Goal: Task Accomplishment & Management: Manage account settings

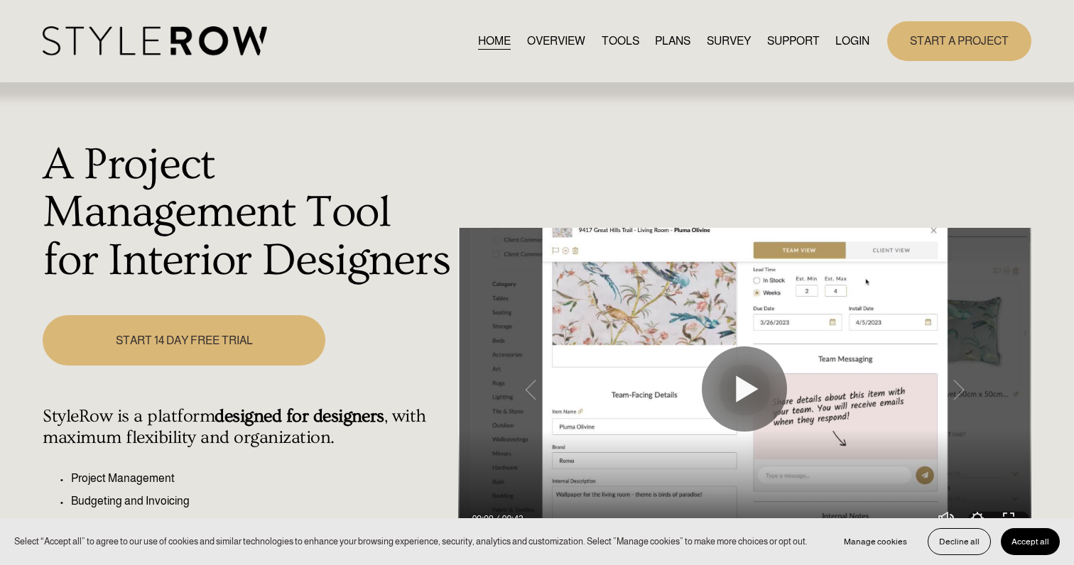
click at [842, 40] on link "LOGIN" at bounding box center [852, 40] width 34 height 19
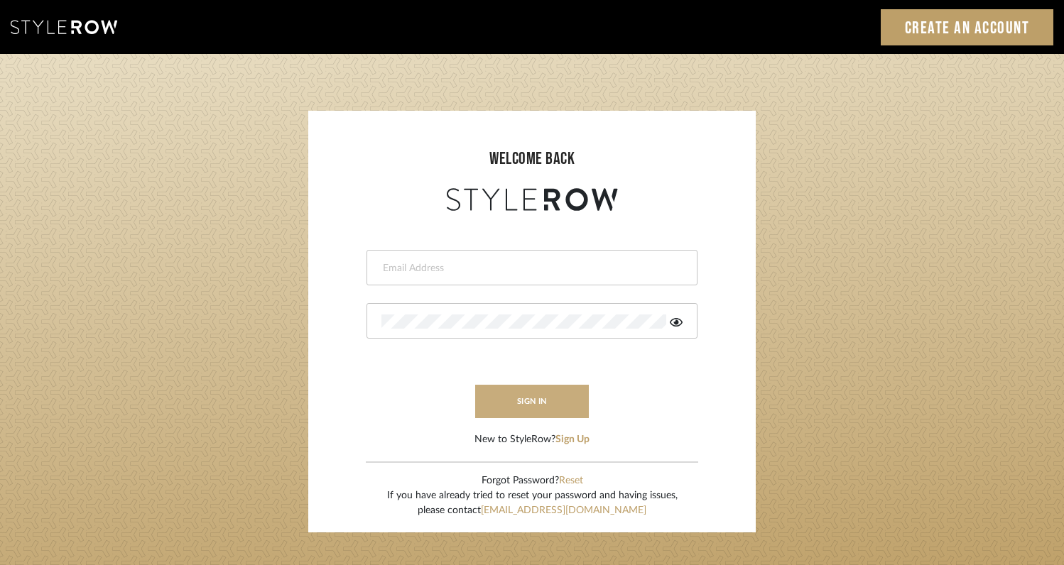
type input "rayeinteriordesign@gmail.com"
click at [517, 408] on button "sign in" at bounding box center [532, 401] width 114 height 33
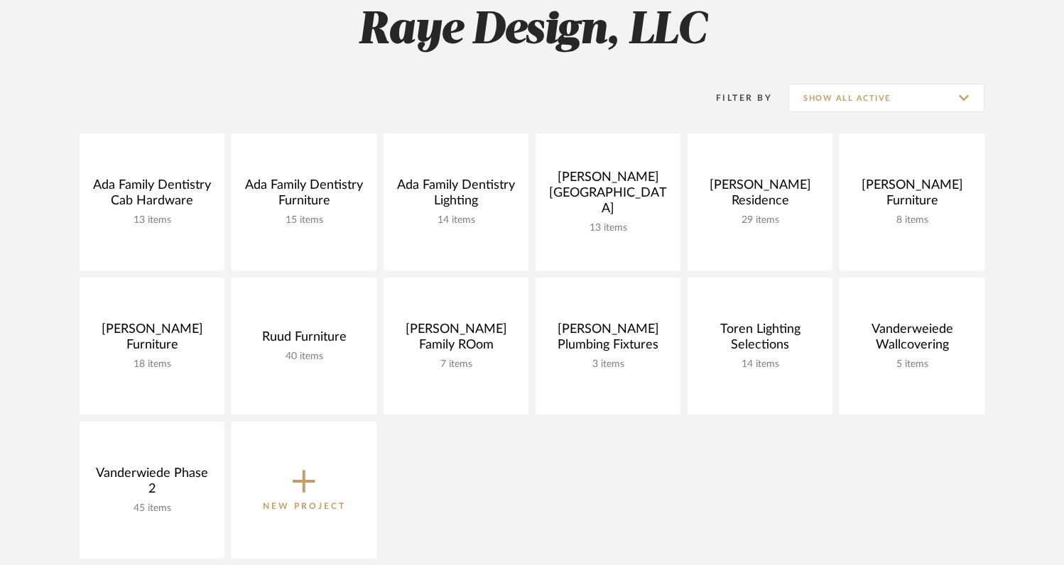
scroll to position [276, 0]
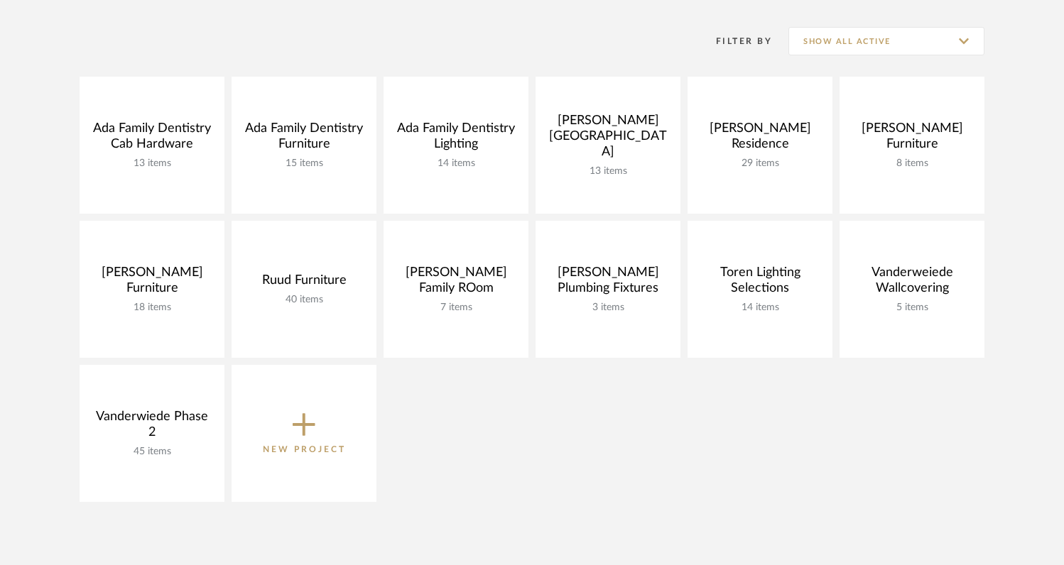
click at [325, 452] on p "New Project" at bounding box center [304, 449] width 83 height 14
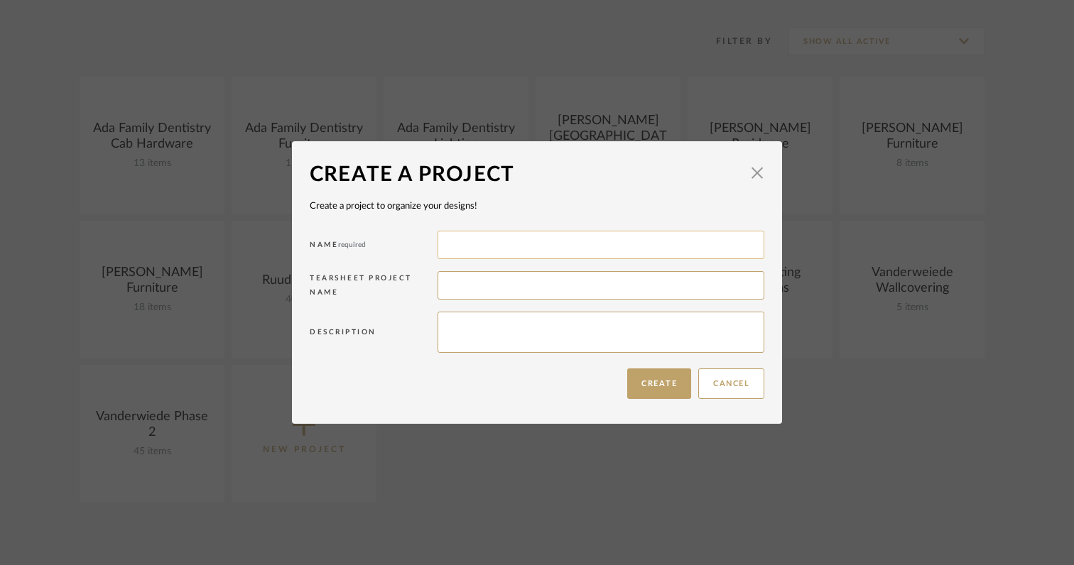
click at [484, 244] on input at bounding box center [601, 245] width 327 height 28
type input "[PERSON_NAME] Lighting"
click at [635, 389] on button "Create" at bounding box center [659, 384] width 64 height 31
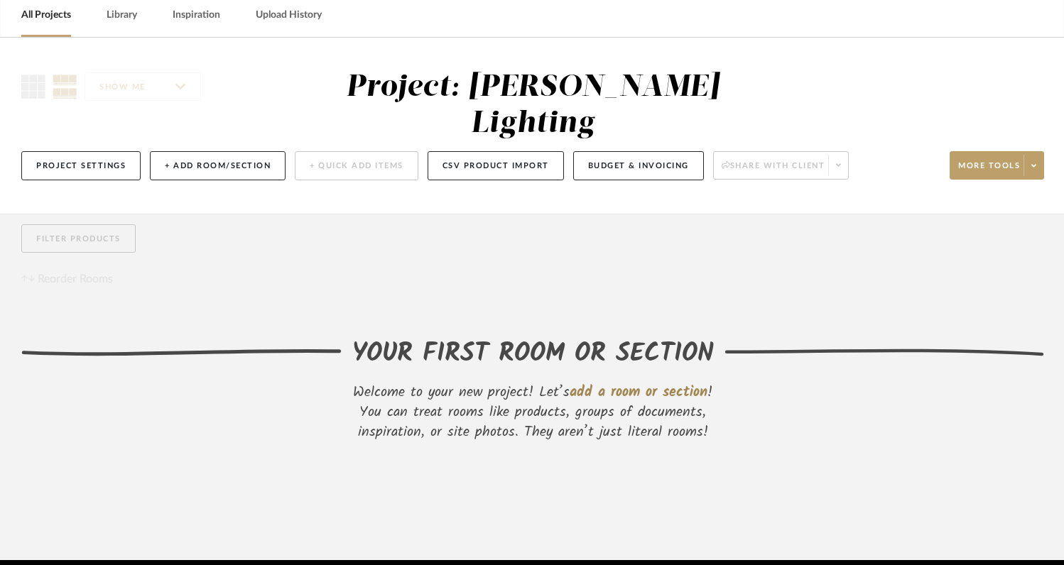
scroll to position [64, 0]
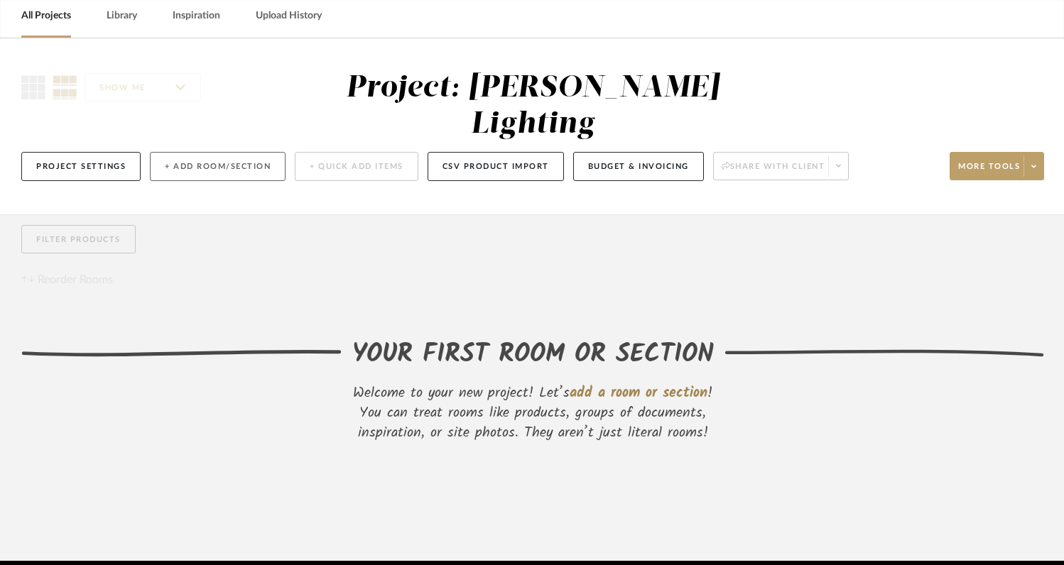
click at [233, 152] on button "+ Add Room/Section" at bounding box center [218, 166] width 136 height 29
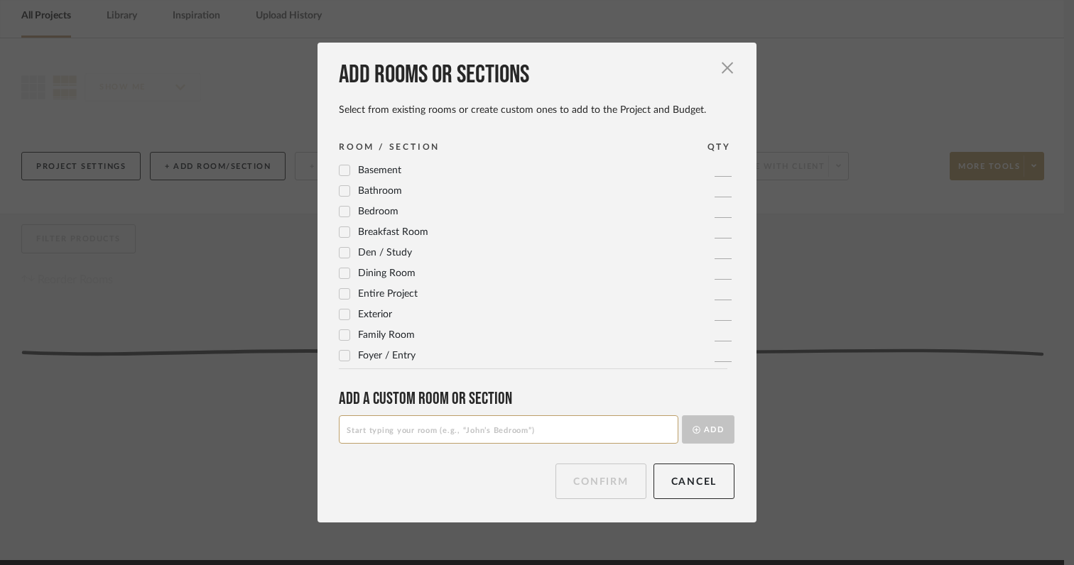
click at [411, 436] on input at bounding box center [509, 430] width 340 height 28
type input "Upper Level Bedroom #1"
click at [700, 430] on button "Add" at bounding box center [708, 430] width 53 height 28
click at [589, 489] on button "Confirm" at bounding box center [600, 482] width 90 height 36
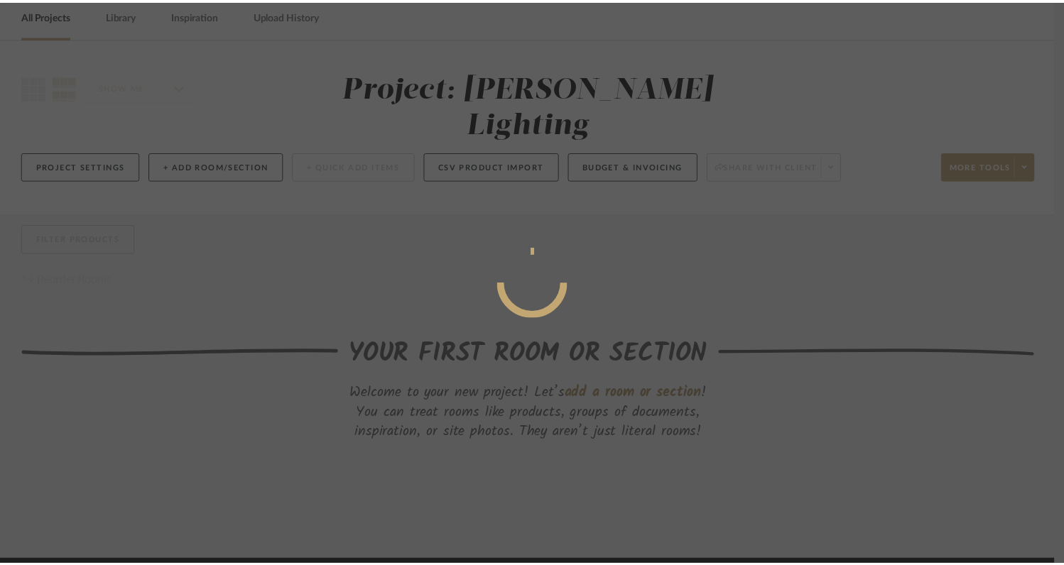
scroll to position [64, 0]
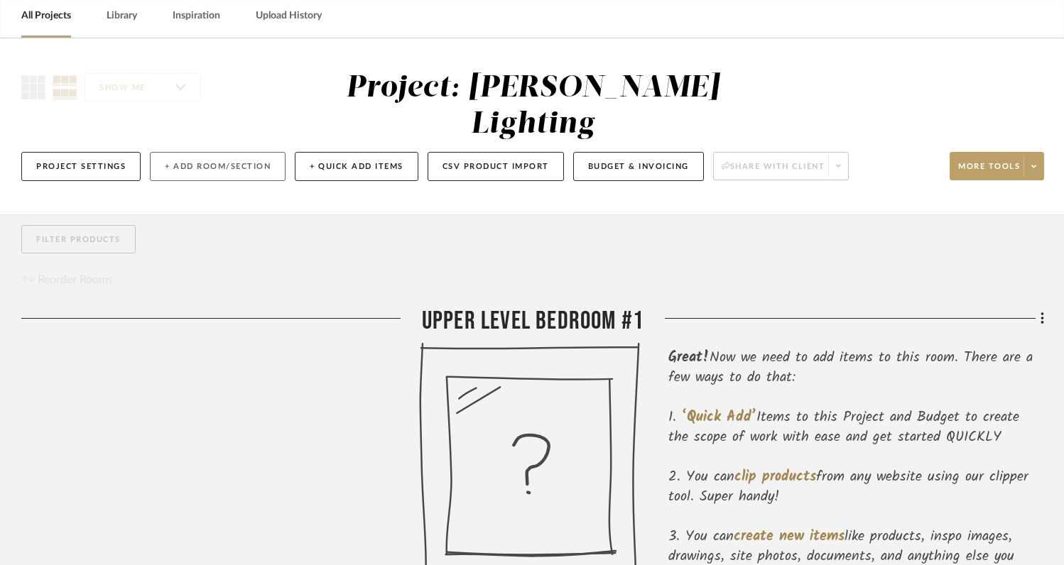
click at [261, 152] on button "+ Add Room/Section" at bounding box center [218, 166] width 136 height 29
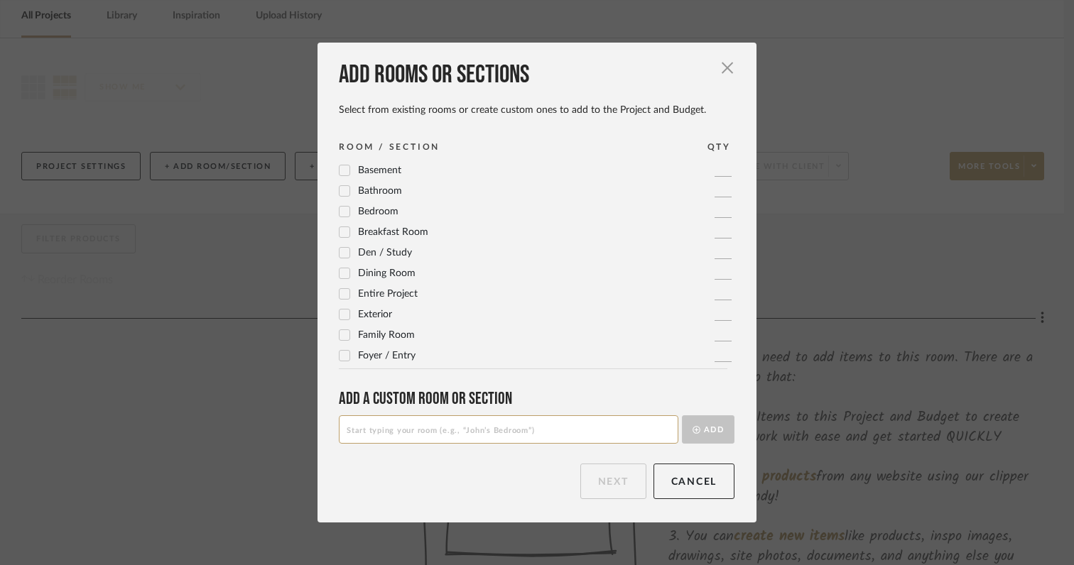
click at [479, 433] on input at bounding box center [509, 430] width 340 height 28
type input "Upper Level Room #2"
click at [715, 427] on button "Add" at bounding box center [708, 430] width 53 height 28
click at [610, 476] on button "Next" at bounding box center [613, 482] width 66 height 36
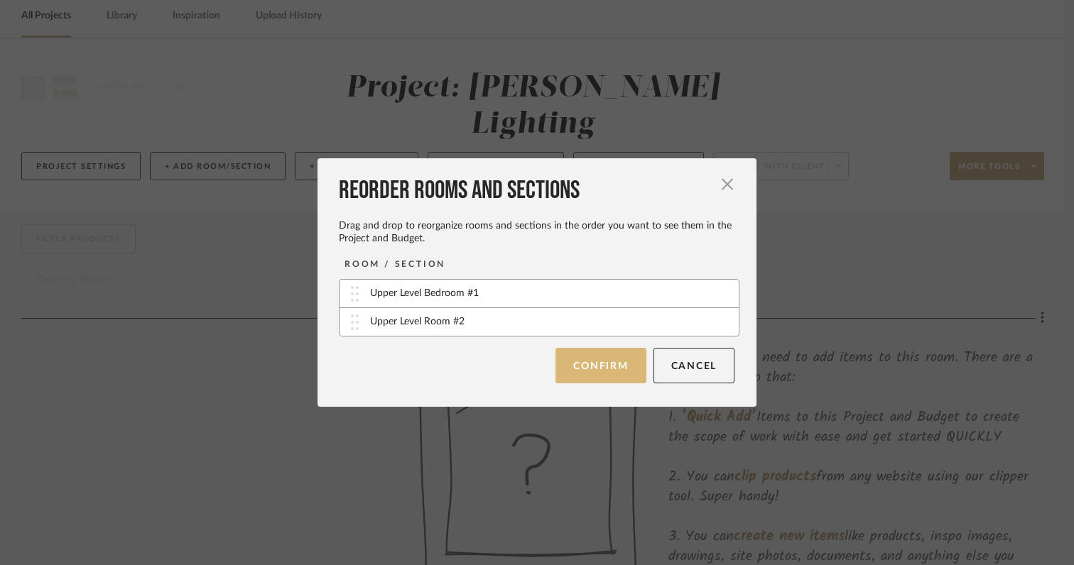
click at [617, 366] on button "Confirm" at bounding box center [600, 366] width 90 height 36
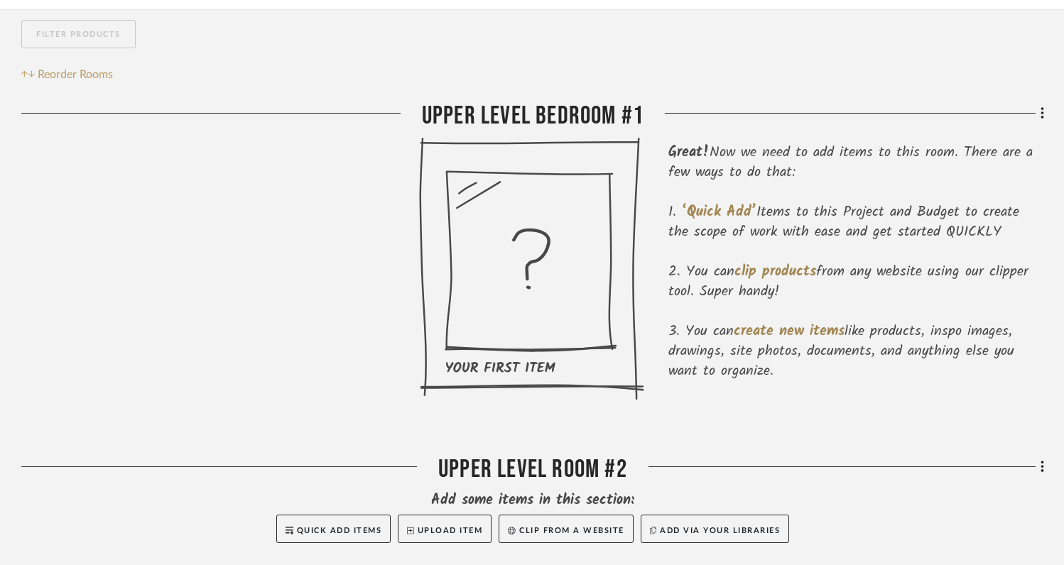
scroll to position [281, 0]
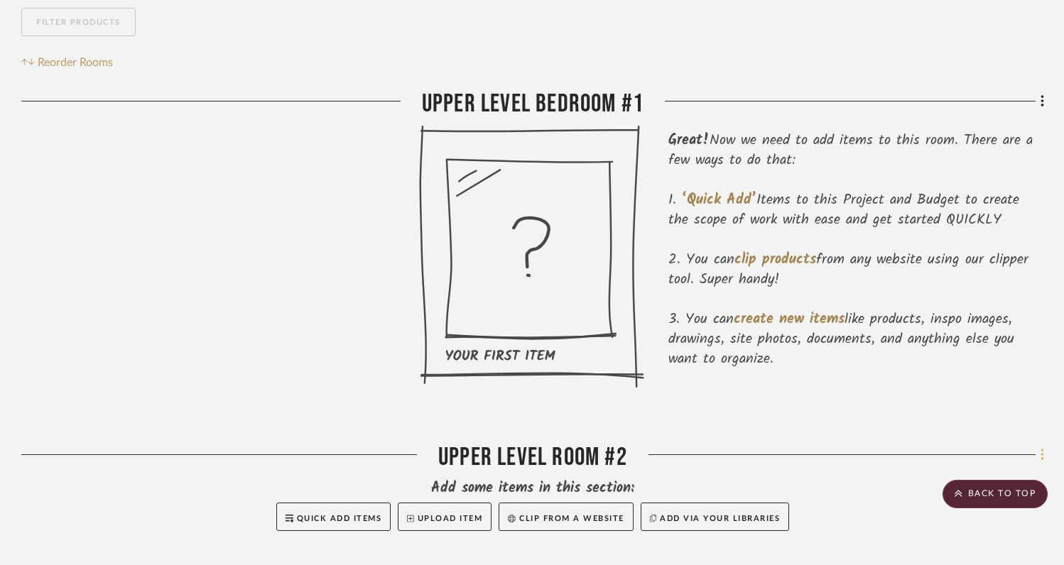
click at [1041, 447] on icon at bounding box center [1043, 455] width 4 height 16
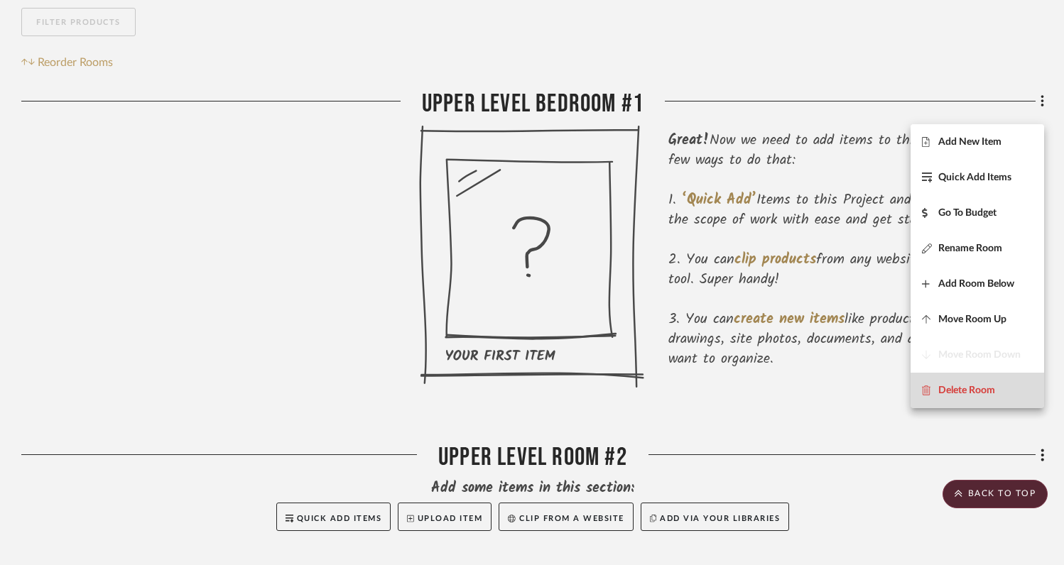
click at [984, 396] on span "Delete Room" at bounding box center [966, 391] width 57 height 12
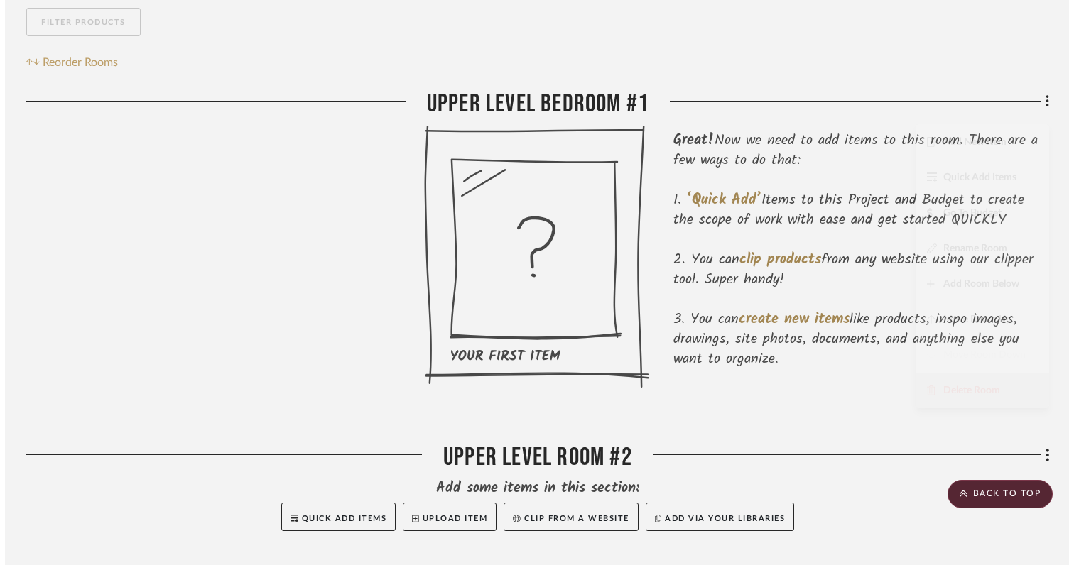
scroll to position [0, 0]
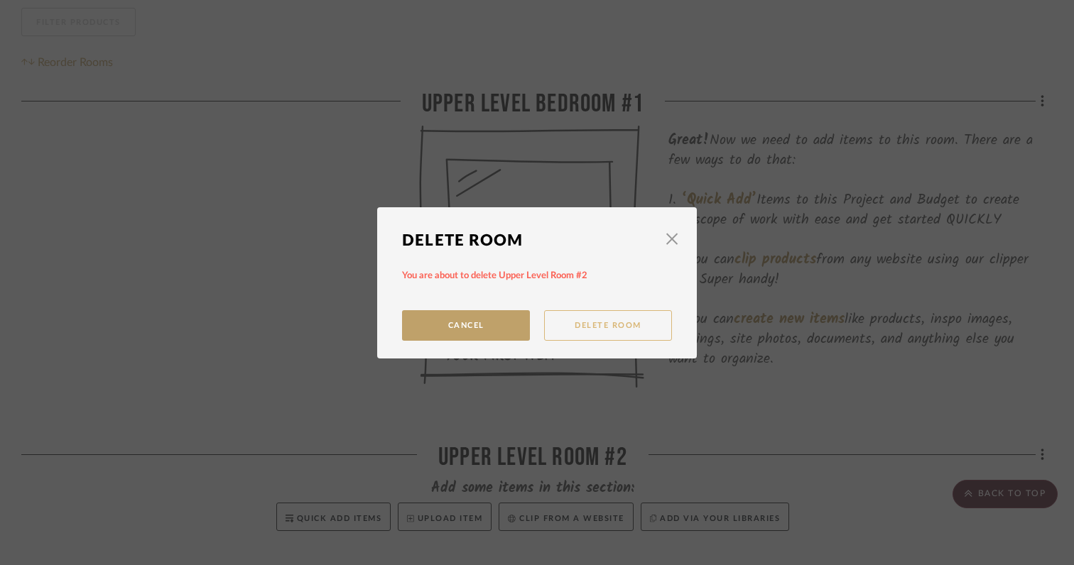
click at [555, 320] on button "Delete Room" at bounding box center [608, 325] width 128 height 31
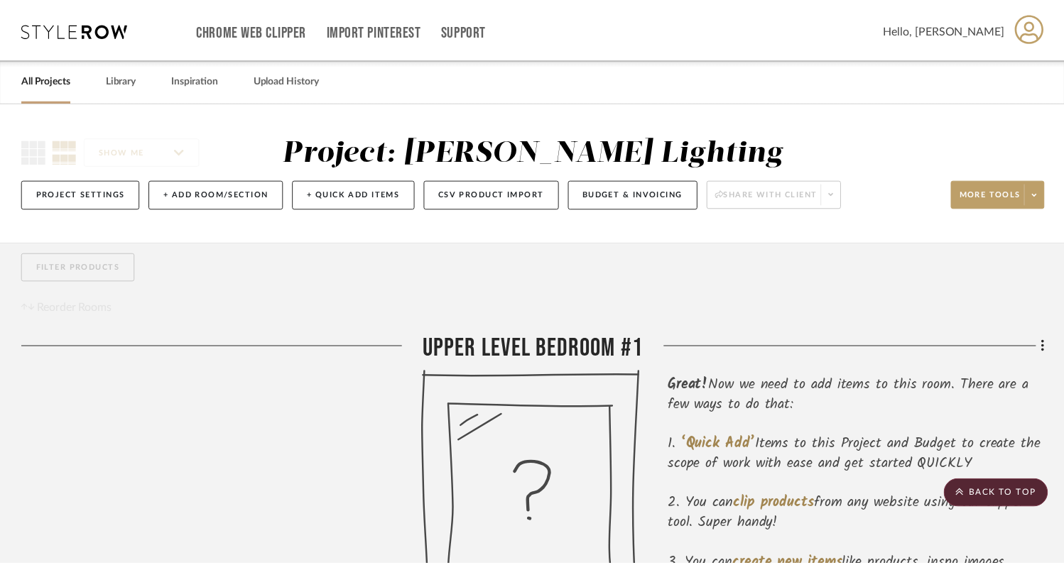
scroll to position [198, 0]
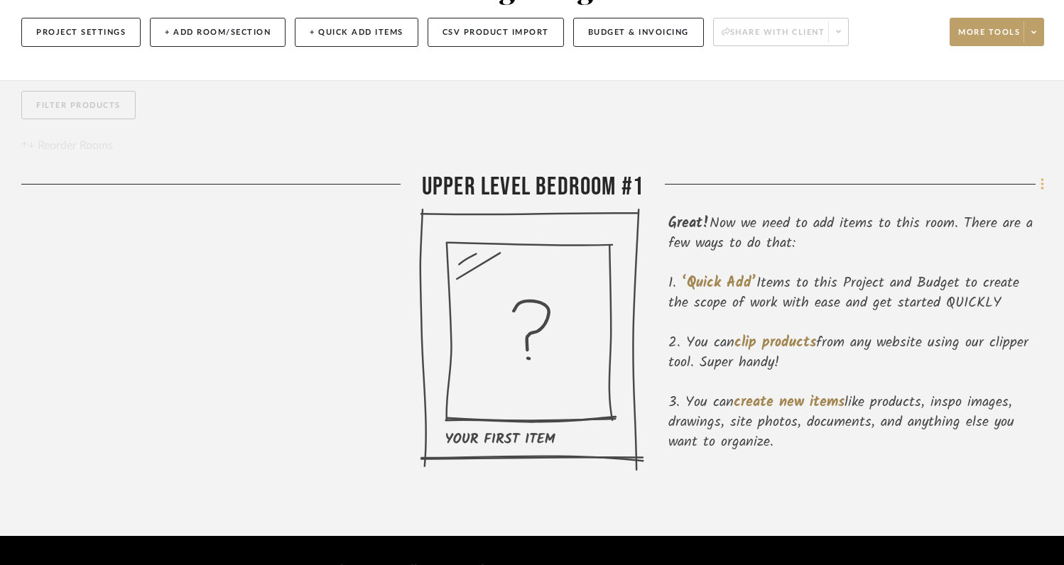
click at [1043, 178] on icon at bounding box center [1042, 184] width 3 height 12
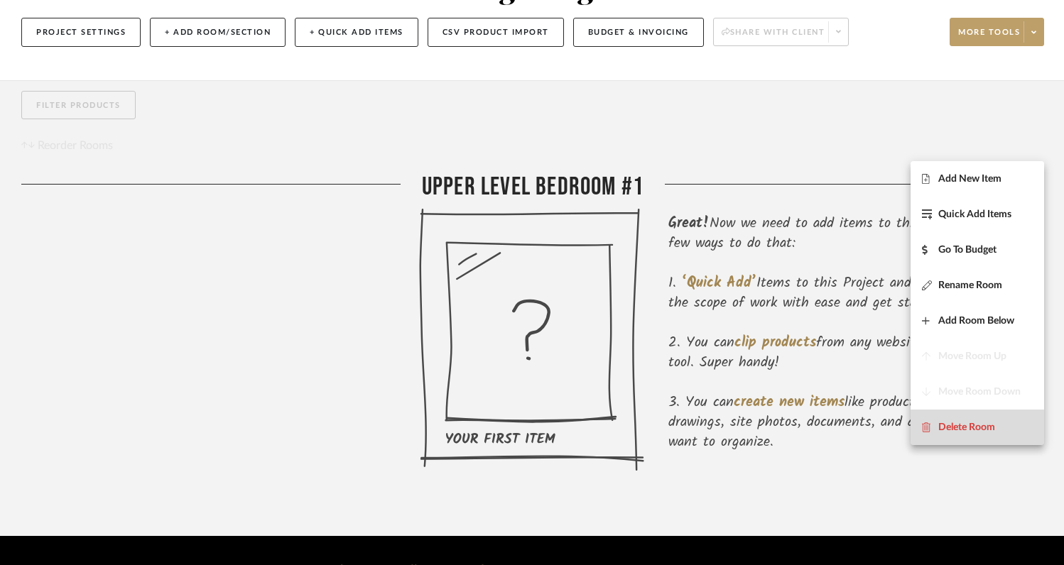
click at [972, 430] on span "Delete Room" at bounding box center [966, 428] width 57 height 12
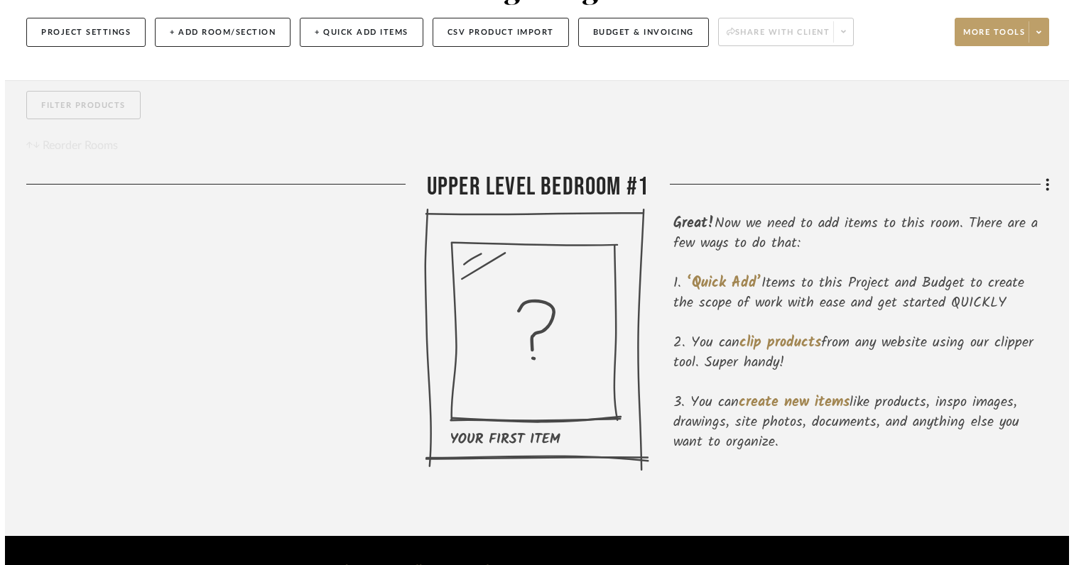
scroll to position [0, 0]
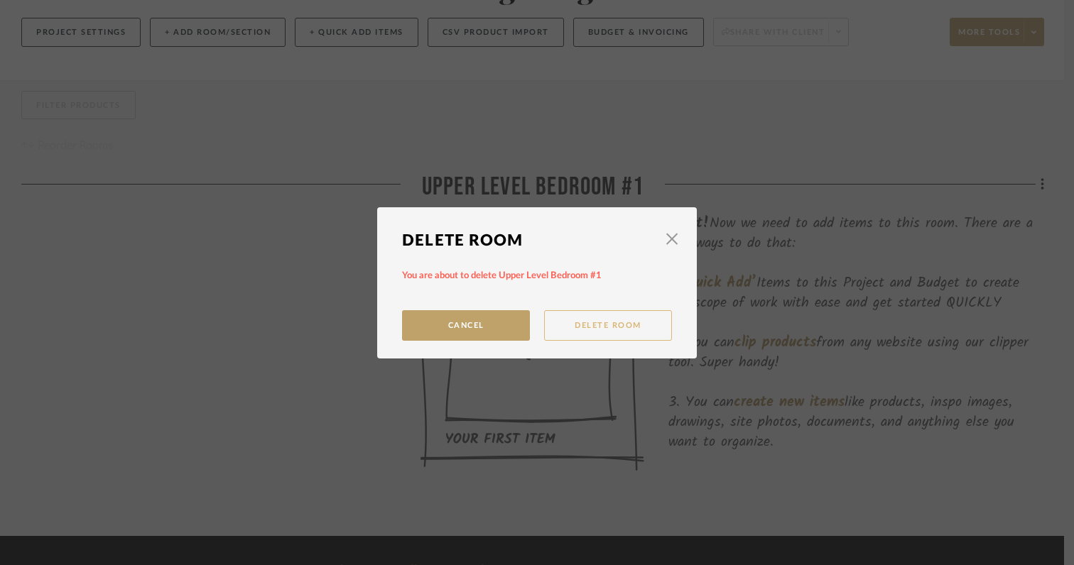
click at [623, 330] on button "Delete Room" at bounding box center [608, 325] width 128 height 31
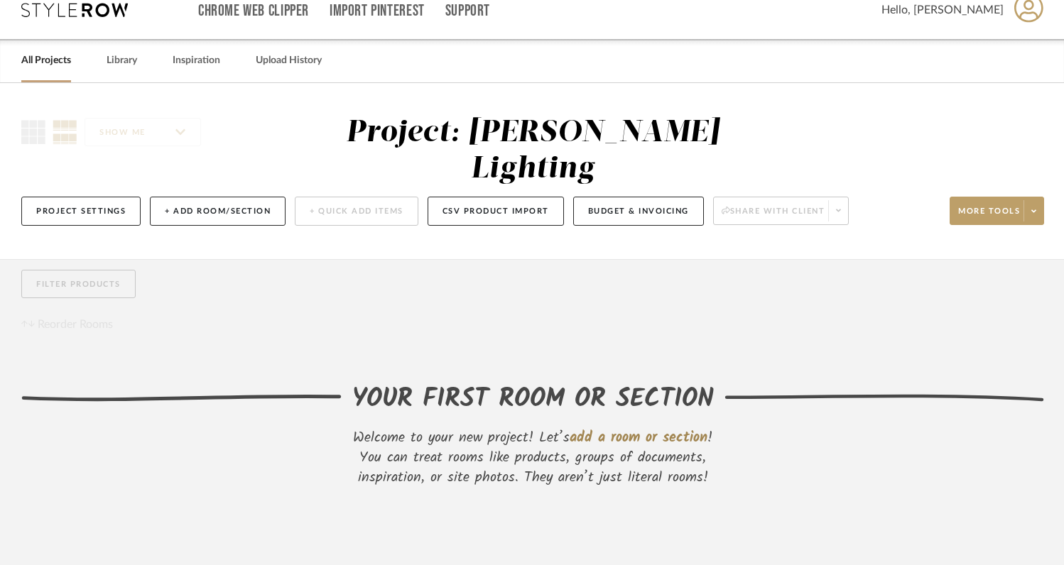
scroll to position [18, 0]
click at [212, 197] on button "+ Add Room/Section" at bounding box center [218, 211] width 136 height 29
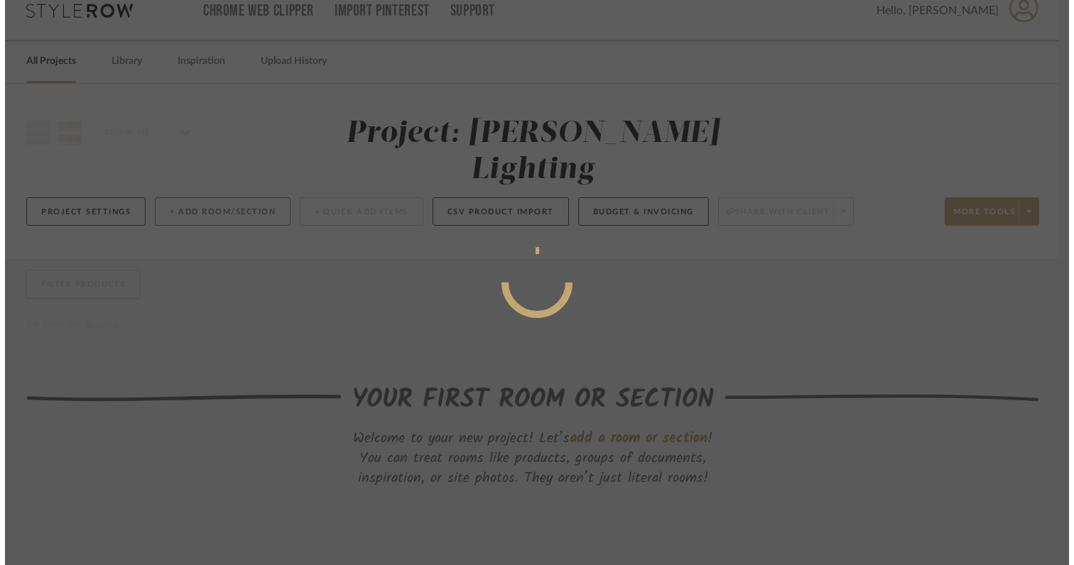
scroll to position [0, 0]
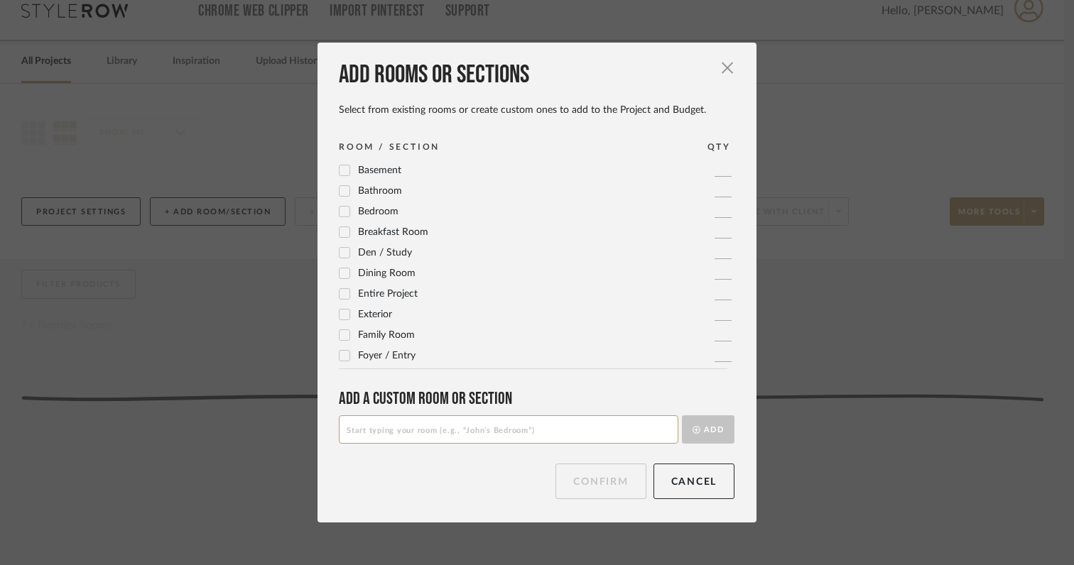
click at [377, 432] on input at bounding box center [509, 430] width 340 height 28
type input "Front Foyer Fixtures"
click at [710, 431] on button "Add" at bounding box center [708, 430] width 53 height 28
click at [592, 486] on button "Confirm" at bounding box center [600, 482] width 90 height 36
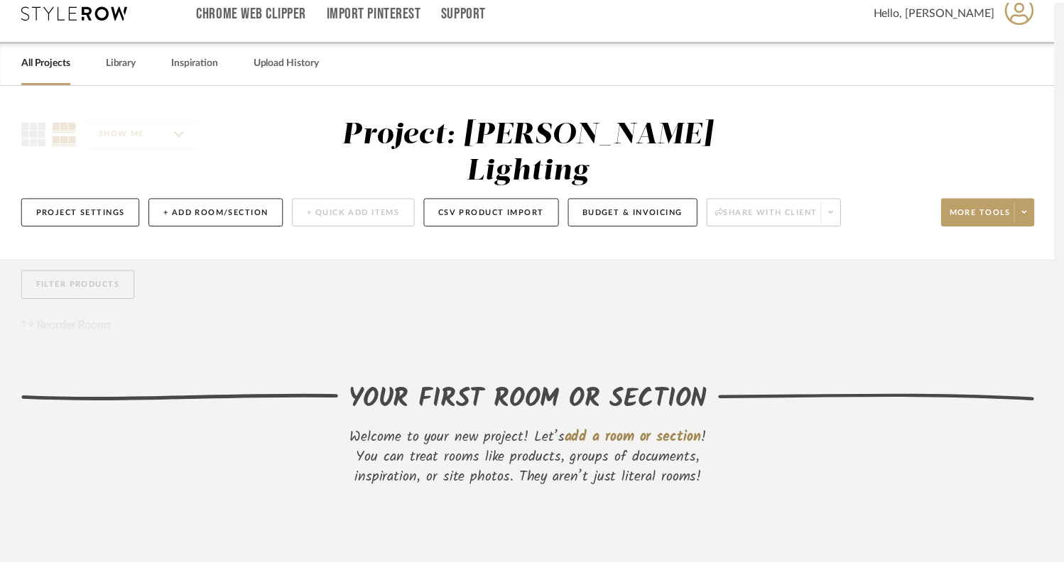
scroll to position [18, 0]
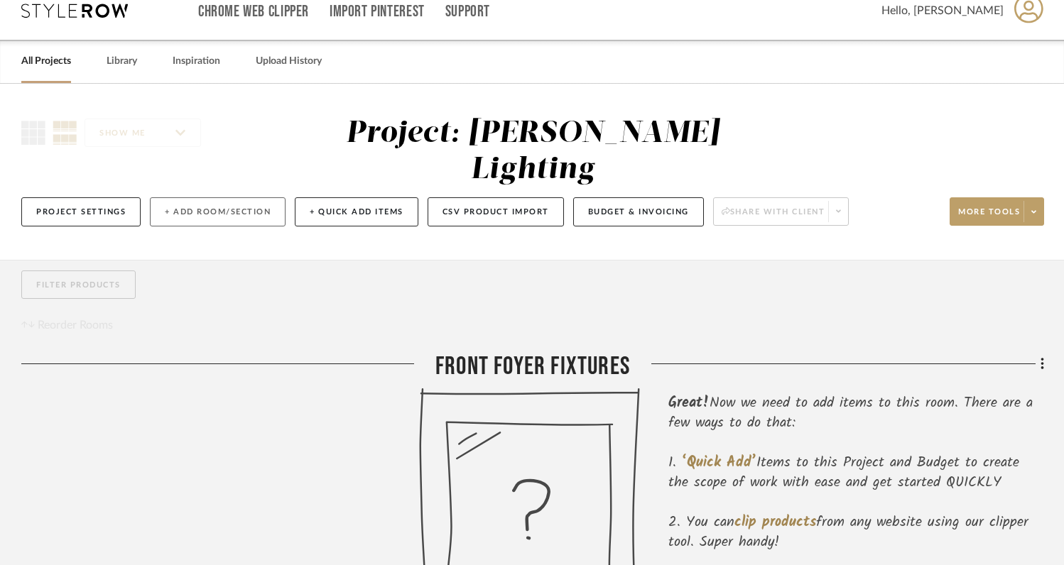
click at [222, 197] on button "+ Add Room/Section" at bounding box center [218, 211] width 136 height 29
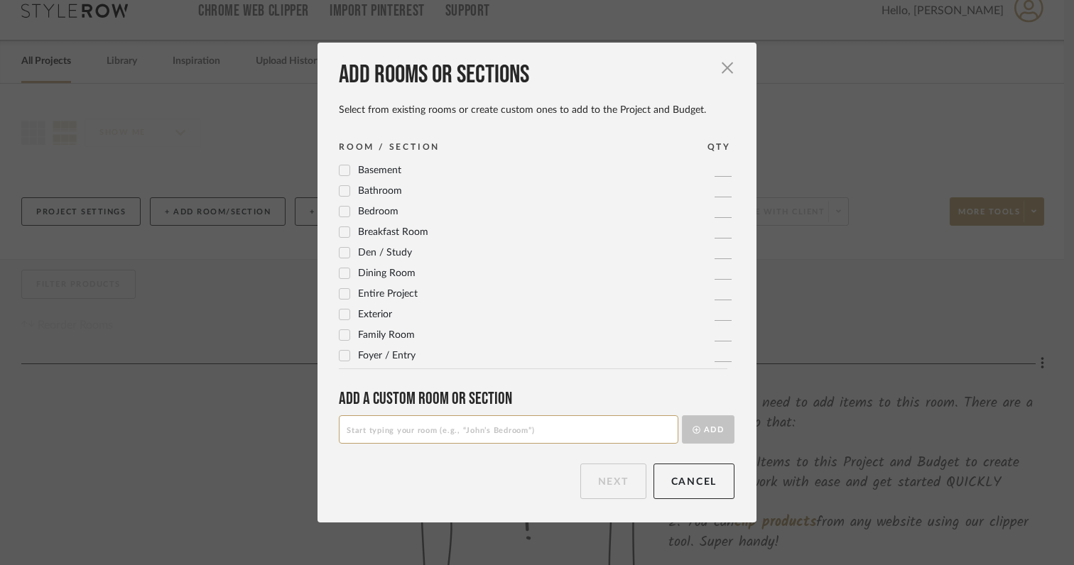
click at [384, 435] on input at bounding box center [509, 430] width 340 height 28
type input "Staicase Pendants"
click at [711, 433] on button "Add" at bounding box center [708, 430] width 53 height 28
click at [607, 481] on button "Next" at bounding box center [613, 482] width 66 height 36
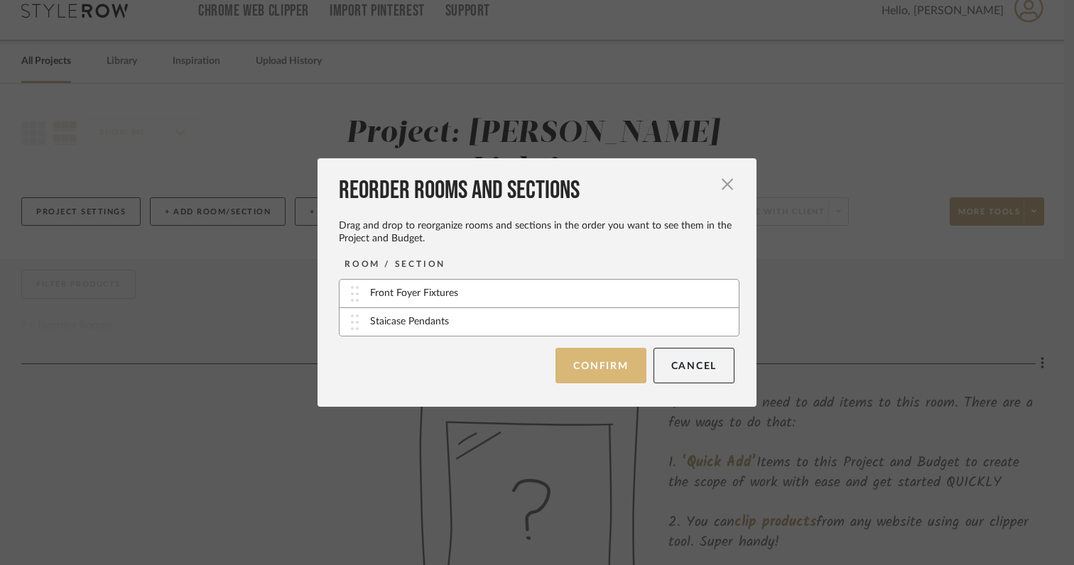
click at [592, 371] on button "Confirm" at bounding box center [600, 366] width 90 height 36
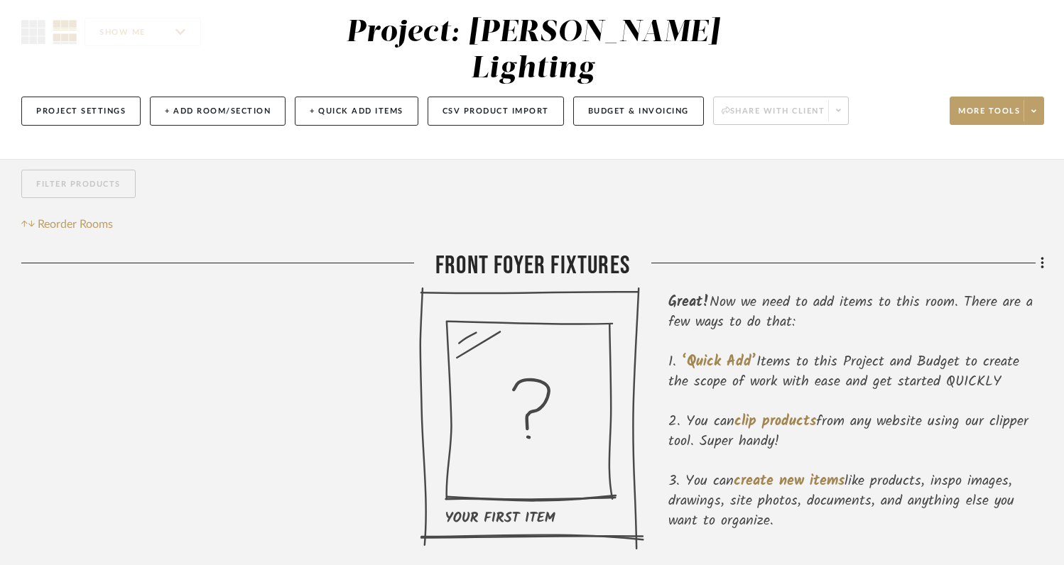
scroll to position [85, 0]
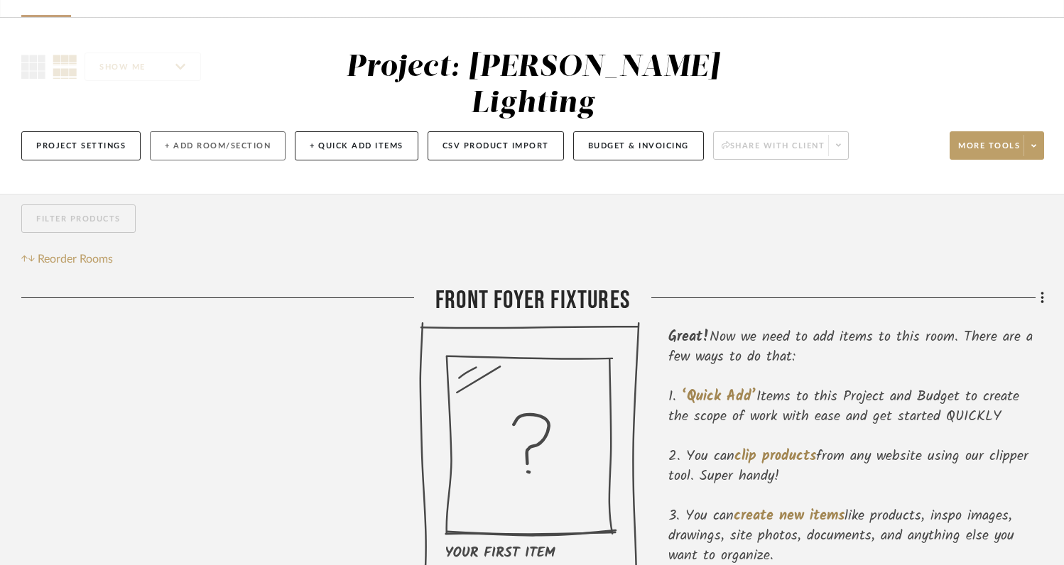
click at [232, 131] on button "+ Add Room/Section" at bounding box center [218, 145] width 136 height 29
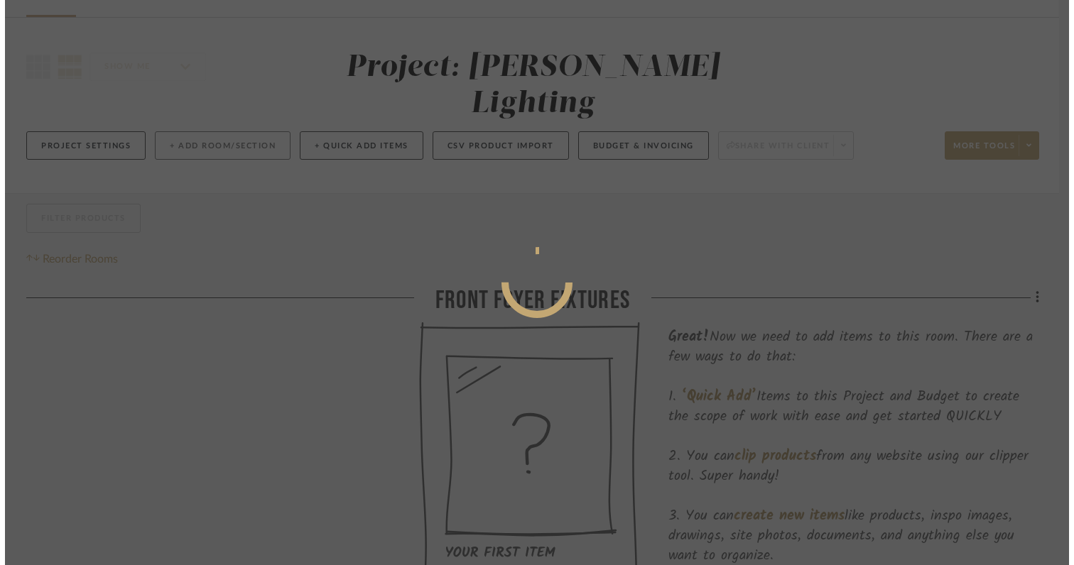
scroll to position [0, 0]
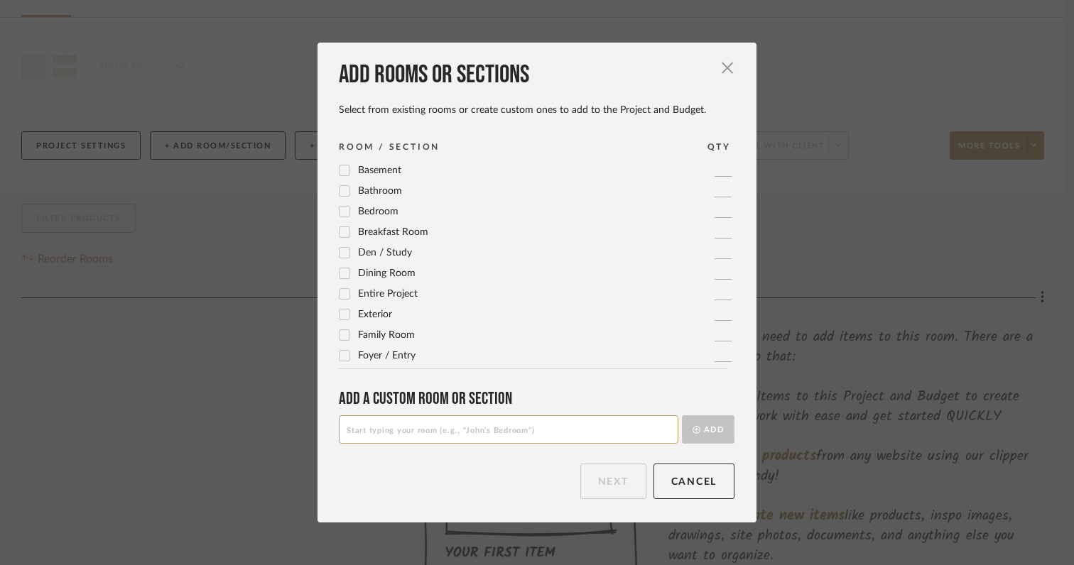
click at [393, 435] on input at bounding box center [509, 430] width 340 height 28
type input "Powder Room Foyer Fixture"
click at [709, 430] on button "Add" at bounding box center [708, 430] width 53 height 28
click at [594, 482] on button "Next" at bounding box center [613, 482] width 66 height 36
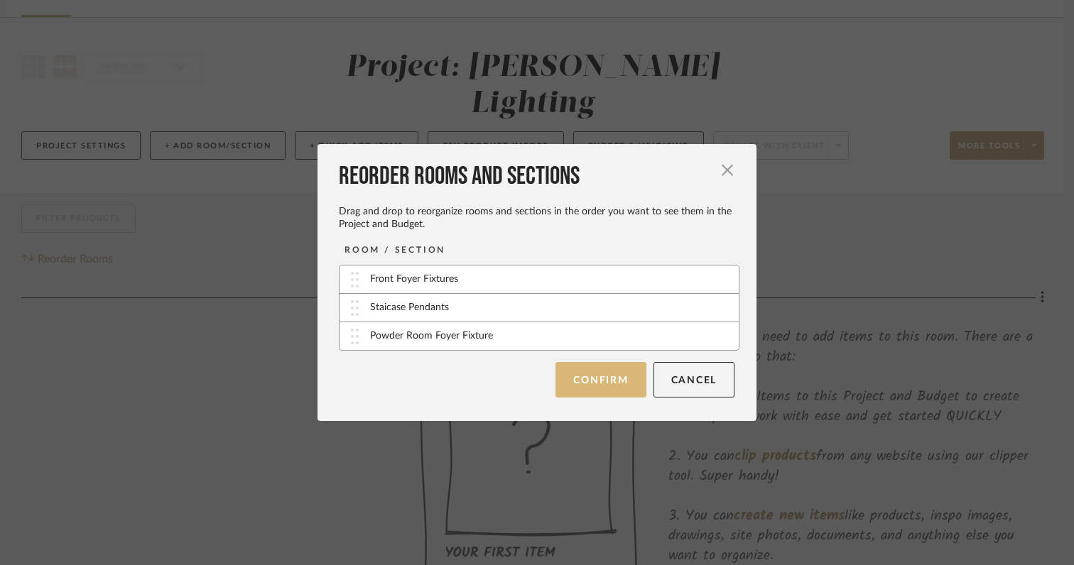
click at [587, 385] on button "Confirm" at bounding box center [600, 380] width 90 height 36
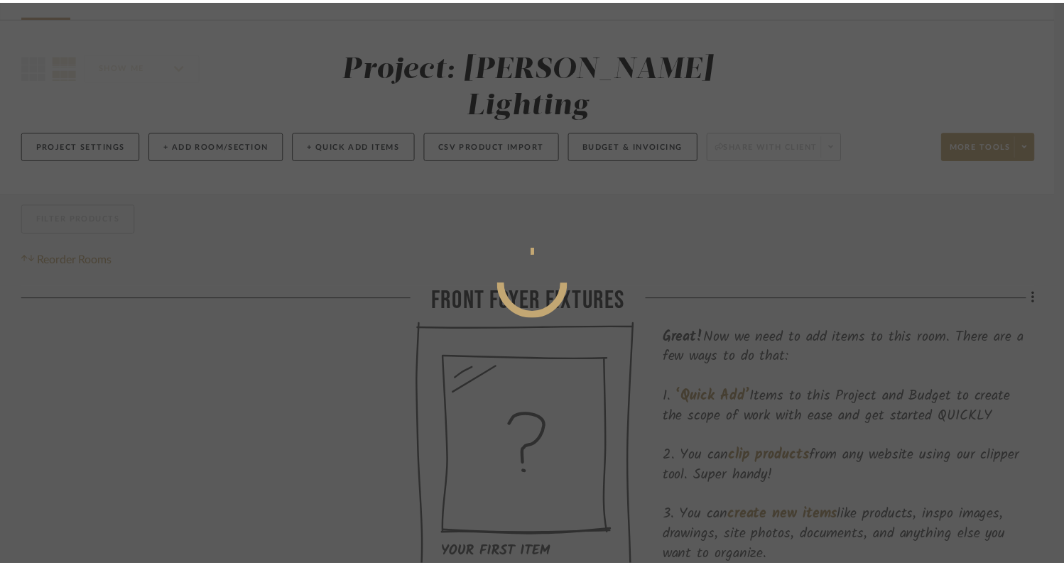
scroll to position [85, 0]
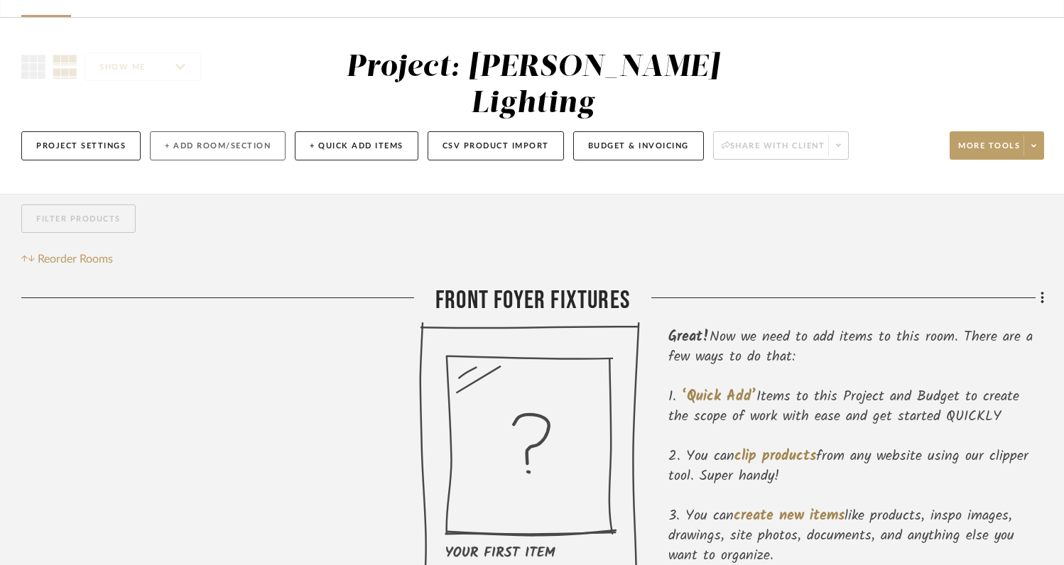
click at [235, 131] on button "+ Add Room/Section" at bounding box center [218, 145] width 136 height 29
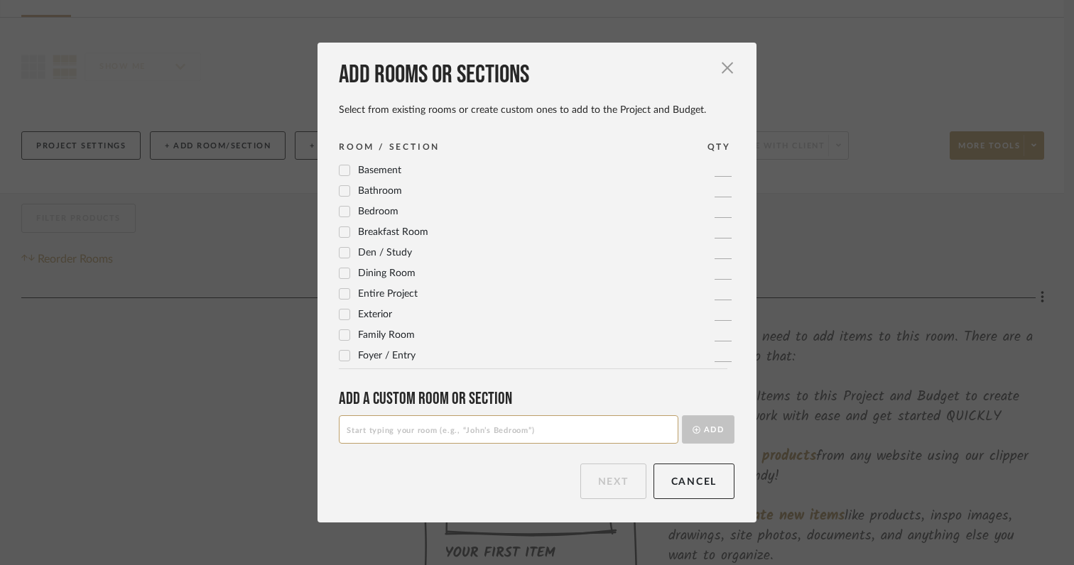
click at [440, 435] on input at bounding box center [509, 430] width 340 height 28
type input "O"
type input "Powder Room Fixtures"
click at [713, 428] on button "Add" at bounding box center [708, 430] width 53 height 28
click at [595, 477] on button "Next" at bounding box center [613, 482] width 66 height 36
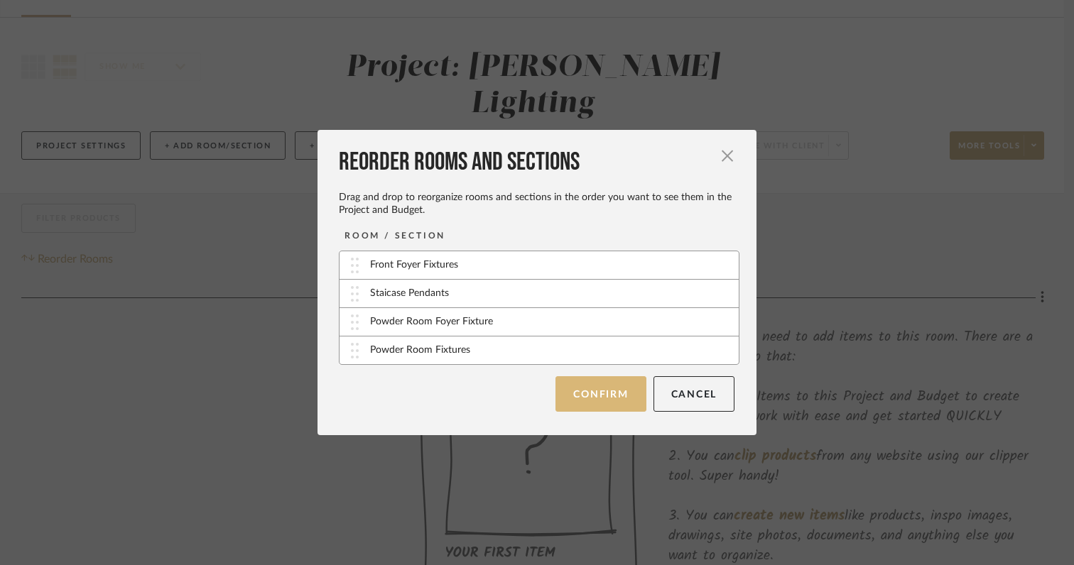
click at [591, 401] on button "Confirm" at bounding box center [600, 394] width 90 height 36
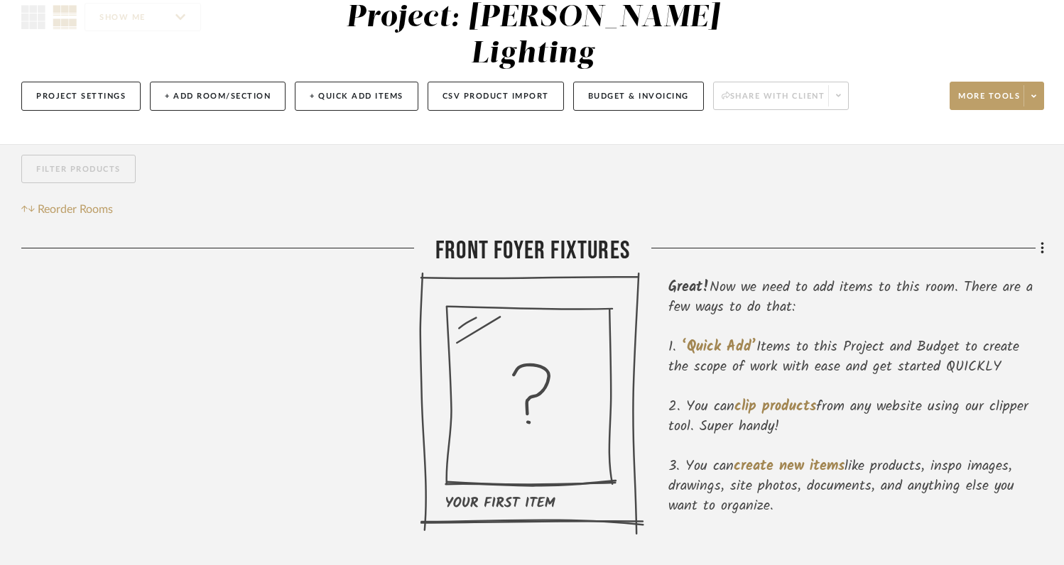
scroll to position [134, 0]
click at [228, 82] on button "+ Add Room/Section" at bounding box center [218, 96] width 136 height 29
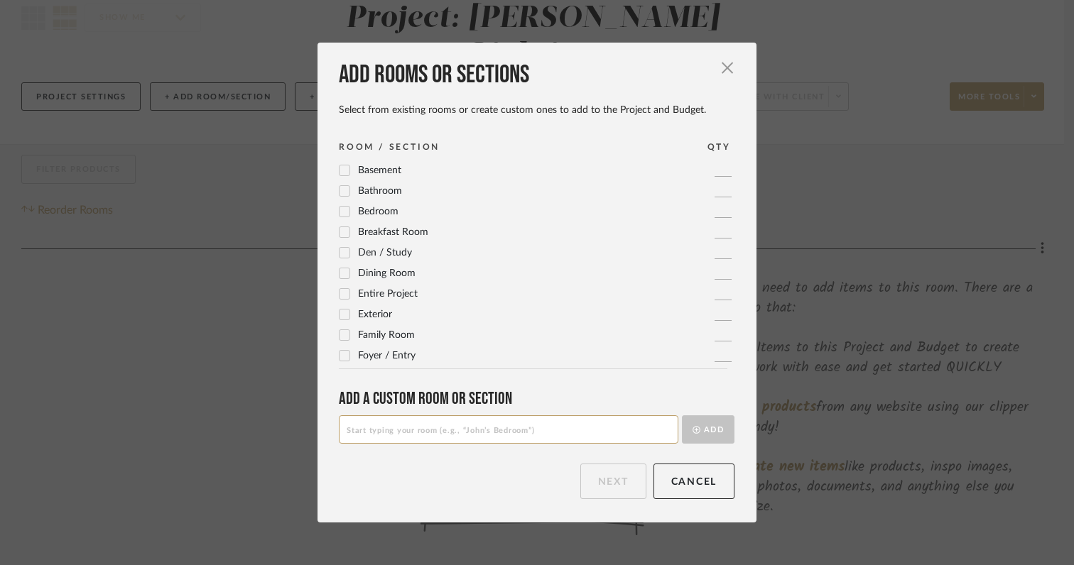
click at [454, 429] on input at bounding box center [509, 430] width 340 height 28
type input "Kitchen Pendant Lights"
click at [704, 425] on button "Add" at bounding box center [708, 430] width 53 height 28
click at [668, 472] on button "Cancel" at bounding box center [694, 482] width 82 height 36
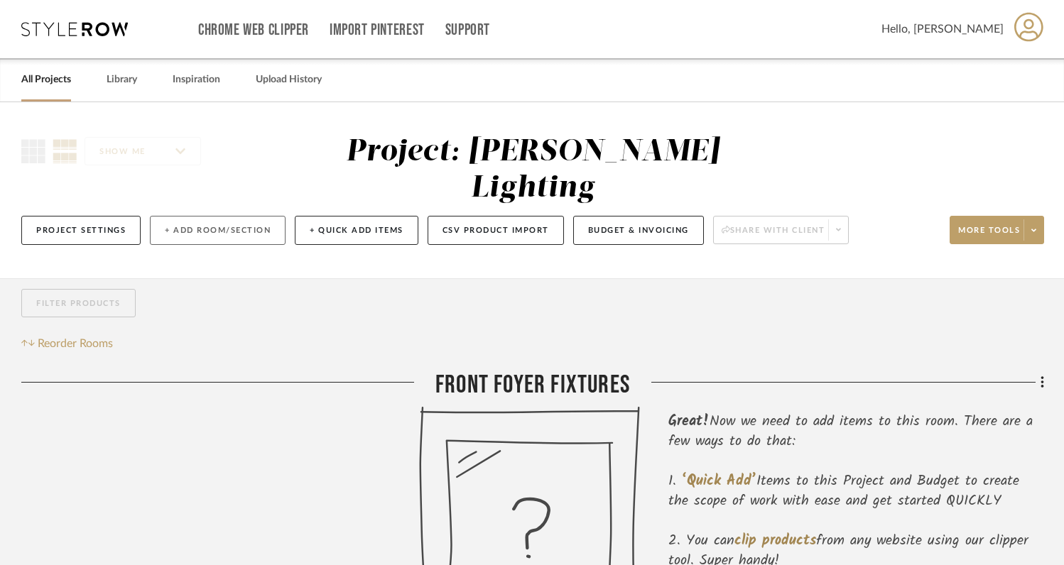
click at [210, 216] on button "+ Add Room/Section" at bounding box center [218, 230] width 136 height 29
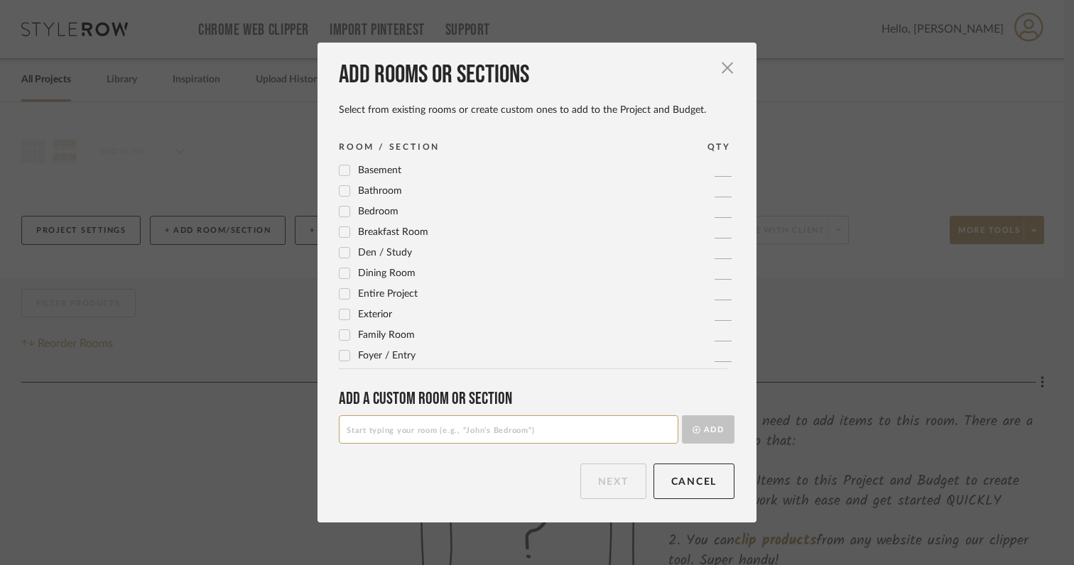
click at [485, 436] on input at bounding box center [509, 430] width 340 height 28
type input "Kitchen Pendant Lights"
click at [714, 435] on button "Add" at bounding box center [708, 430] width 53 height 28
click at [608, 484] on button "Next" at bounding box center [613, 482] width 66 height 36
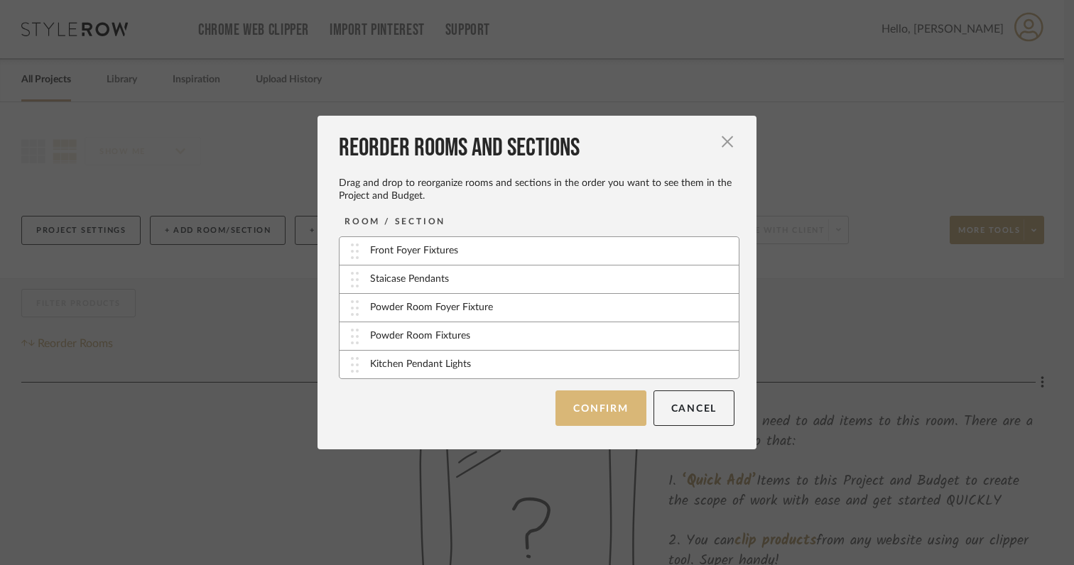
click at [589, 424] on button "Confirm" at bounding box center [600, 409] width 90 height 36
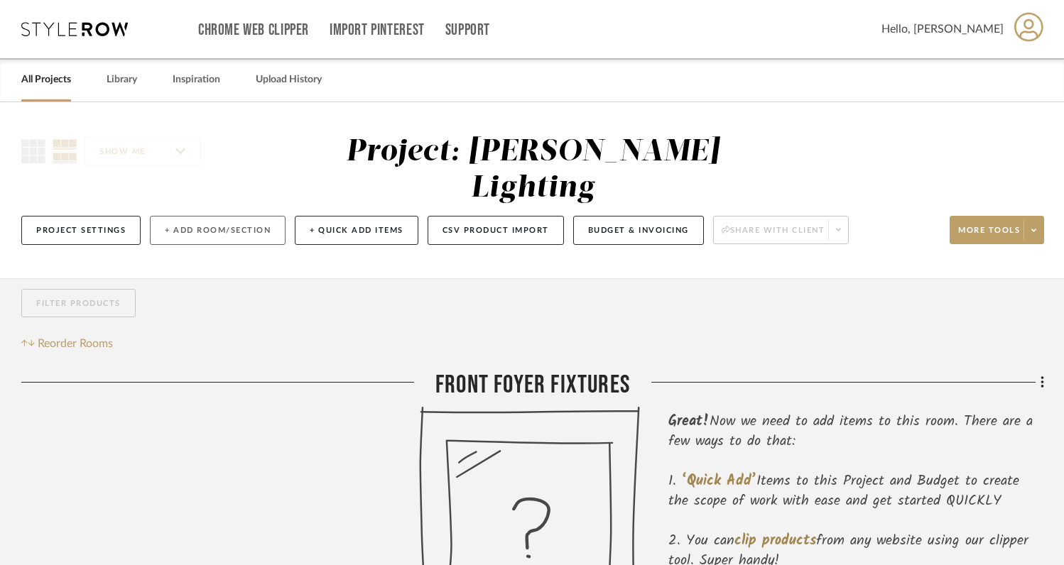
click at [215, 216] on button "+ Add Room/Section" at bounding box center [218, 230] width 136 height 29
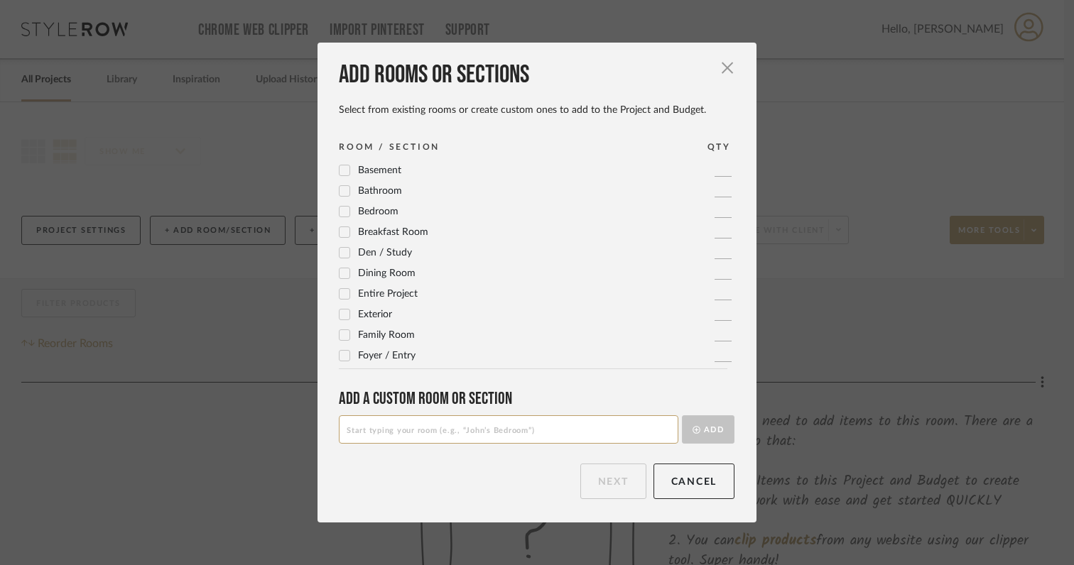
click at [419, 429] on input at bounding box center [509, 430] width 340 height 28
type input "Range Hood Flush Mounts"
click at [700, 430] on button "Add" at bounding box center [708, 430] width 53 height 28
click at [604, 484] on button "Next" at bounding box center [613, 482] width 66 height 36
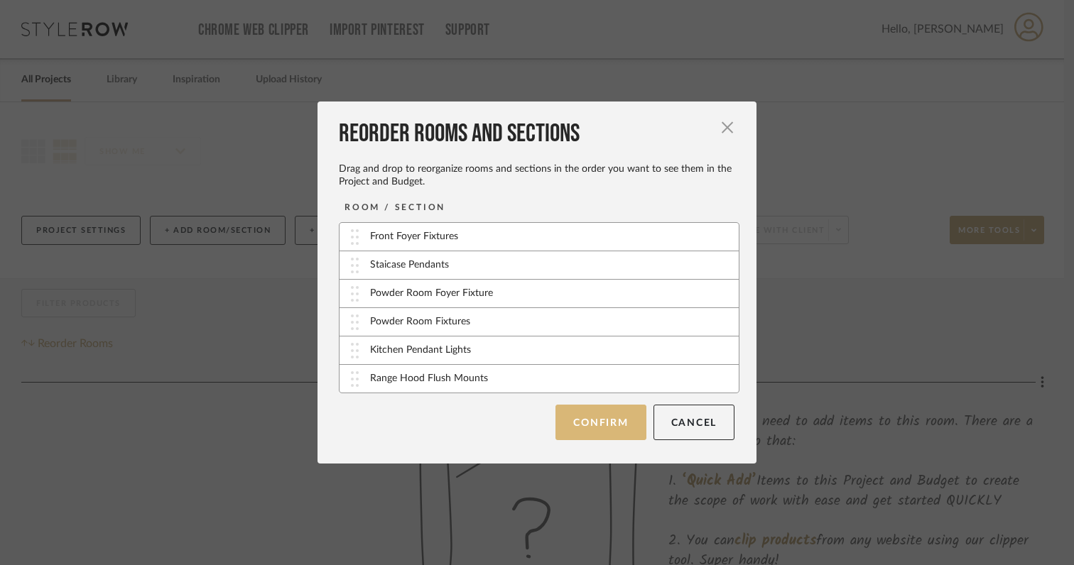
click at [599, 430] on button "Confirm" at bounding box center [600, 423] width 90 height 36
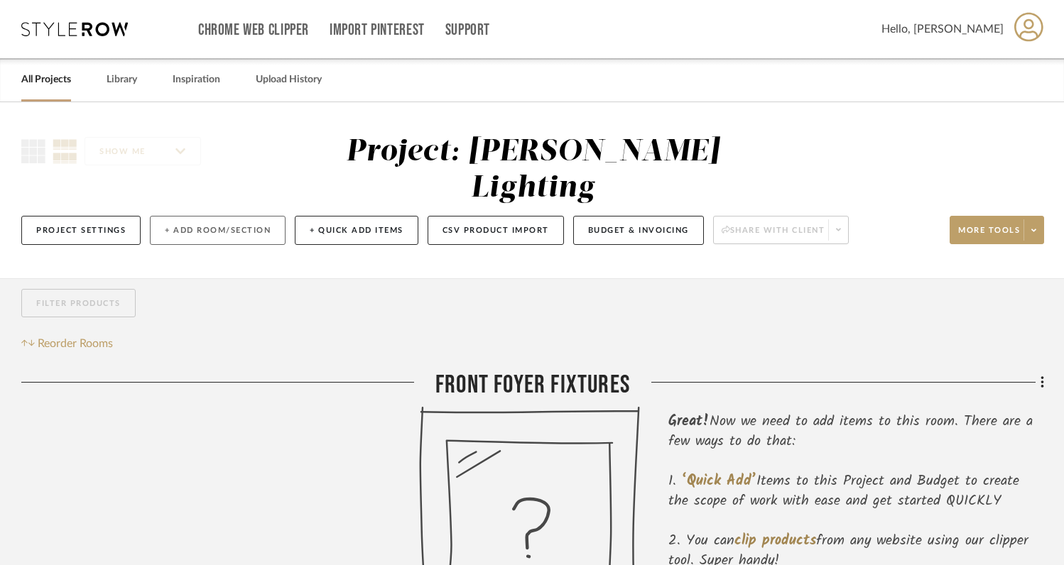
click at [207, 216] on button "+ Add Room/Section" at bounding box center [218, 230] width 136 height 29
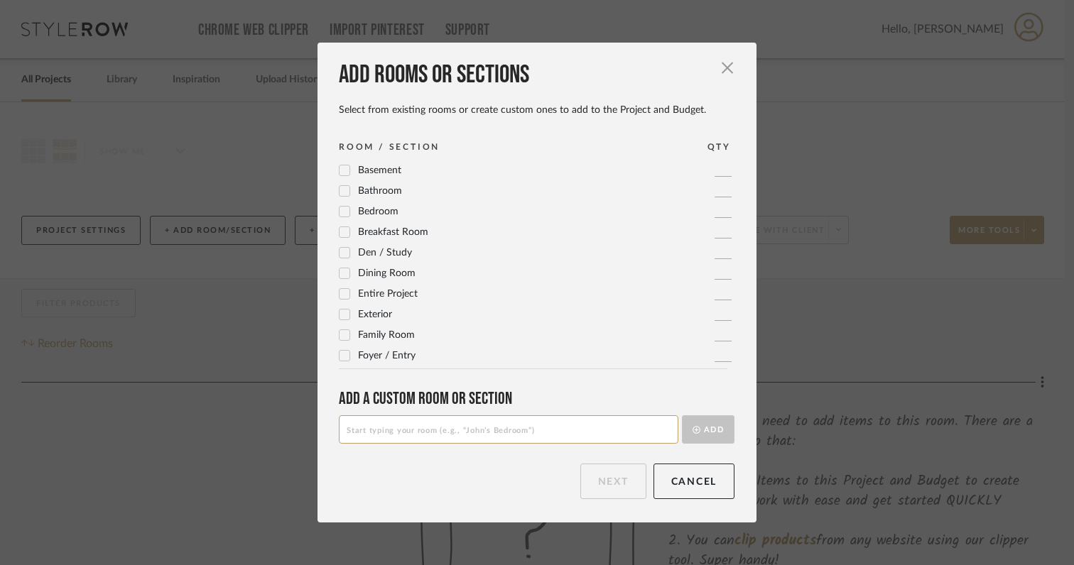
click at [391, 431] on input at bounding box center [509, 430] width 340 height 28
type input "Dining Chandelier"
click at [697, 429] on button "Add" at bounding box center [708, 430] width 53 height 28
click at [610, 484] on button "Next" at bounding box center [613, 482] width 66 height 36
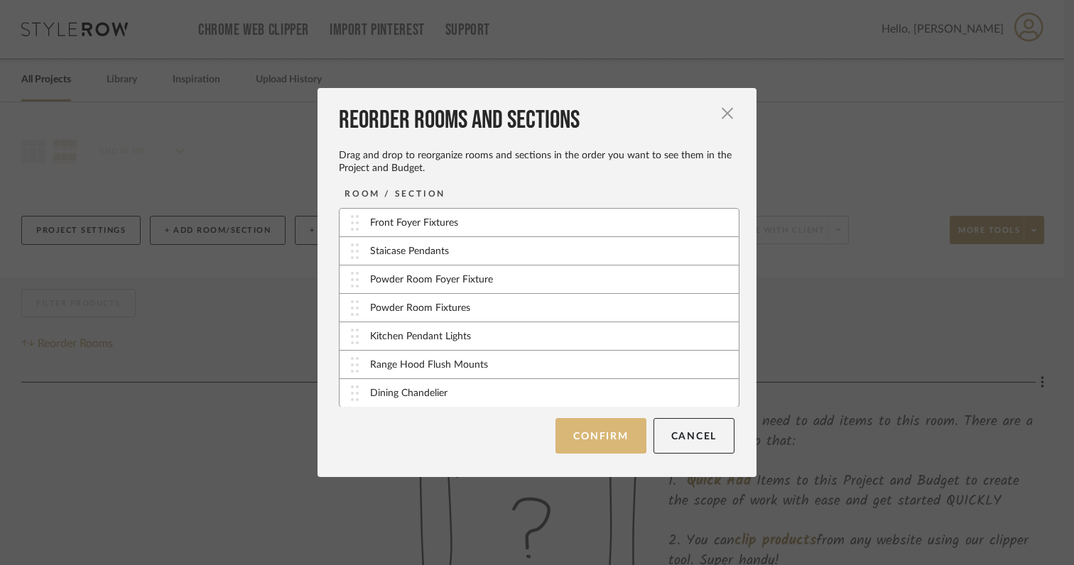
click at [586, 438] on button "Confirm" at bounding box center [600, 436] width 90 height 36
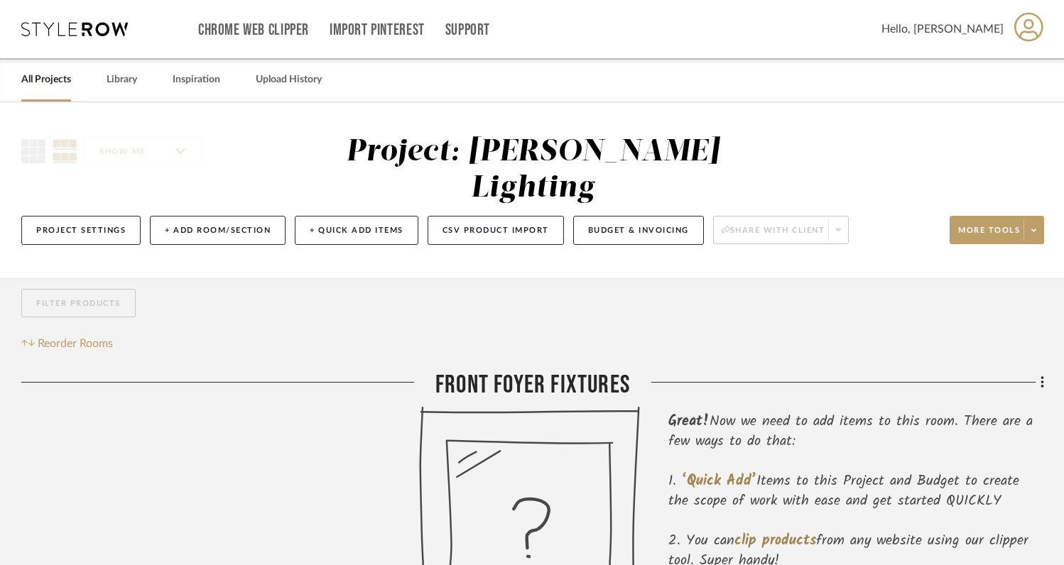
scroll to position [40, 0]
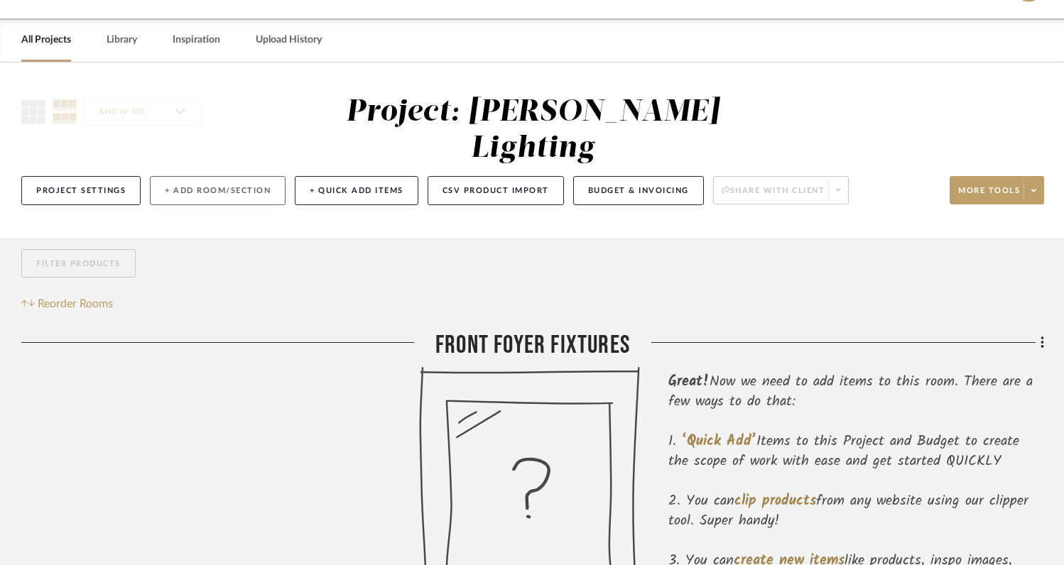
click at [191, 176] on button "+ Add Room/Section" at bounding box center [218, 190] width 136 height 29
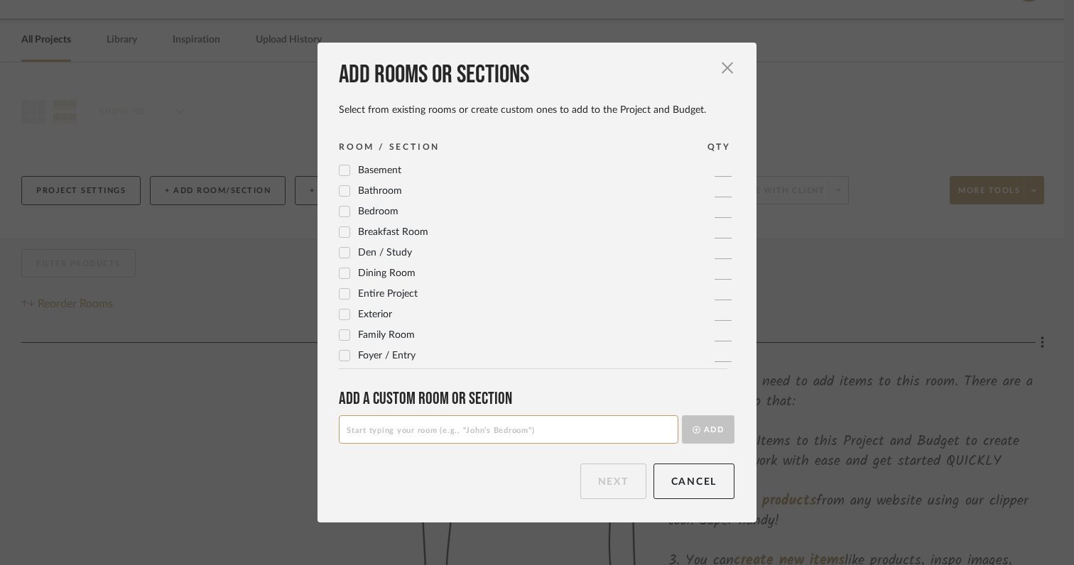
click at [389, 428] on input at bounding box center [509, 430] width 340 height 28
type input "Great Room Fixture"
click at [711, 425] on button "Add" at bounding box center [708, 430] width 53 height 28
click at [619, 472] on button "Next" at bounding box center [613, 482] width 66 height 36
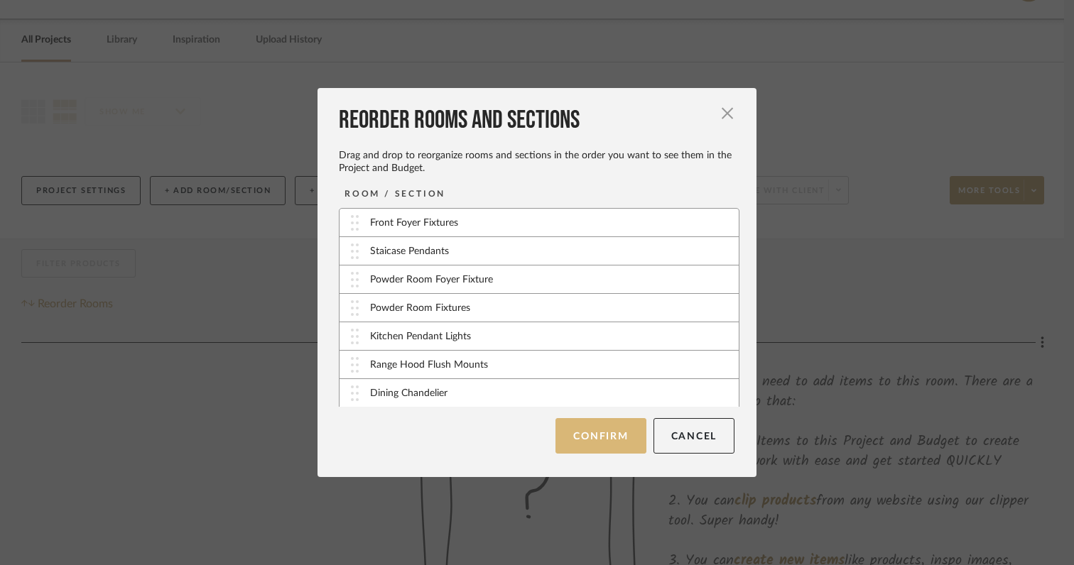
click at [604, 437] on button "Confirm" at bounding box center [600, 436] width 90 height 36
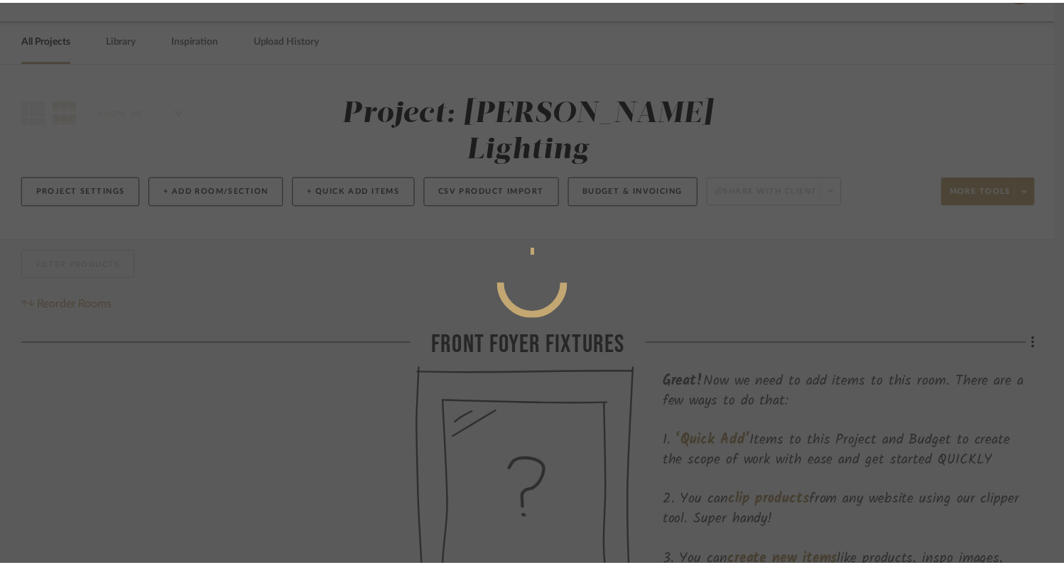
scroll to position [40, 0]
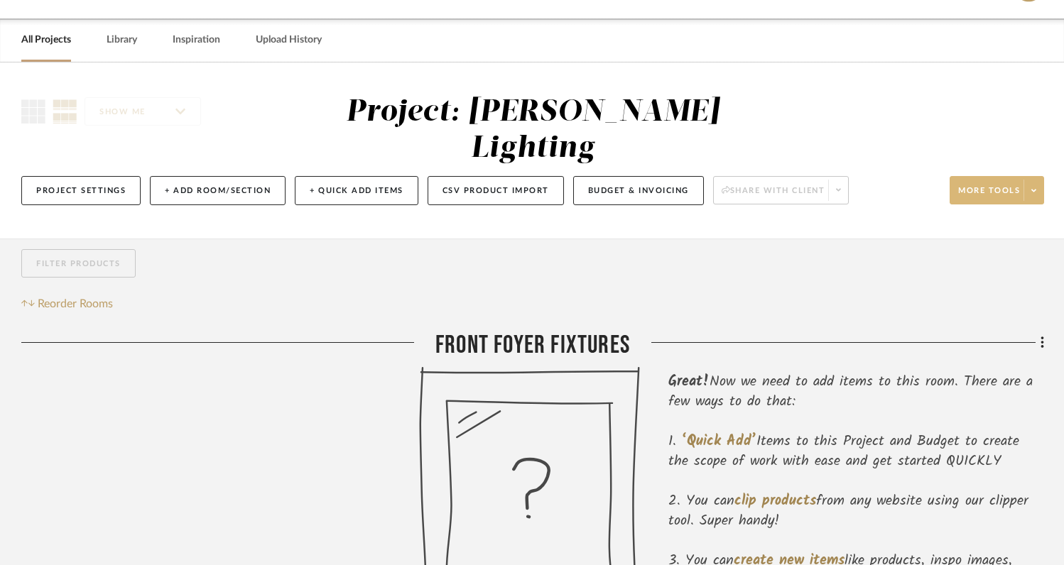
click at [1033, 189] on icon at bounding box center [1033, 190] width 5 height 3
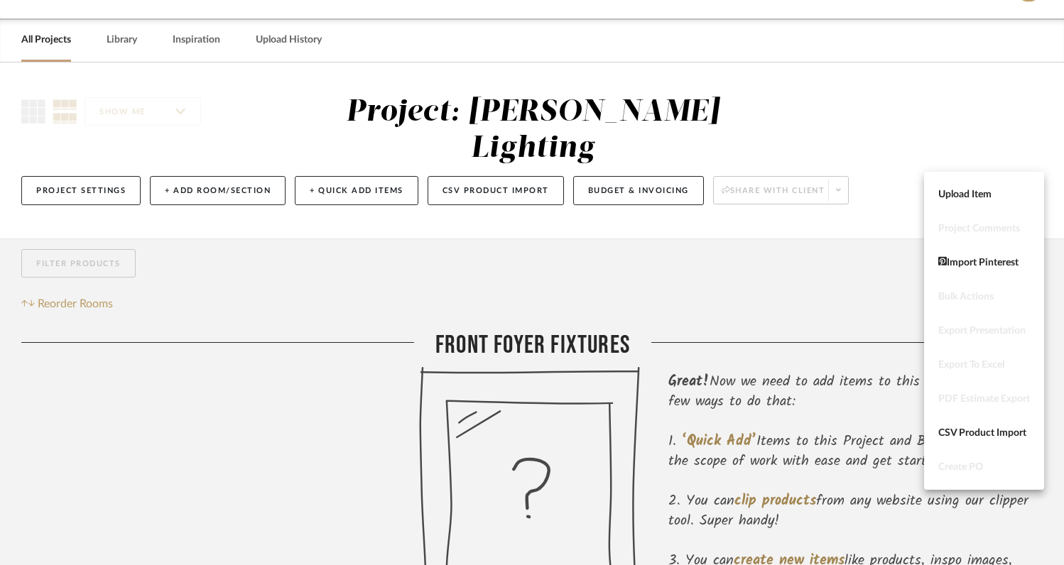
click at [880, 121] on div at bounding box center [532, 282] width 1064 height 565
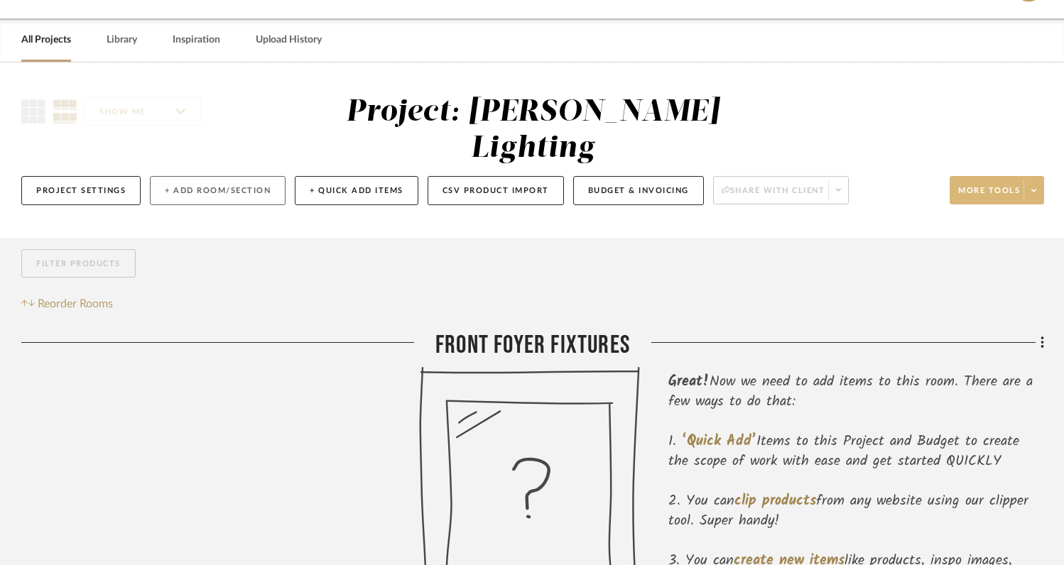
click at [259, 176] on button "+ Add Room/Section" at bounding box center [218, 190] width 136 height 29
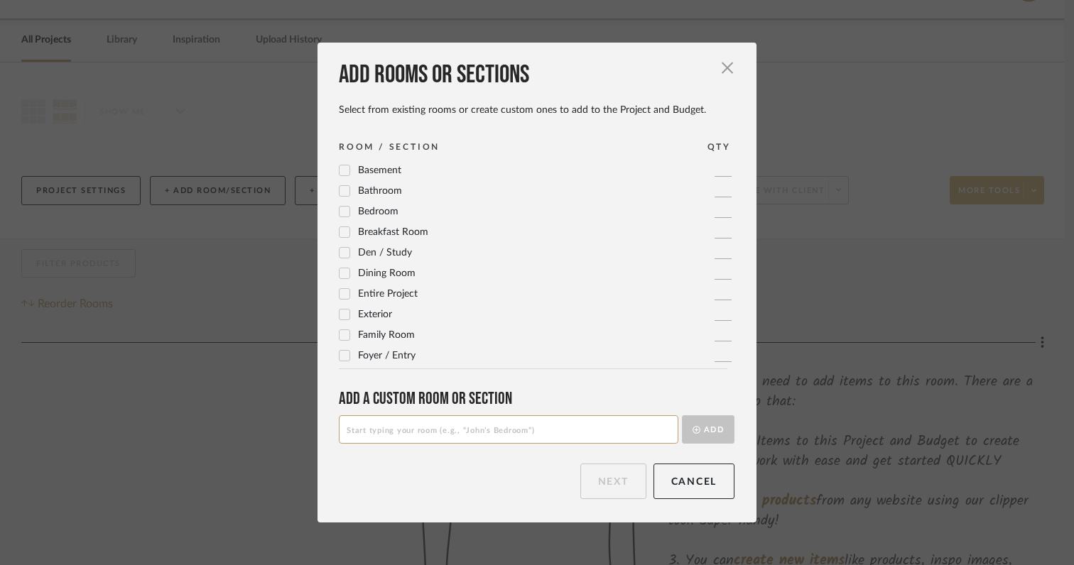
click at [427, 431] on input at bounding box center [509, 430] width 340 height 28
type input "TV Den Wall Sconces"
click at [709, 433] on button "Add" at bounding box center [708, 430] width 53 height 28
click at [597, 491] on button "Next" at bounding box center [613, 482] width 66 height 36
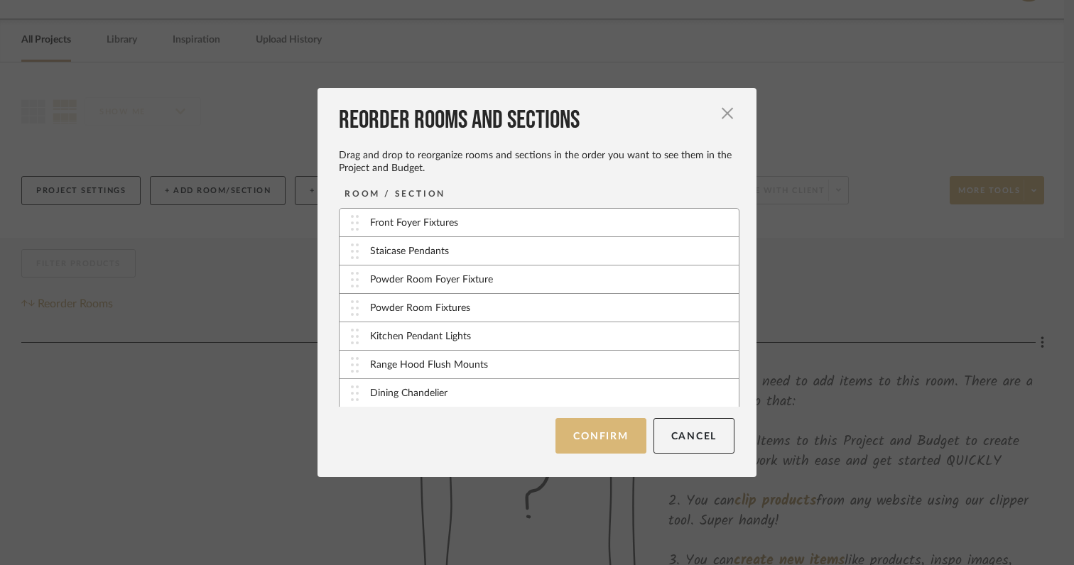
click at [588, 421] on button "Confirm" at bounding box center [600, 436] width 90 height 36
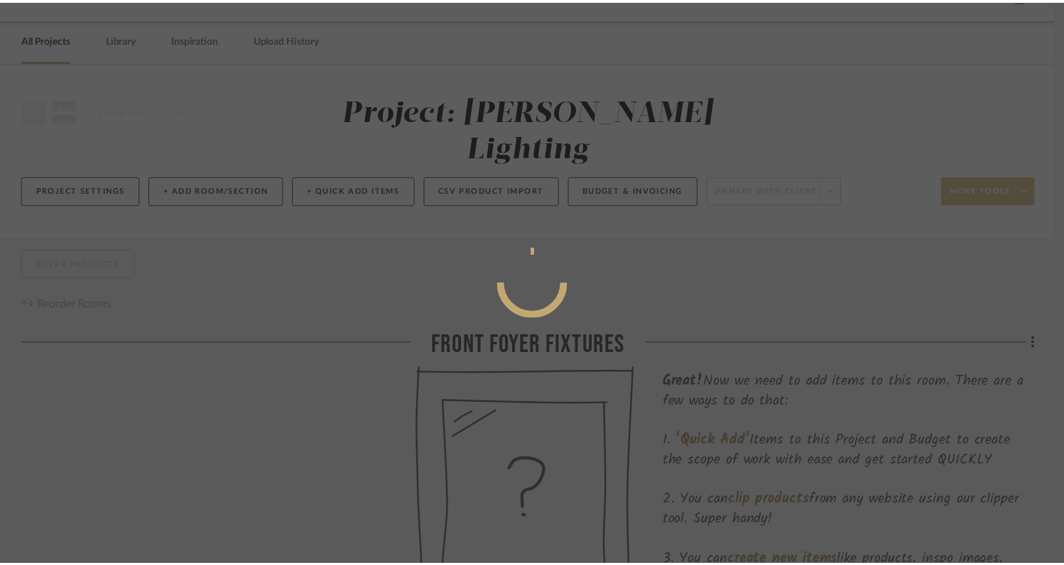
scroll to position [40, 0]
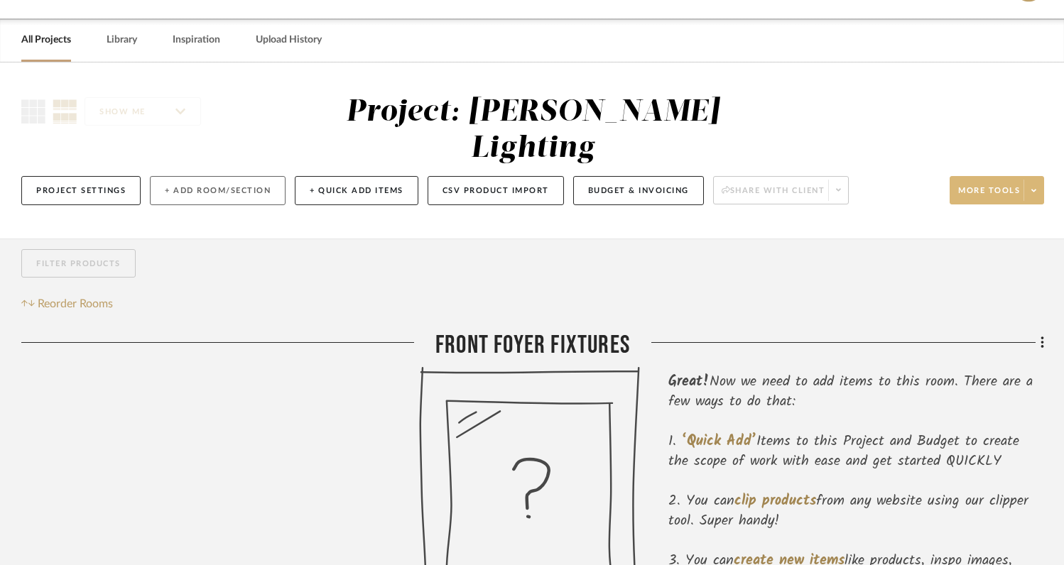
click at [247, 176] on button "+ Add Room/Section" at bounding box center [218, 190] width 136 height 29
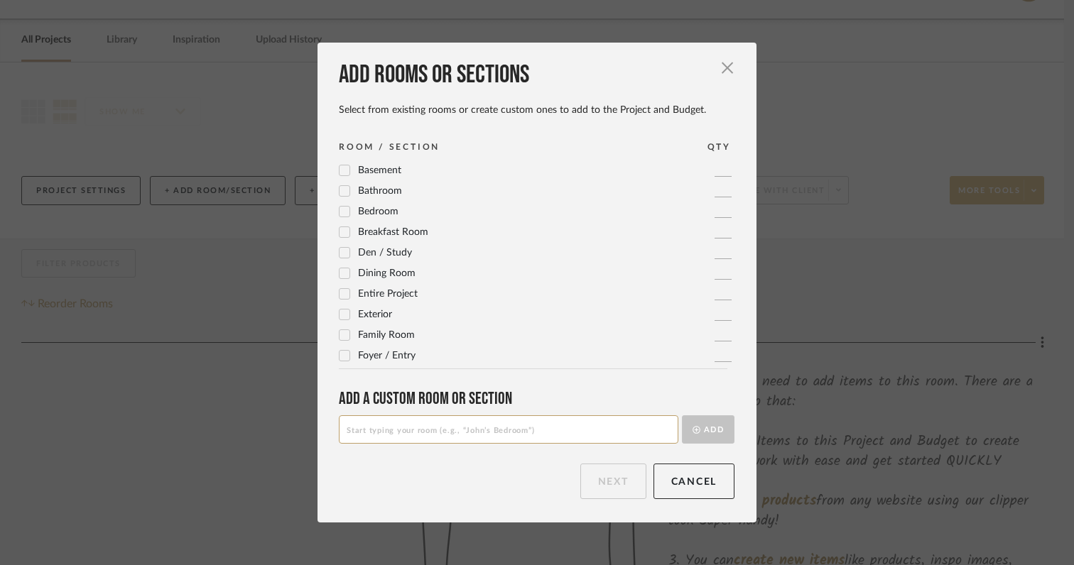
click at [400, 421] on input at bounding box center [509, 430] width 340 height 28
type input "S"
click at [489, 431] on input at bounding box center [509, 430] width 340 height 28
type input "Upper Bedroom #1"
click at [712, 436] on button "Add" at bounding box center [708, 430] width 53 height 28
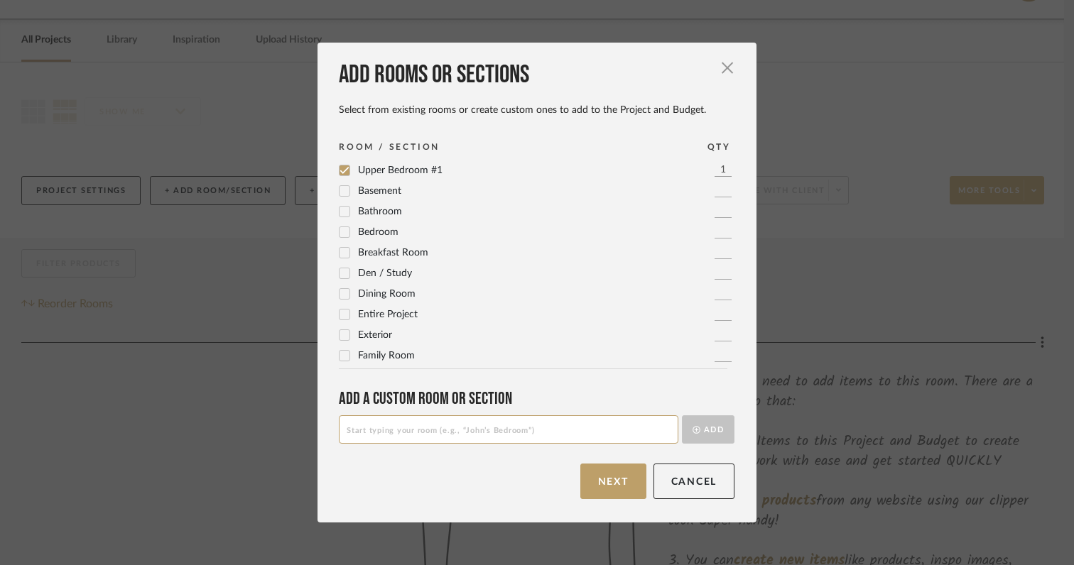
click at [548, 428] on input at bounding box center [509, 430] width 340 height 28
click at [588, 488] on button "Next" at bounding box center [613, 482] width 66 height 36
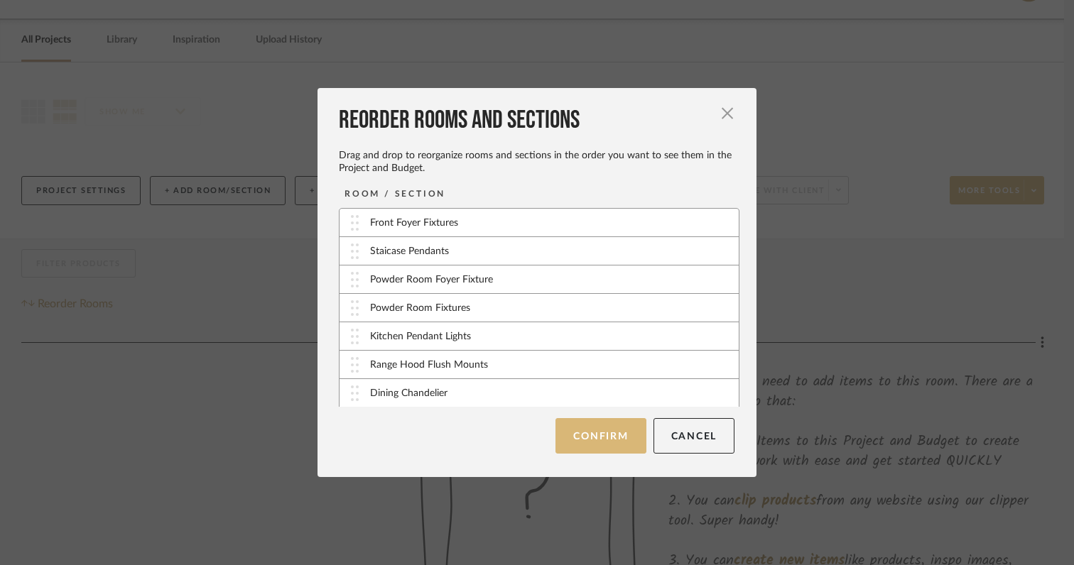
click at [582, 441] on button "Confirm" at bounding box center [600, 436] width 90 height 36
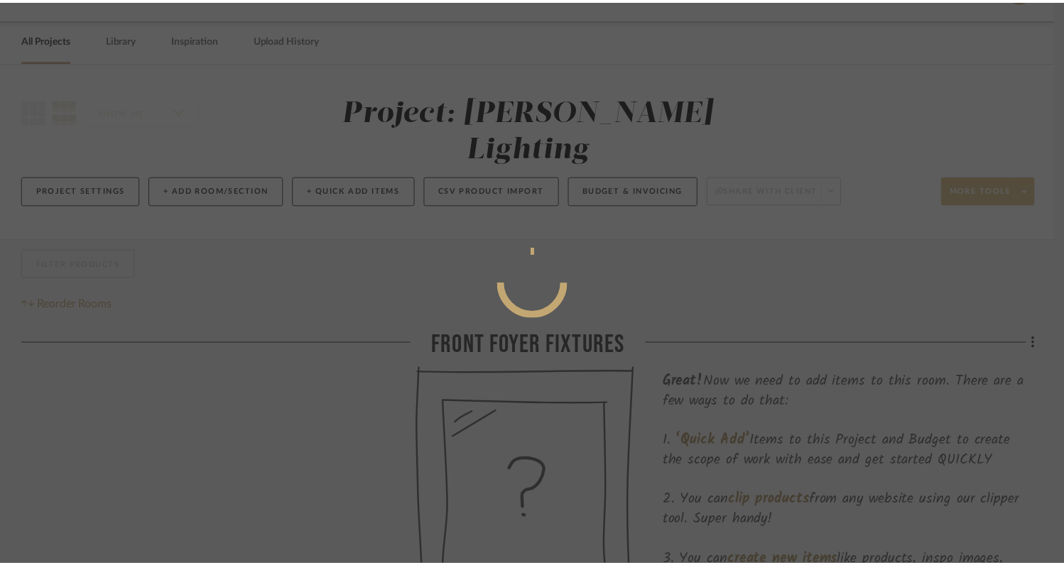
scroll to position [40, 0]
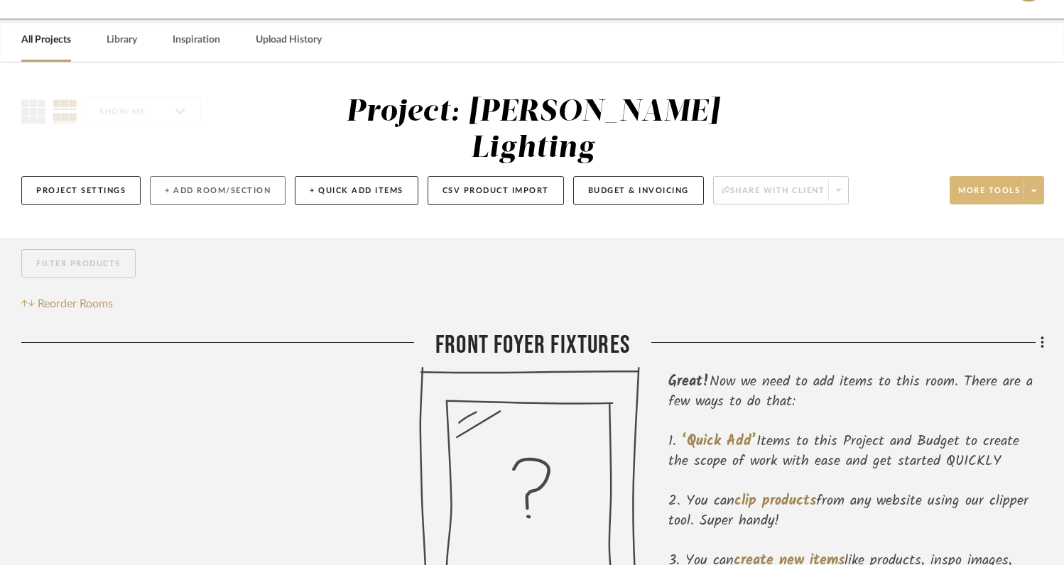
click at [229, 176] on button "+ Add Room/Section" at bounding box center [218, 190] width 136 height 29
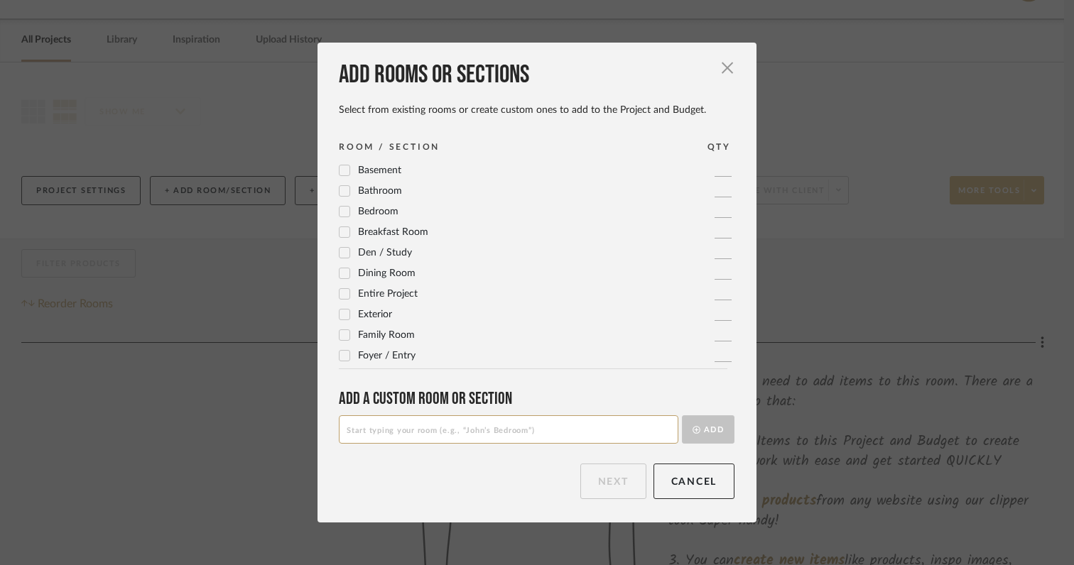
click at [414, 433] on input at bounding box center [509, 430] width 340 height 28
type input "Upper Bedroom #2"
click at [705, 435] on button "Add" at bounding box center [708, 430] width 53 height 28
click at [590, 487] on button "Next" at bounding box center [613, 482] width 66 height 36
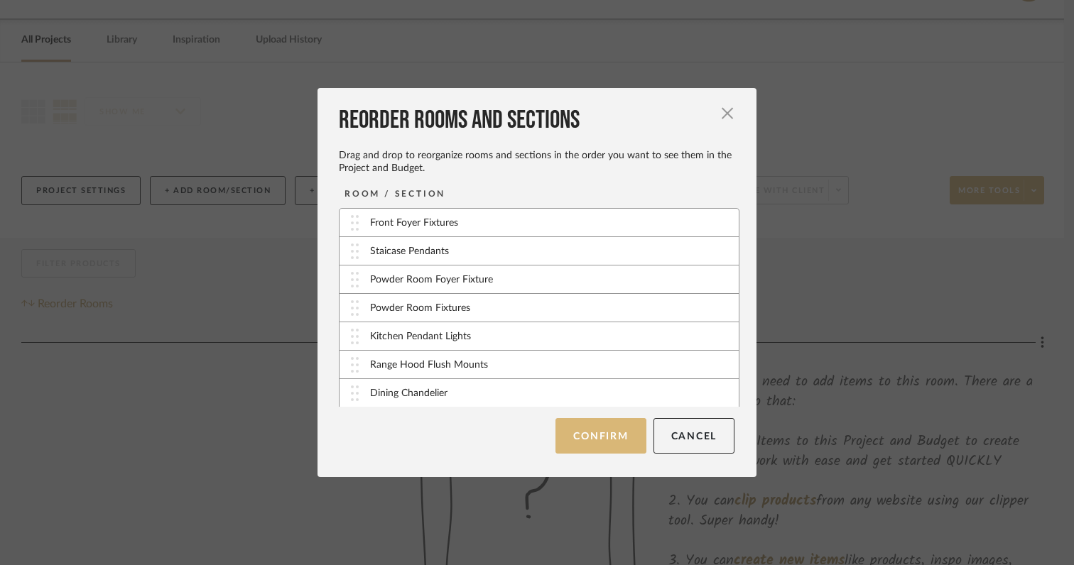
click at [602, 443] on button "Confirm" at bounding box center [600, 436] width 90 height 36
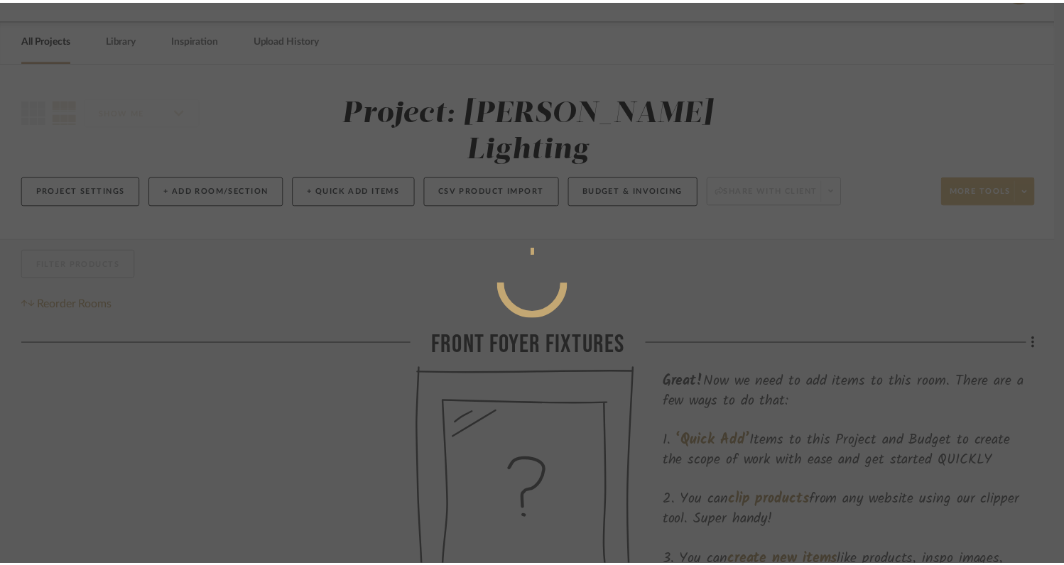
scroll to position [40, 0]
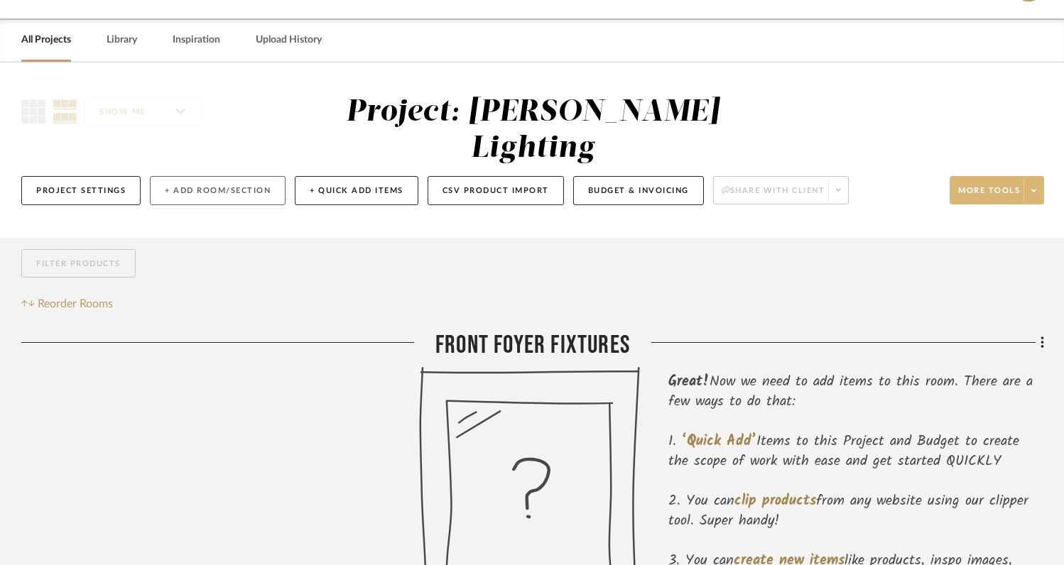
click at [233, 176] on button "+ Add Room/Section" at bounding box center [218, 190] width 136 height 29
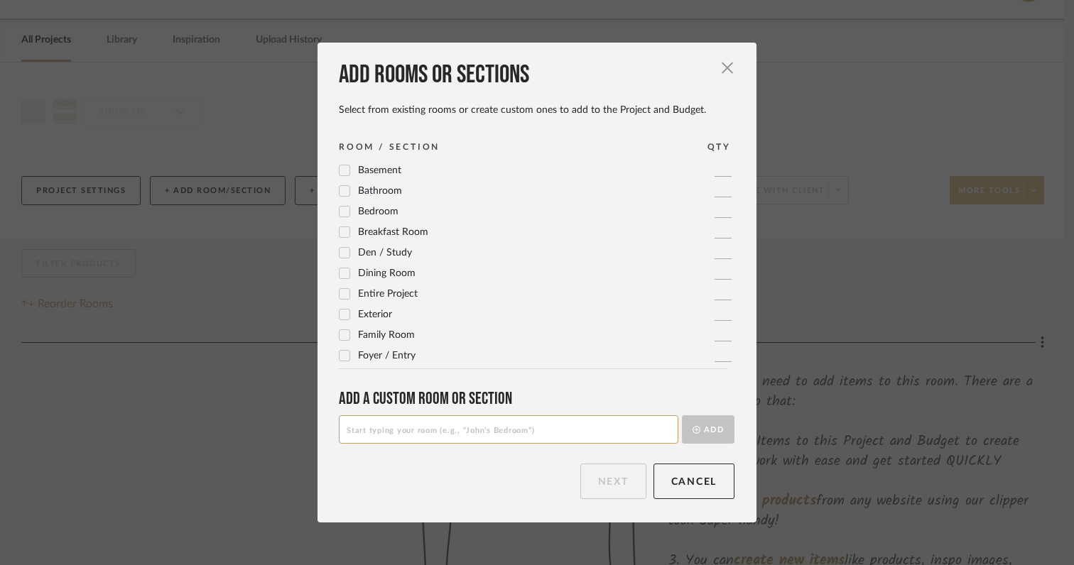
click at [371, 435] on input at bounding box center [509, 430] width 340 height 28
type input "Laundryroom Fixtures"
click at [708, 438] on button "Add" at bounding box center [708, 430] width 53 height 28
click at [612, 482] on button "Next" at bounding box center [613, 482] width 66 height 36
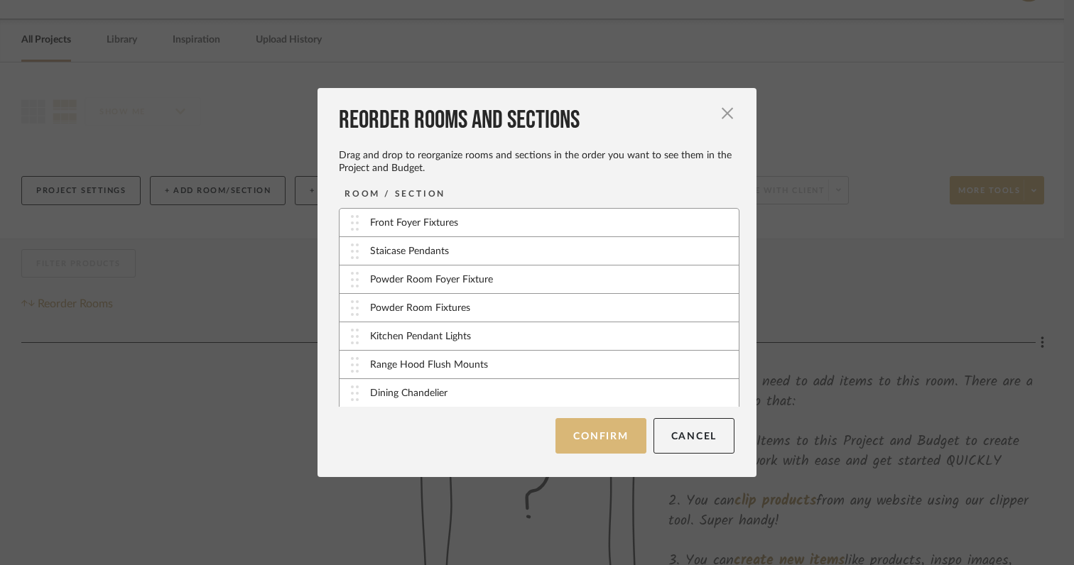
click at [585, 434] on button "Confirm" at bounding box center [600, 436] width 90 height 36
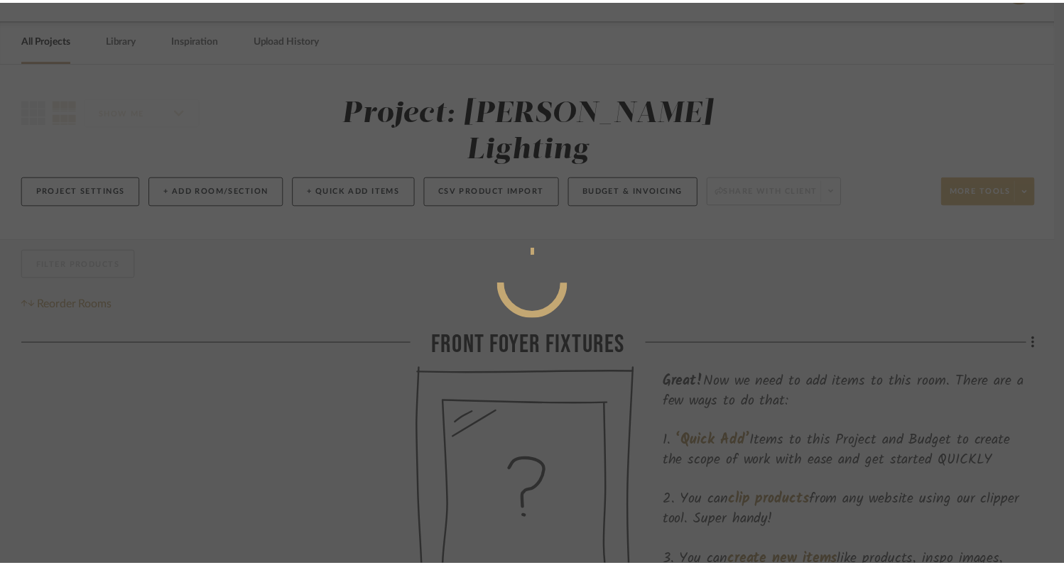
scroll to position [40, 0]
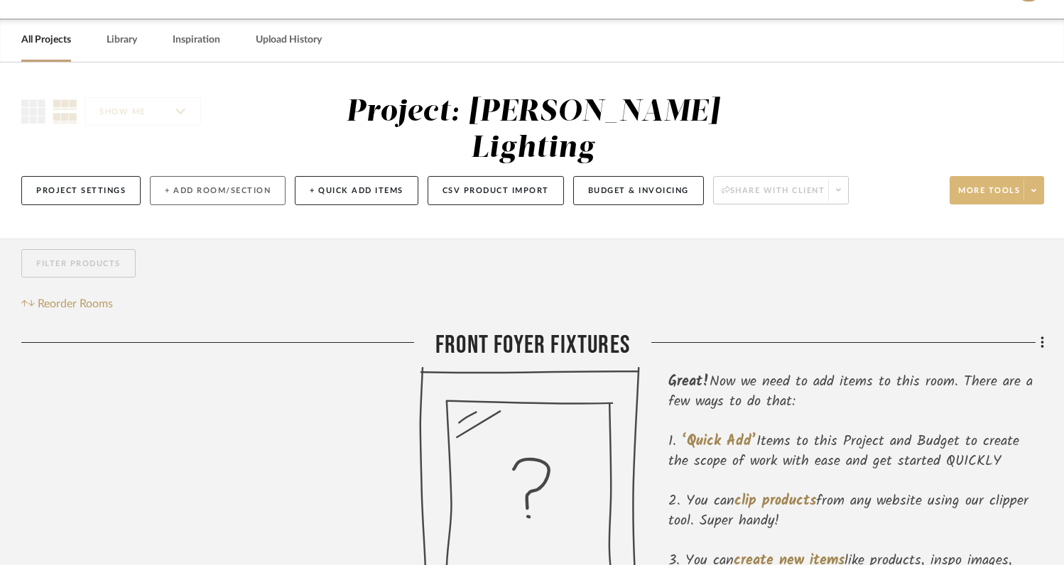
click at [214, 176] on button "+ Add Room/Section" at bounding box center [218, 190] width 136 height 29
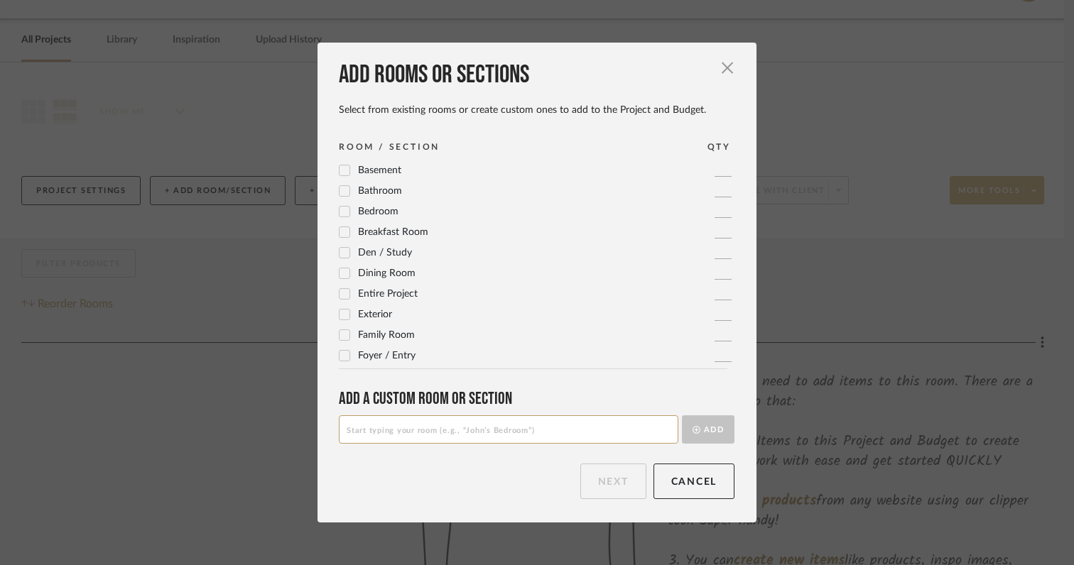
click at [333, 355] on div "Add rooms or sections Select from existing rooms or create custom ones to add t…" at bounding box center [536, 283] width 439 height 480
click at [368, 435] on input at bounding box center [509, 430] width 340 height 28
type input "Laundry Room Wall Sconces"
click at [704, 430] on button "Add" at bounding box center [708, 430] width 53 height 28
click at [619, 464] on button "Next" at bounding box center [613, 482] width 66 height 36
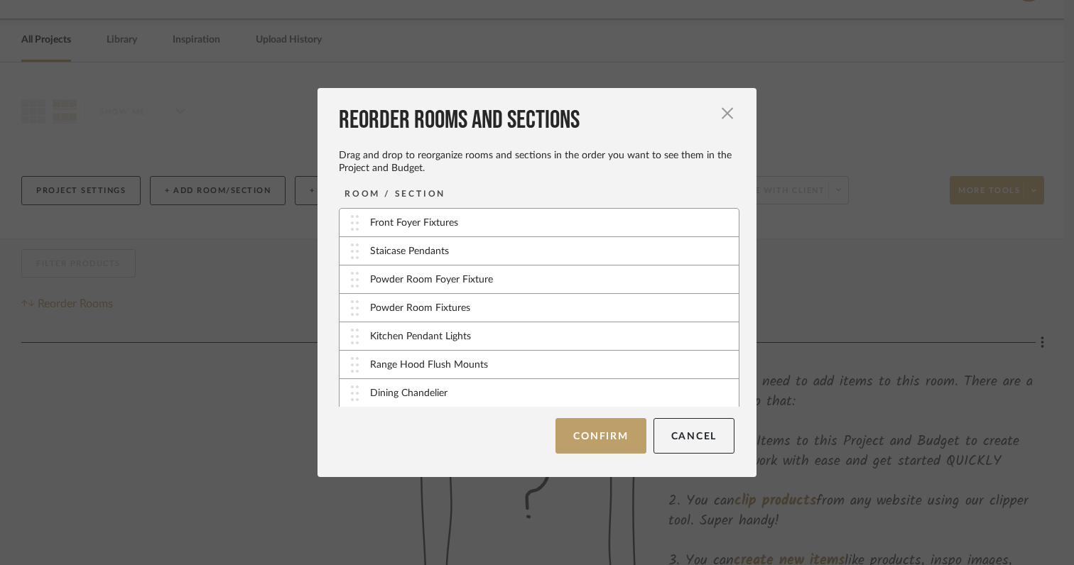
click at [619, 464] on div "Reorder Rooms and Sections Drag and drop to reorganize rooms and sections in th…" at bounding box center [536, 282] width 439 height 389
click at [613, 438] on button "Confirm" at bounding box center [600, 436] width 90 height 36
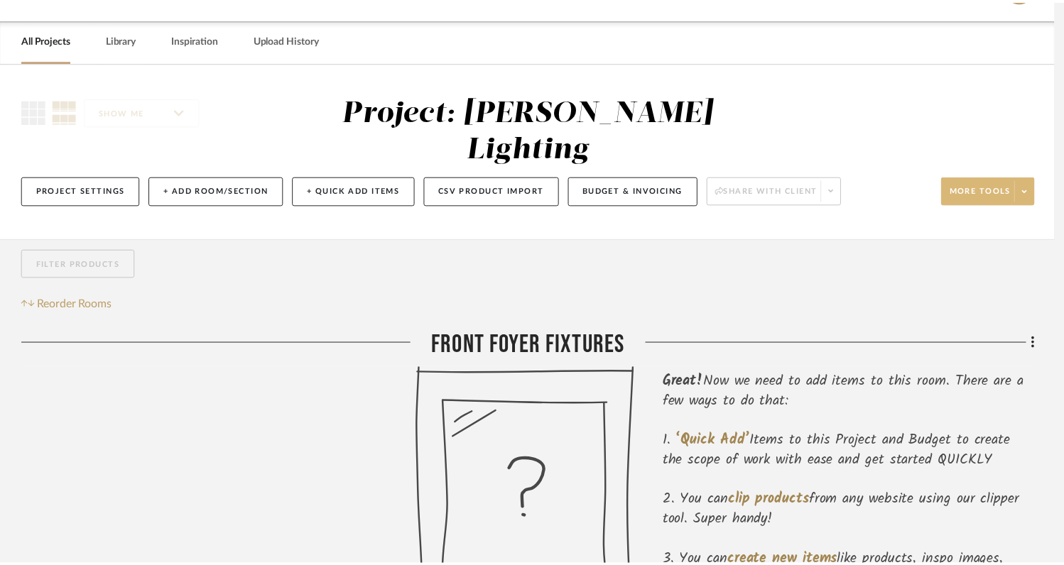
scroll to position [40, 0]
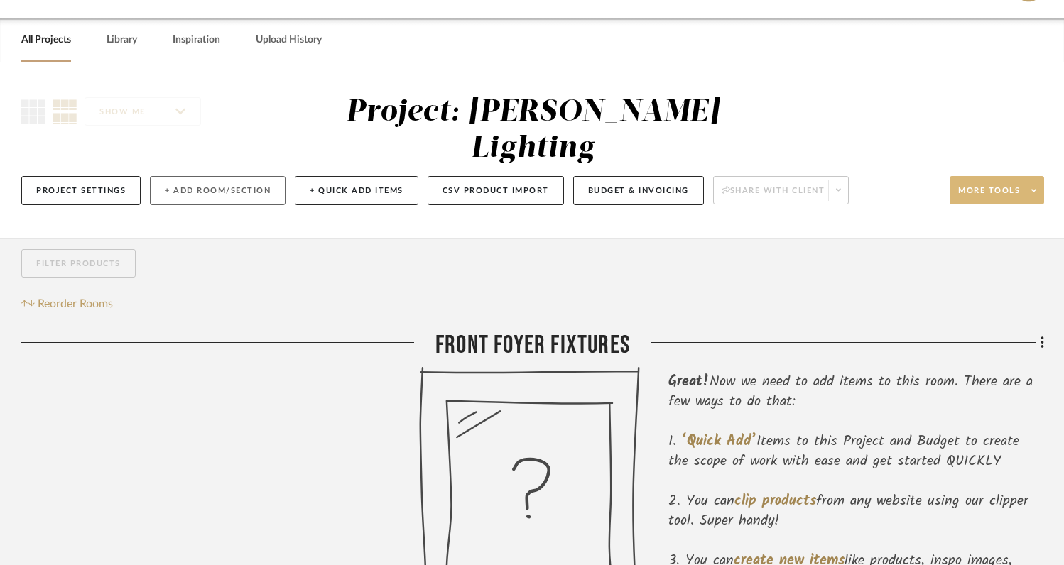
click at [234, 176] on button "+ Add Room/Section" at bounding box center [218, 190] width 136 height 29
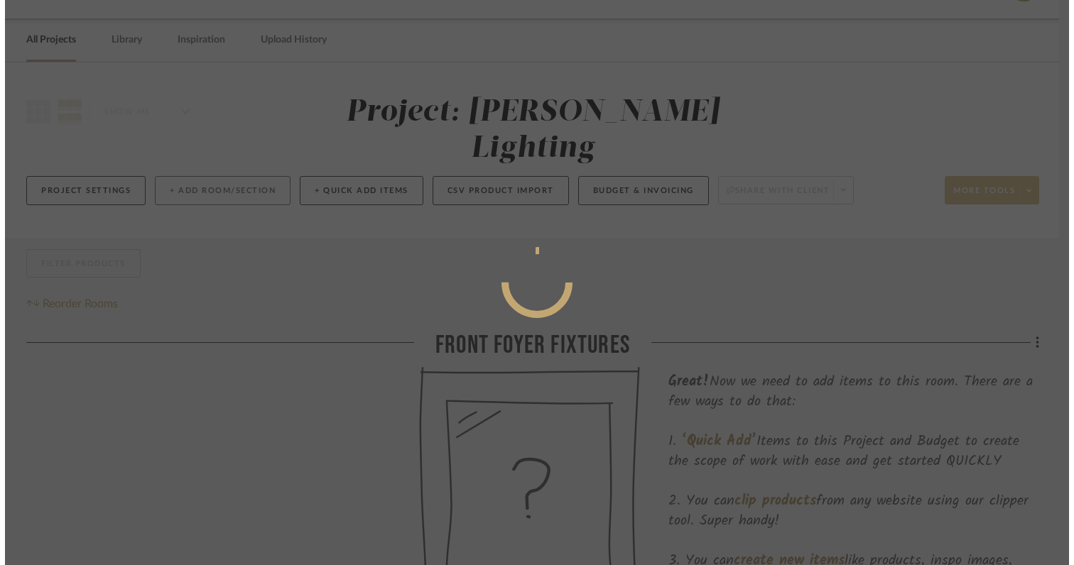
scroll to position [0, 0]
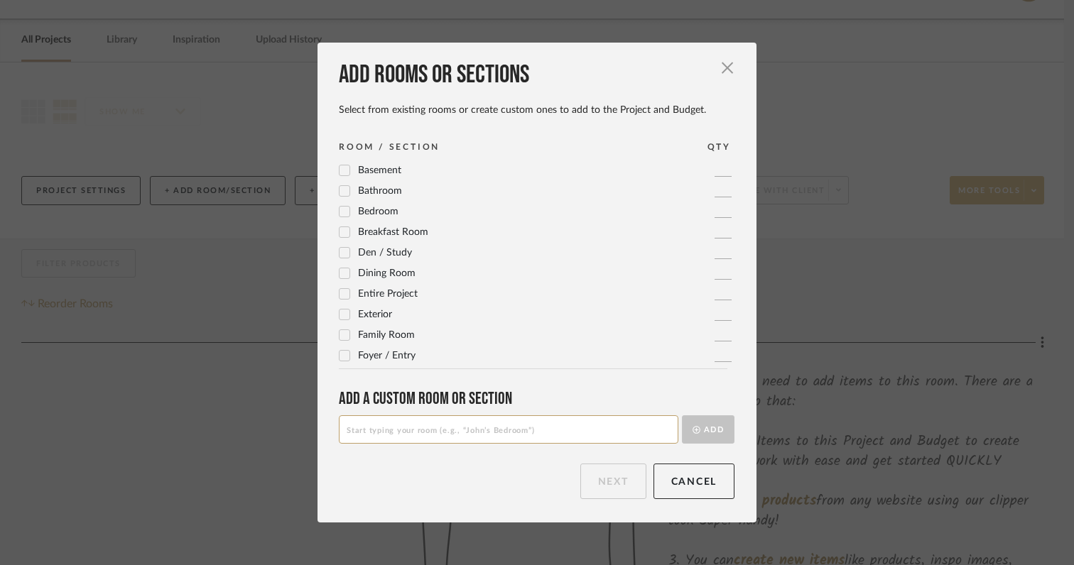
click at [506, 436] on input at bounding box center [509, 430] width 340 height 28
type input "Master Bathroom Sconces"
click at [714, 434] on button "Add" at bounding box center [708, 430] width 53 height 28
click at [618, 489] on button "Next" at bounding box center [613, 482] width 66 height 36
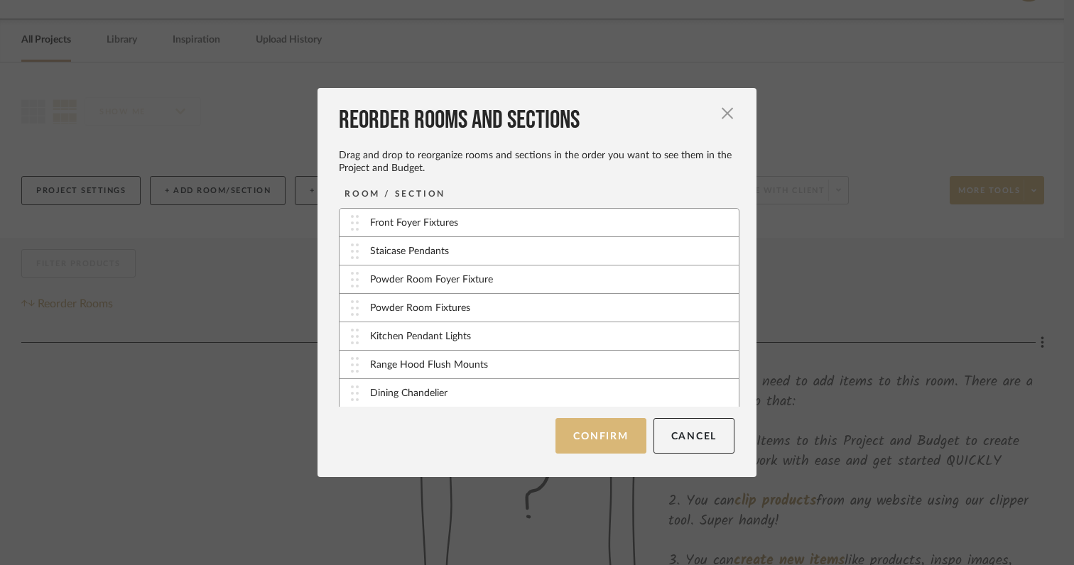
click at [605, 438] on button "Confirm" at bounding box center [600, 436] width 90 height 36
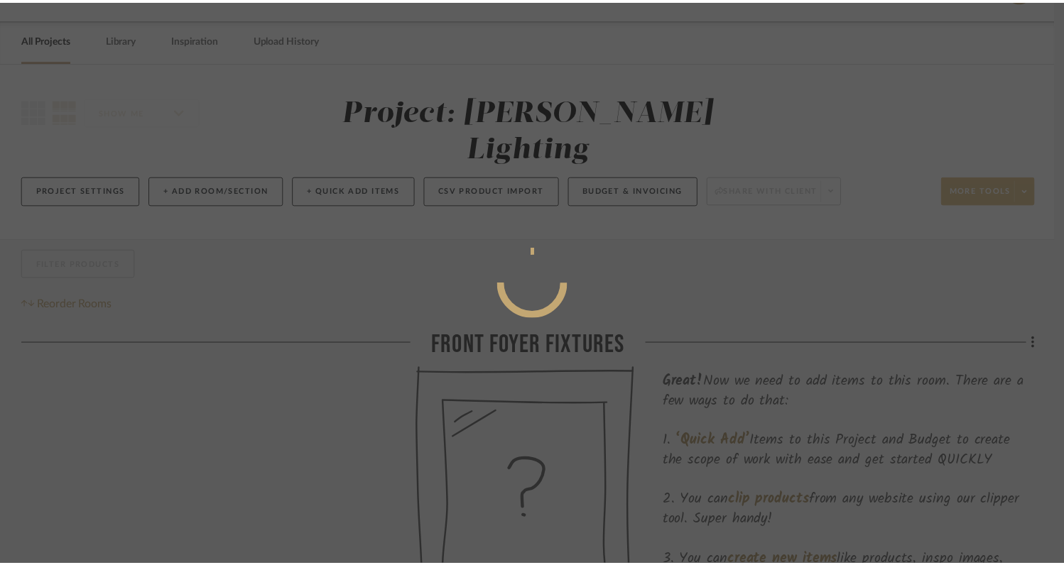
scroll to position [40, 0]
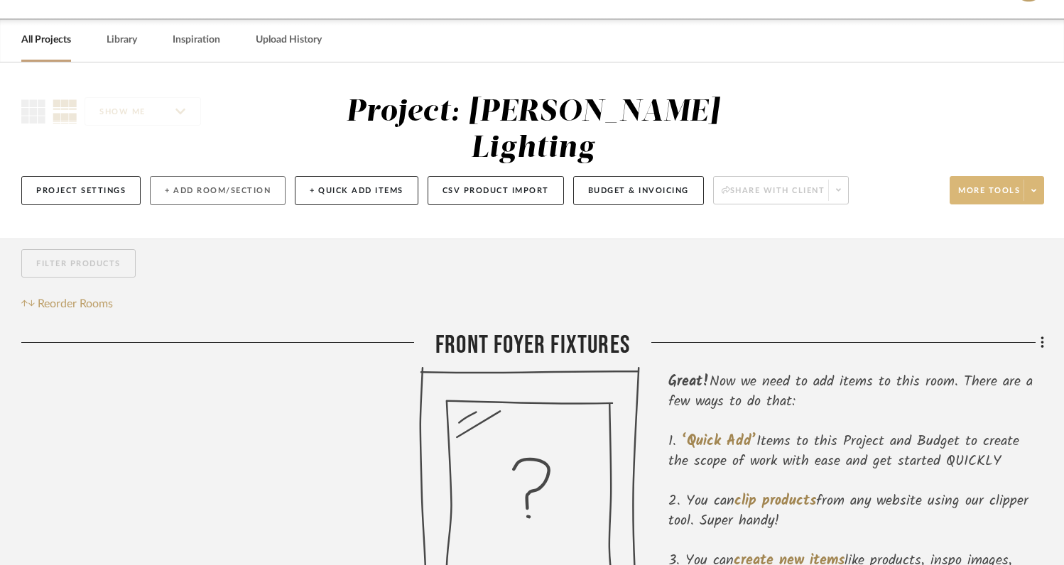
click at [213, 176] on button "+ Add Room/Section" at bounding box center [218, 190] width 136 height 29
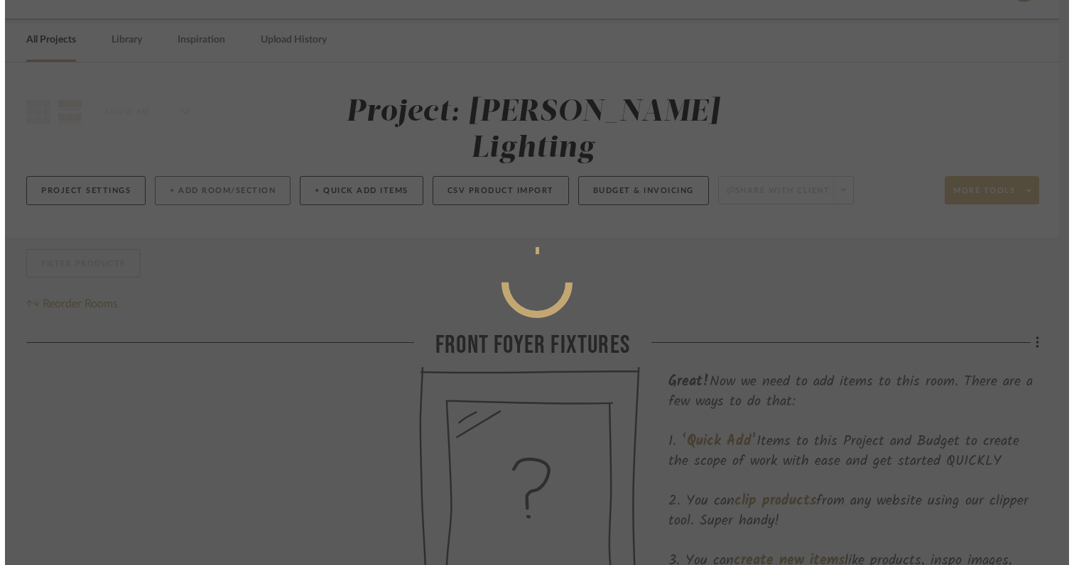
scroll to position [0, 0]
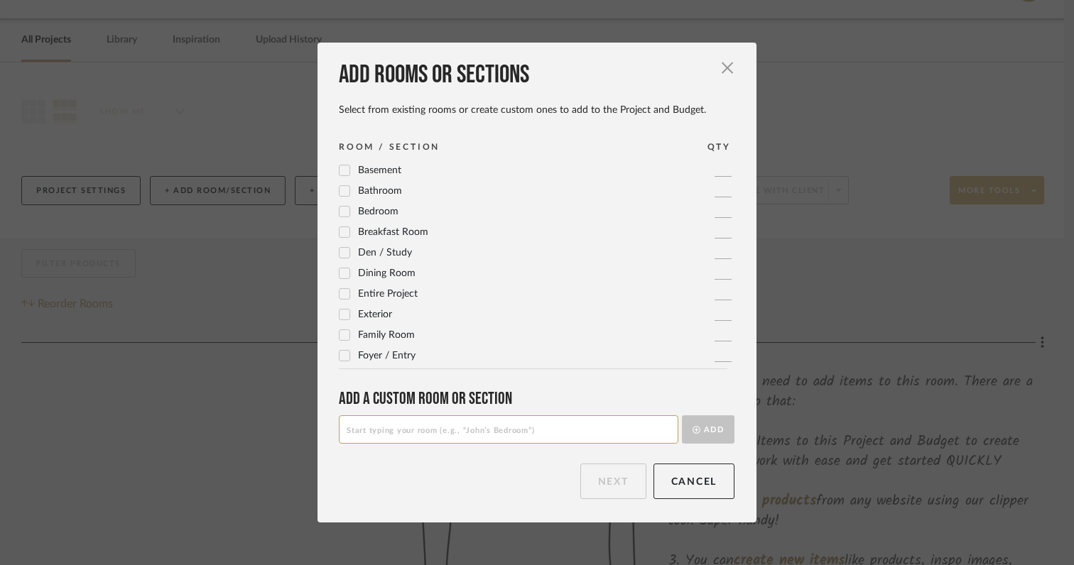
click at [425, 433] on input at bounding box center [509, 430] width 340 height 28
type input "Master Bathroom Tub Pendant Light"
click at [709, 434] on button "Add" at bounding box center [708, 430] width 53 height 28
click at [614, 477] on button "Next" at bounding box center [613, 482] width 66 height 36
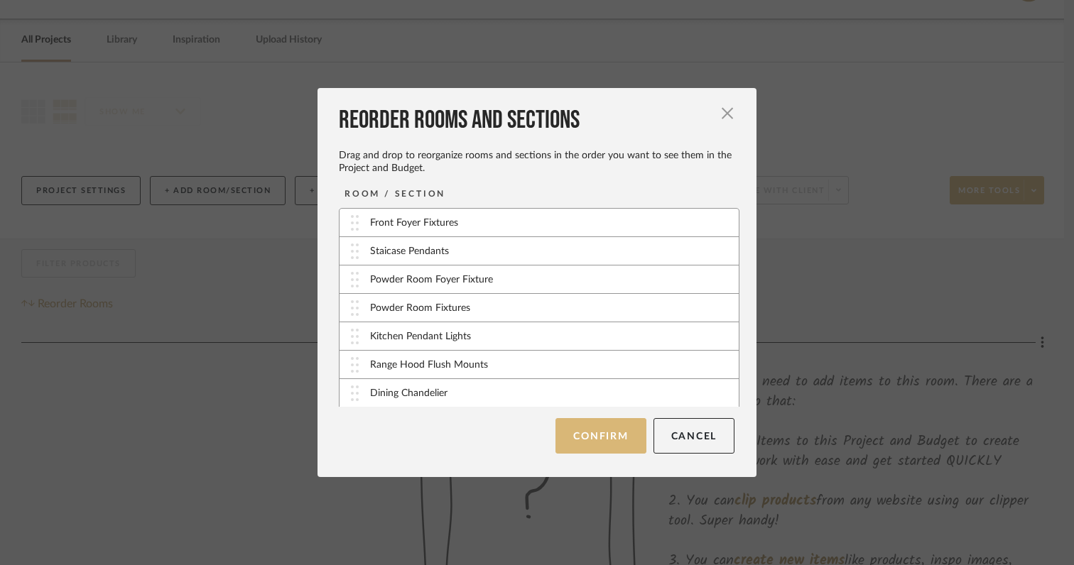
click at [601, 434] on button "Confirm" at bounding box center [600, 436] width 90 height 36
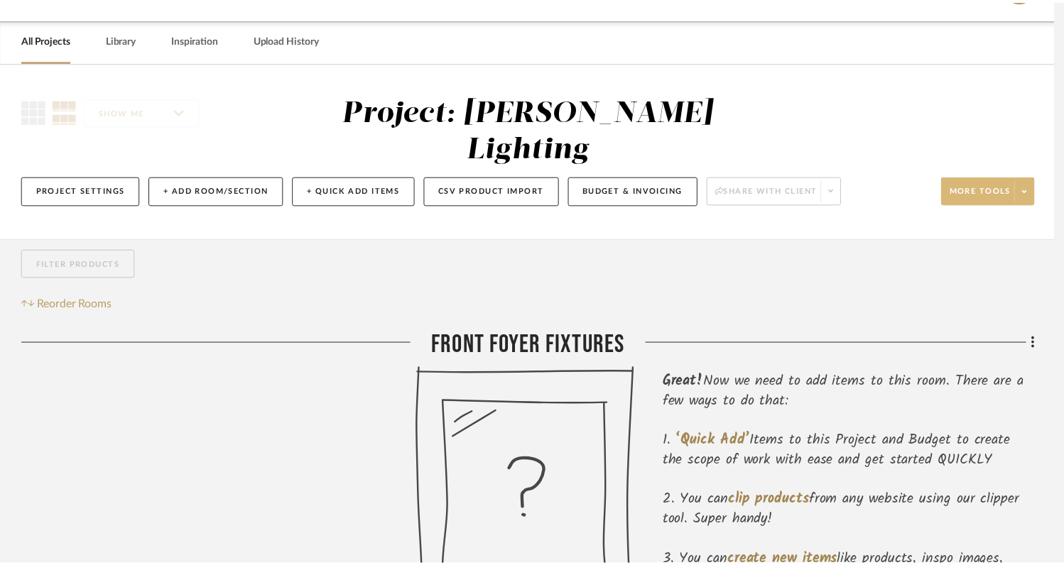
scroll to position [40, 0]
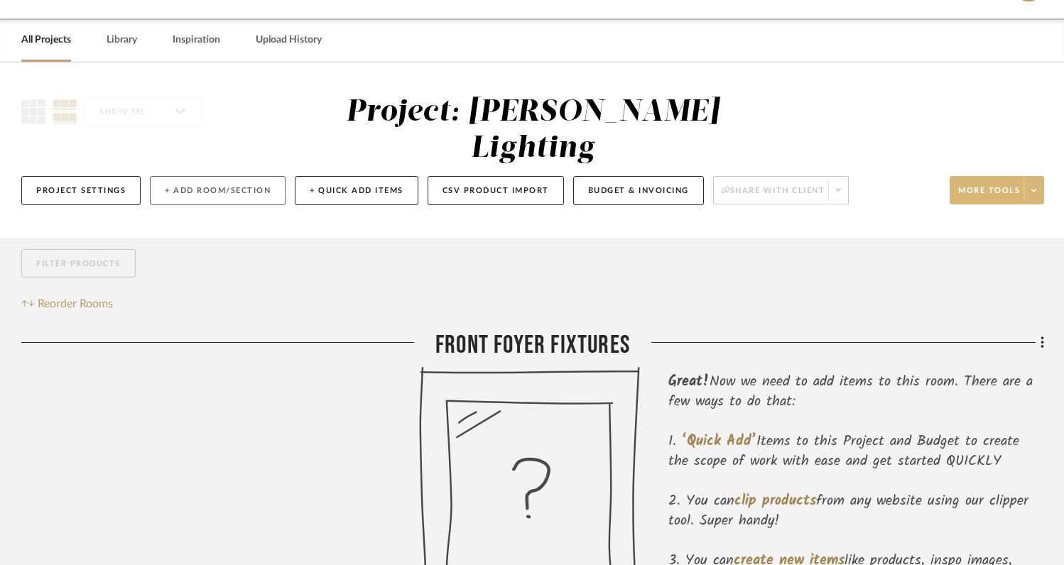
click at [249, 176] on button "+ Add Room/Section" at bounding box center [218, 190] width 136 height 29
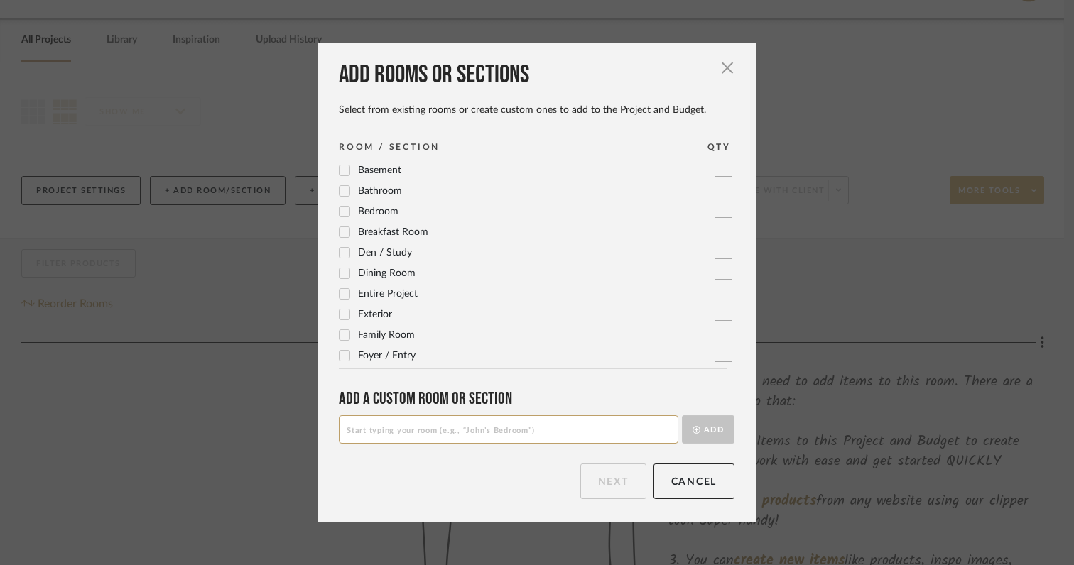
click at [378, 433] on input at bounding box center [509, 430] width 340 height 28
type input "Master Bedroom Pendant Light"
click at [713, 435] on button "Add" at bounding box center [708, 430] width 53 height 28
click at [617, 484] on button "Next" at bounding box center [613, 482] width 66 height 36
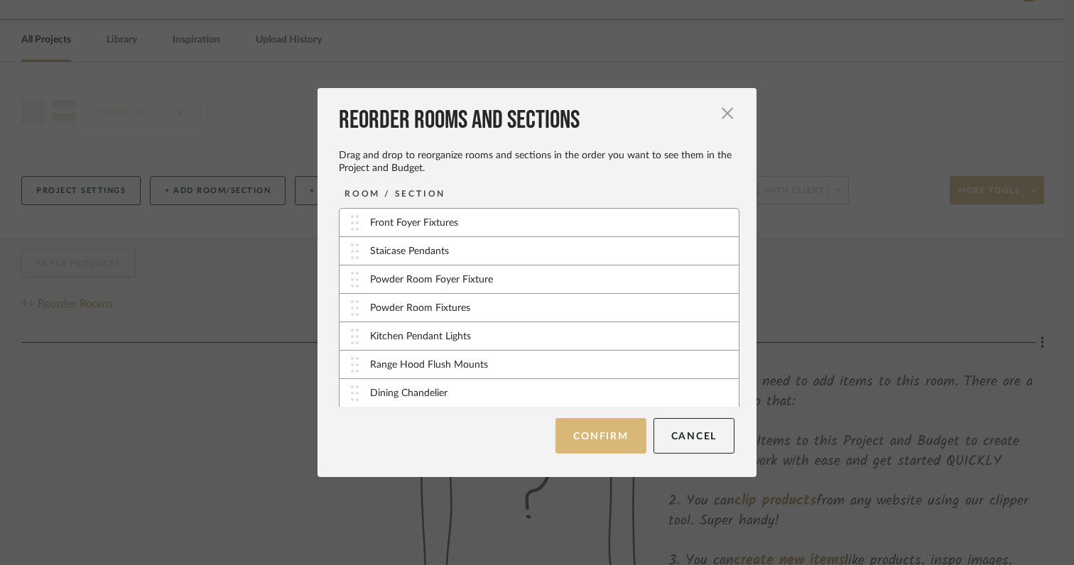
click at [604, 441] on button "Confirm" at bounding box center [600, 436] width 90 height 36
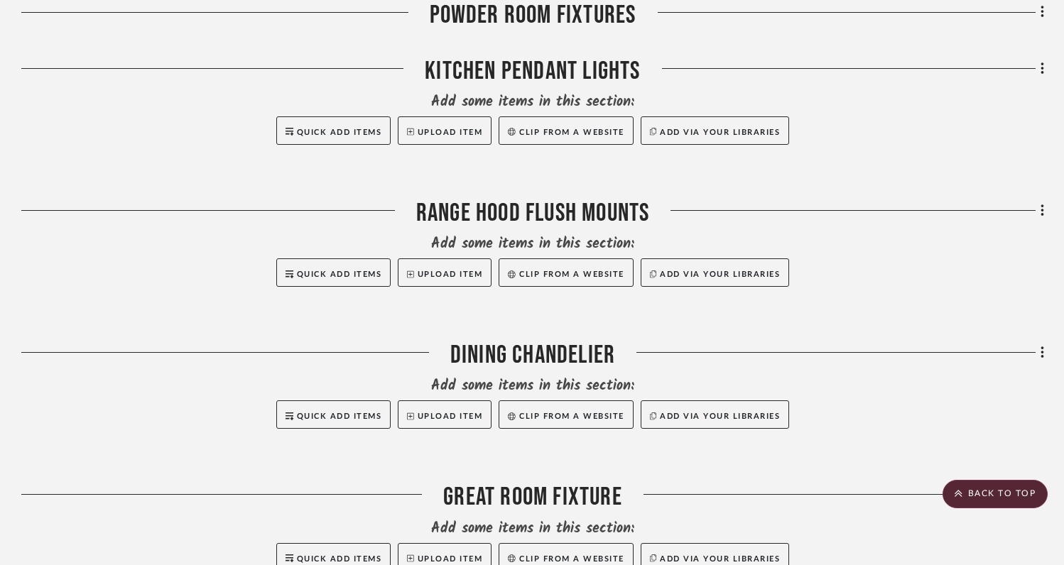
scroll to position [1093, 0]
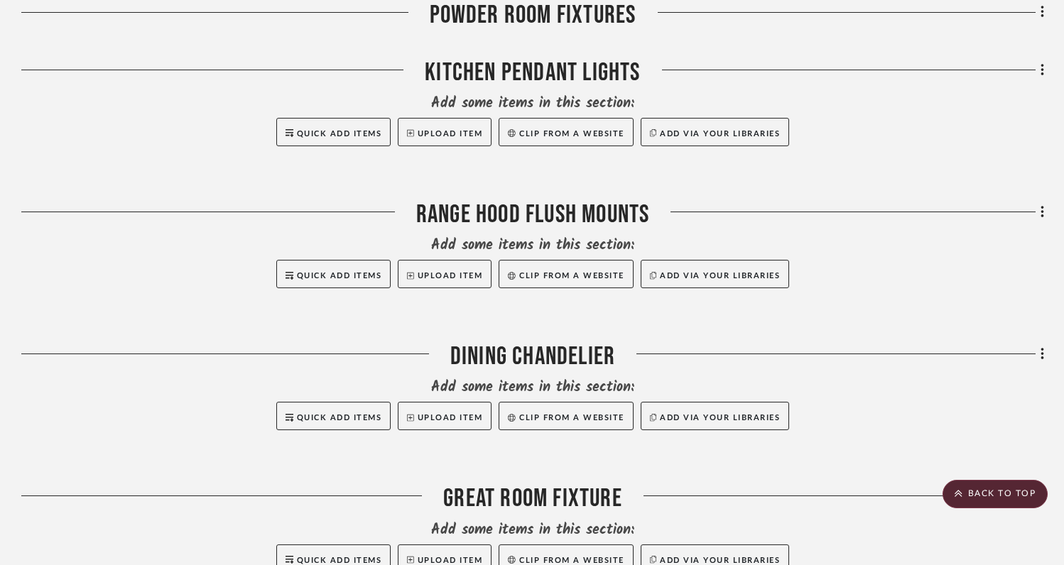
click at [1044, 175] on div "Filter by keyword, category or name prior to exporting to Excel or Bulk Actions…" at bounding box center [532, 479] width 1064 height 2589
click at [1041, 205] on icon at bounding box center [1043, 213] width 4 height 16
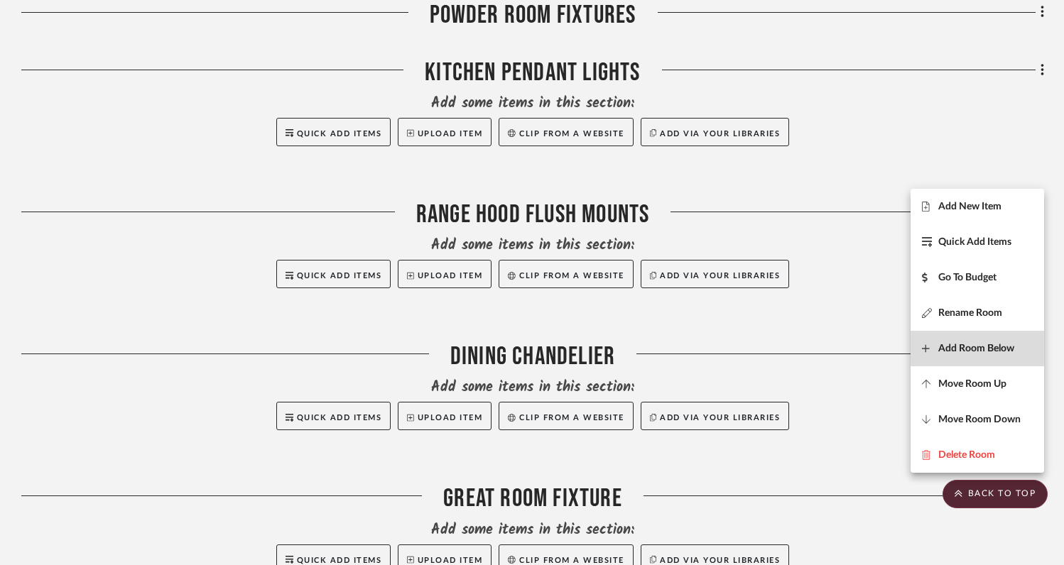
click at [957, 343] on span "Add Room Below" at bounding box center [976, 348] width 76 height 12
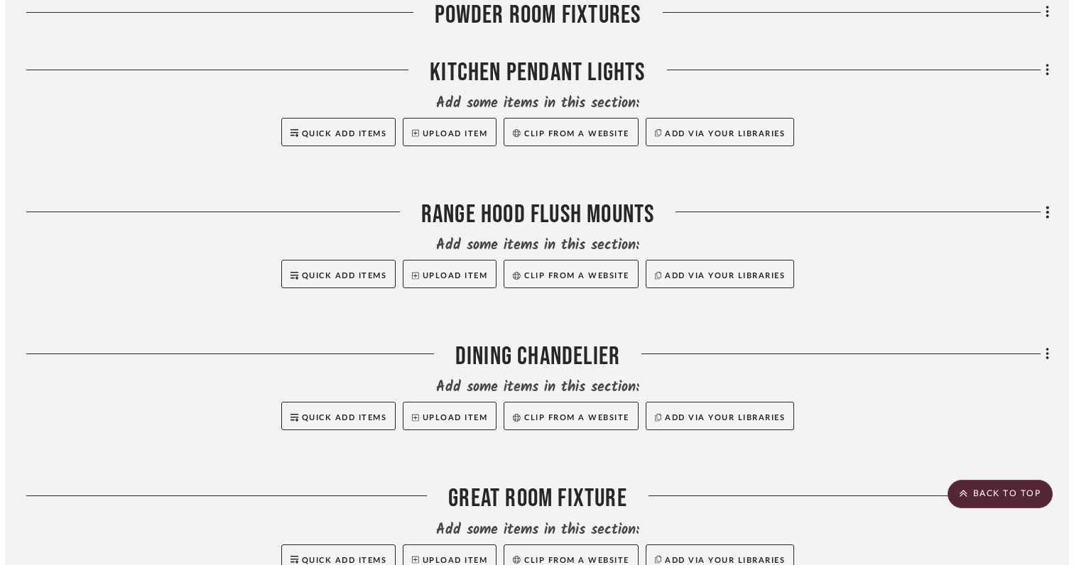
scroll to position [0, 0]
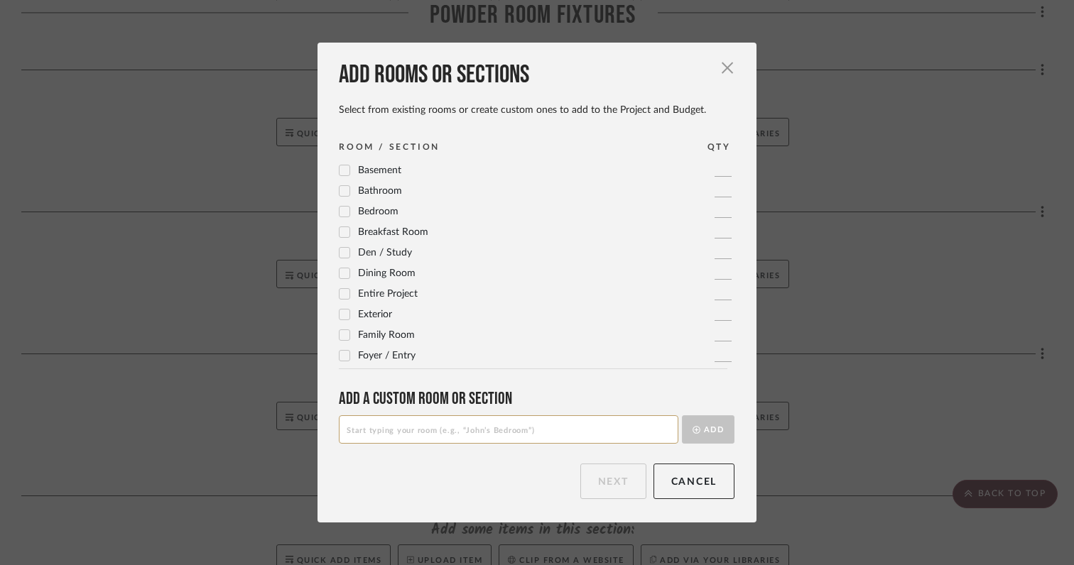
click at [603, 430] on input at bounding box center [509, 430] width 340 height 28
type input "Butlers Pantry Flush Mounts"
click at [712, 433] on button "Add" at bounding box center [708, 430] width 53 height 28
click at [614, 483] on button "Next" at bounding box center [613, 482] width 66 height 36
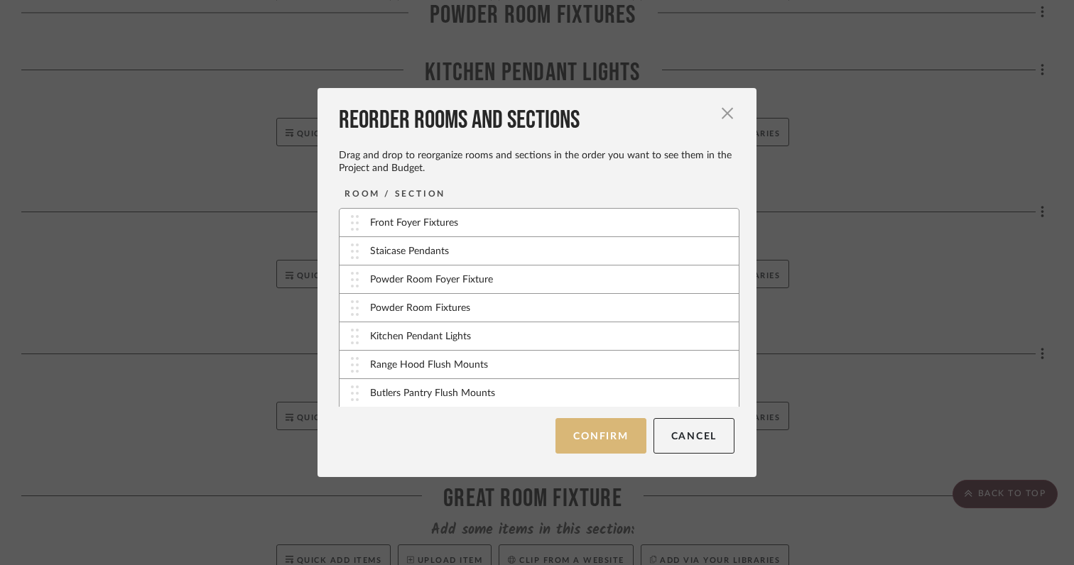
click at [597, 446] on button "Confirm" at bounding box center [600, 436] width 90 height 36
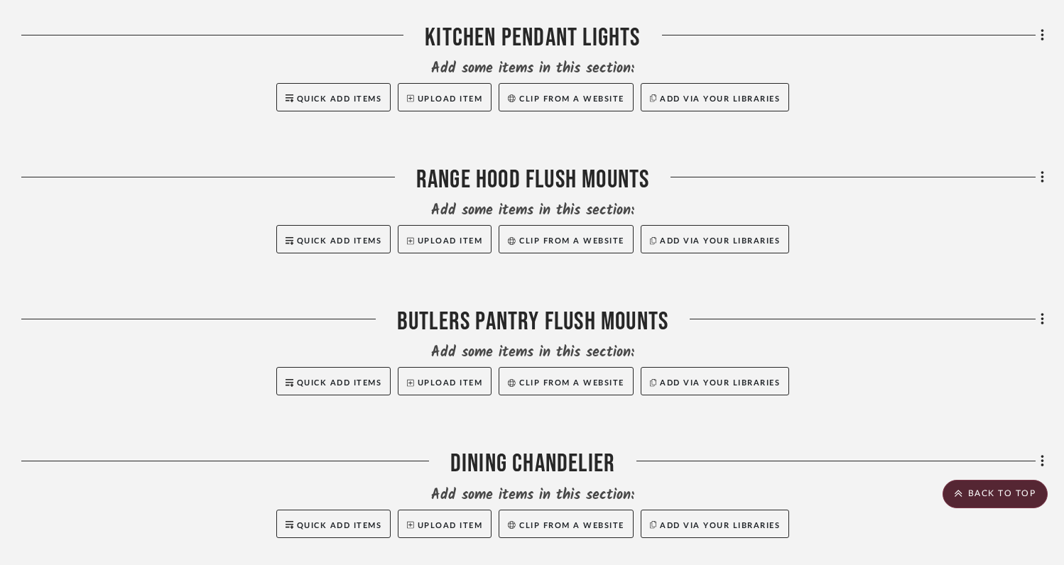
scroll to position [1145, 0]
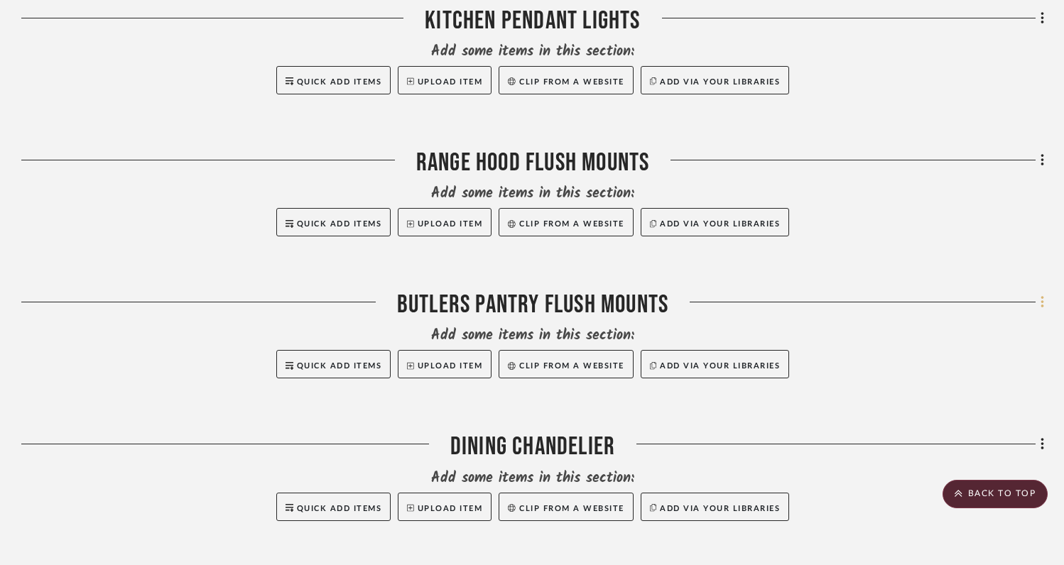
click at [1043, 295] on icon at bounding box center [1043, 303] width 4 height 16
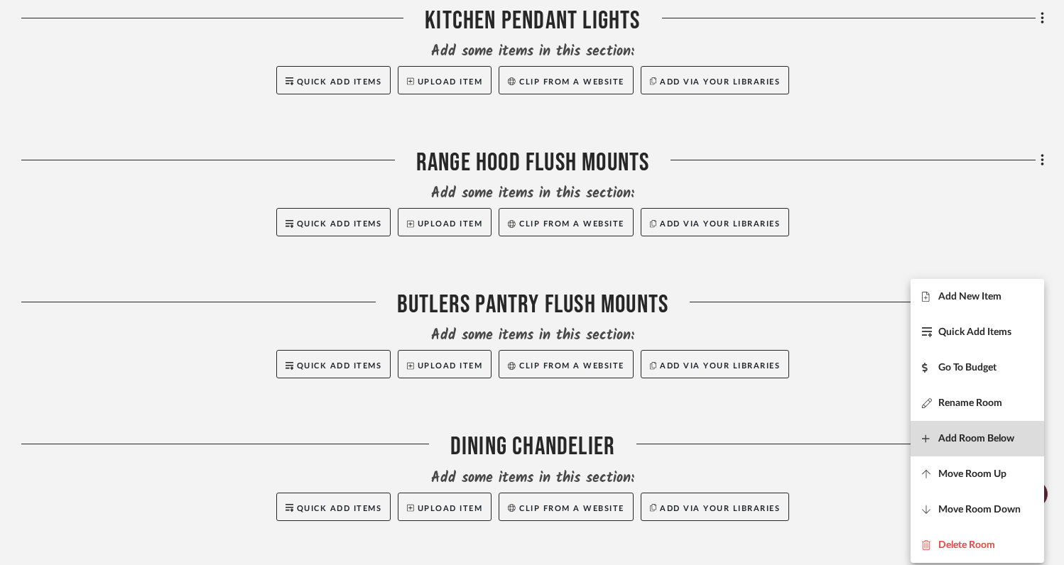
click at [956, 442] on span "Add Room Below" at bounding box center [976, 439] width 76 height 12
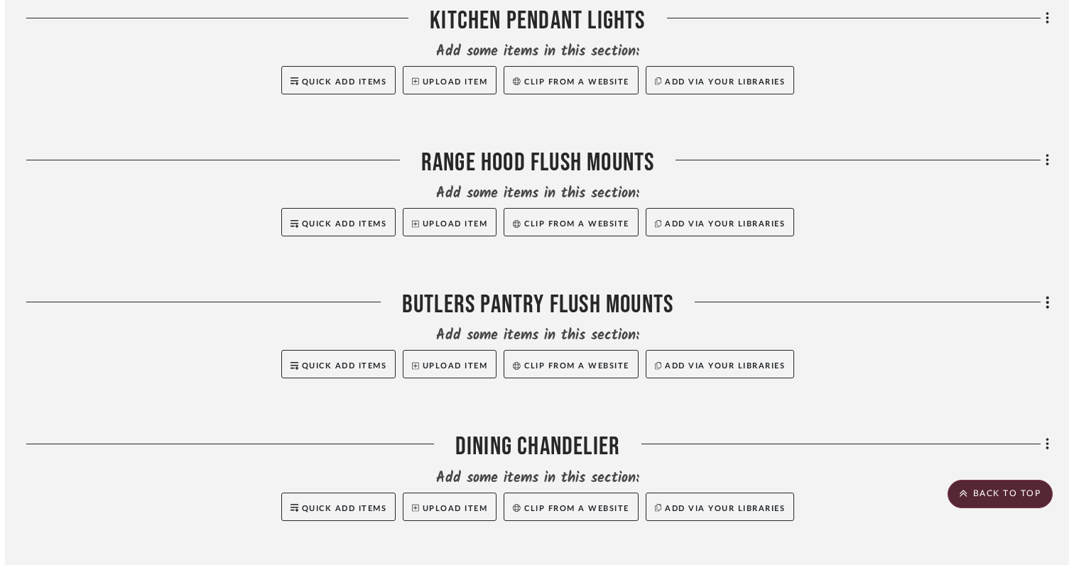
scroll to position [0, 0]
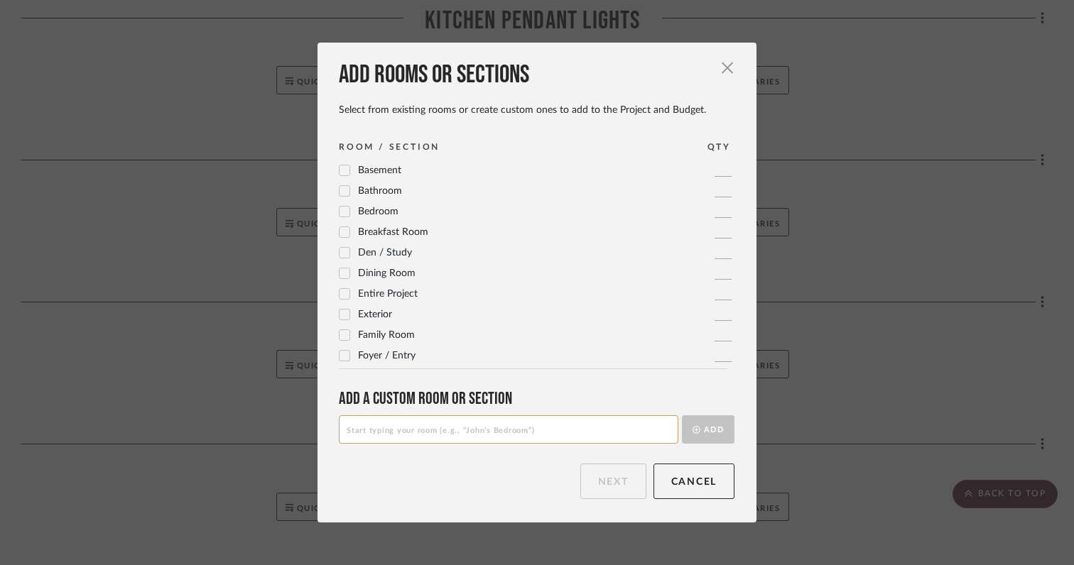
click at [603, 433] on input at bounding box center [509, 430] width 340 height 28
type input "Green Room Fixtures"
click at [702, 436] on button "Add" at bounding box center [708, 430] width 53 height 28
click at [620, 483] on button "Next" at bounding box center [613, 482] width 66 height 36
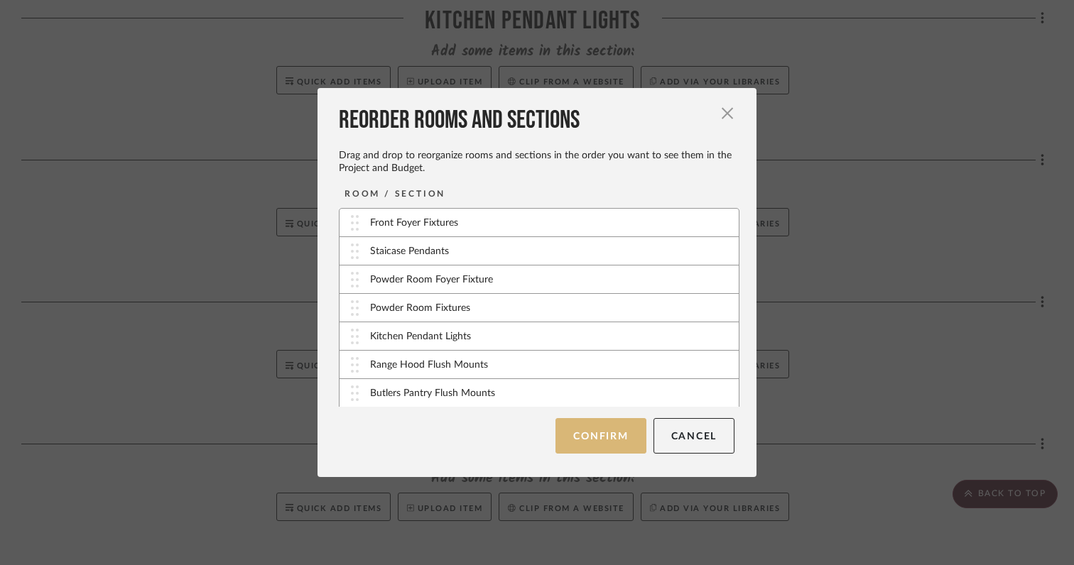
click at [601, 447] on button "Confirm" at bounding box center [600, 436] width 90 height 36
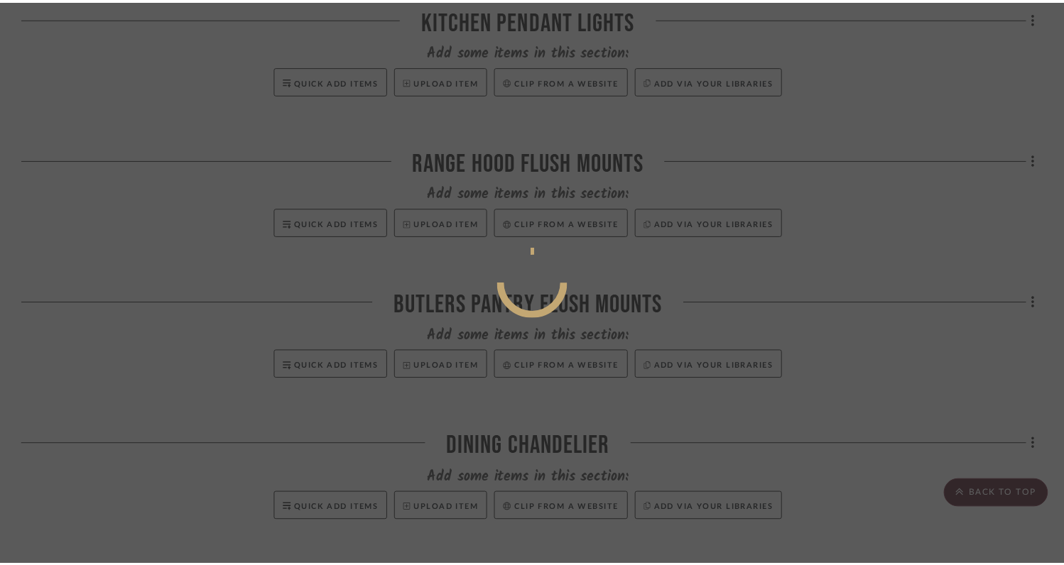
scroll to position [1145, 0]
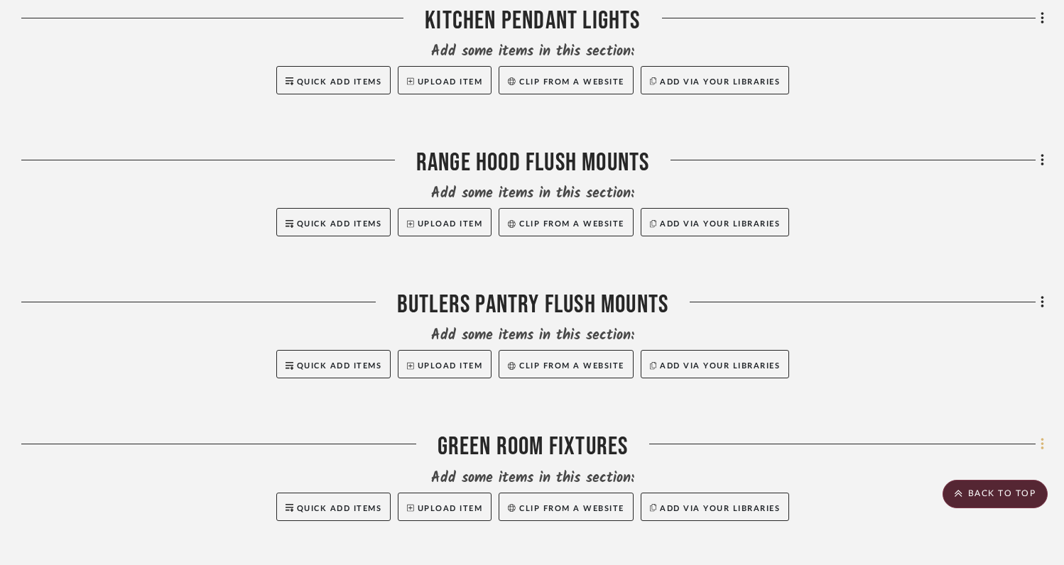
click at [1041, 437] on icon at bounding box center [1043, 445] width 4 height 16
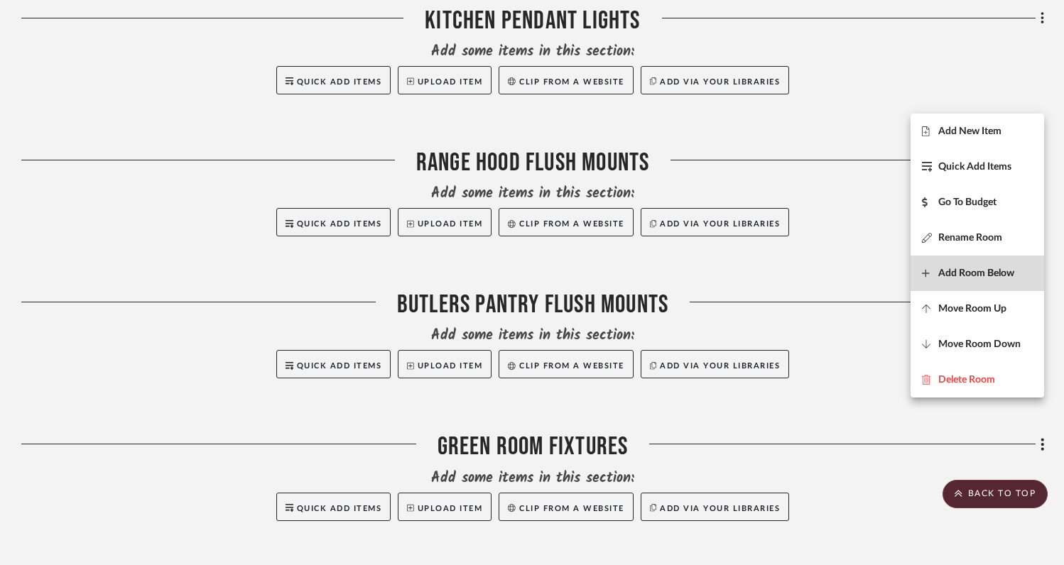
click at [948, 282] on button "Add Room Below" at bounding box center [978, 274] width 134 height 36
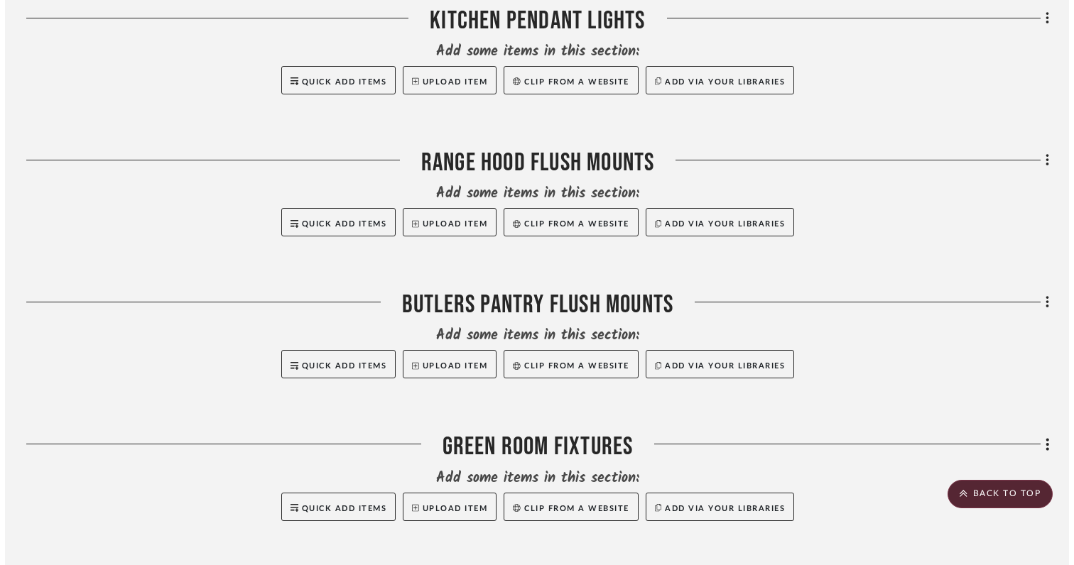
scroll to position [0, 0]
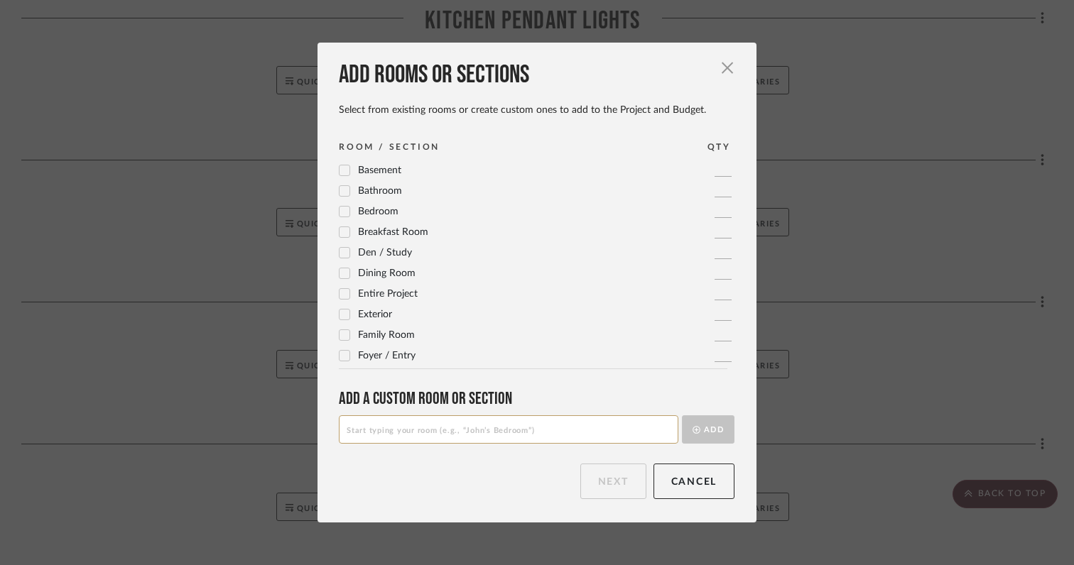
click at [608, 432] on input at bounding box center [509, 430] width 340 height 28
click at [719, 69] on span "button" at bounding box center [727, 68] width 28 height 28
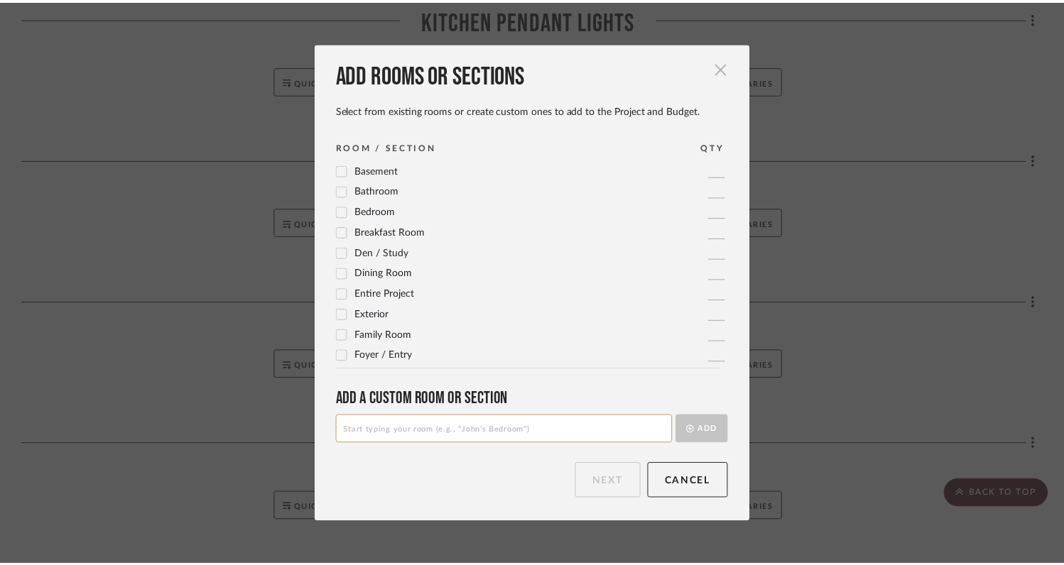
scroll to position [1145, 0]
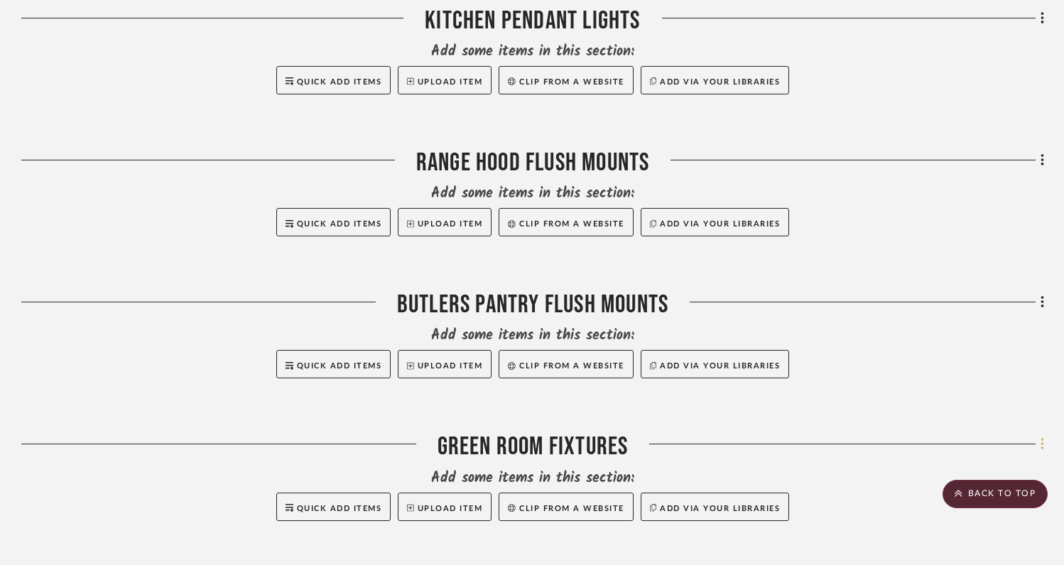
click at [1039, 434] on fa-icon at bounding box center [1040, 445] width 9 height 23
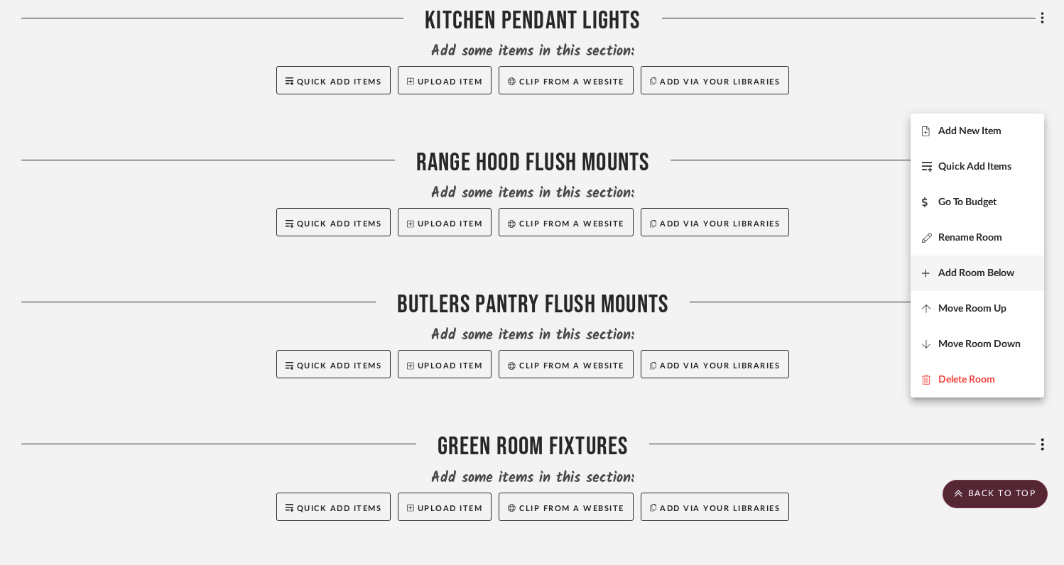
click at [950, 276] on span "Add Room Below" at bounding box center [976, 274] width 76 height 12
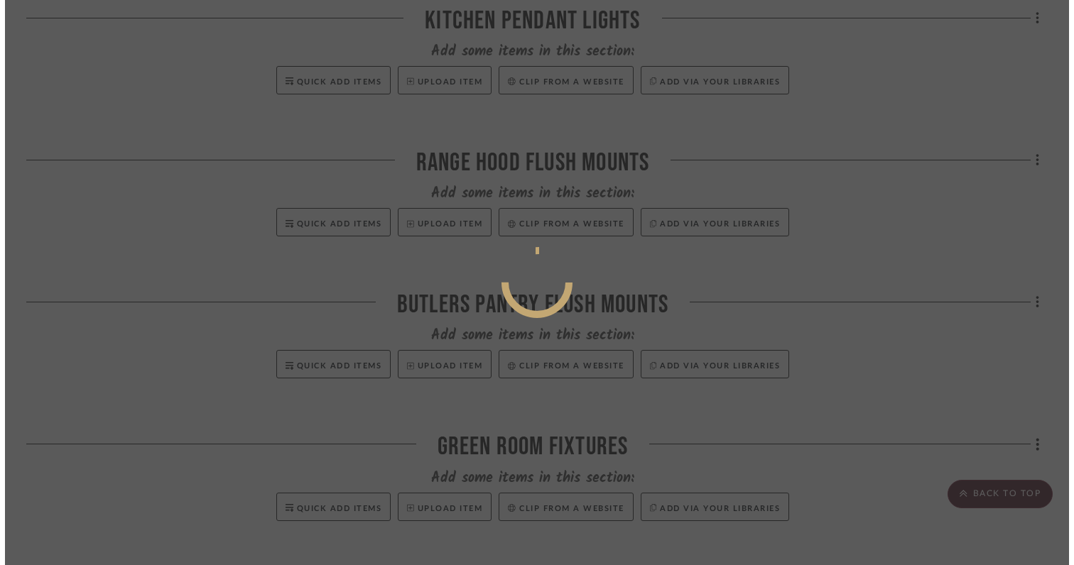
scroll to position [0, 0]
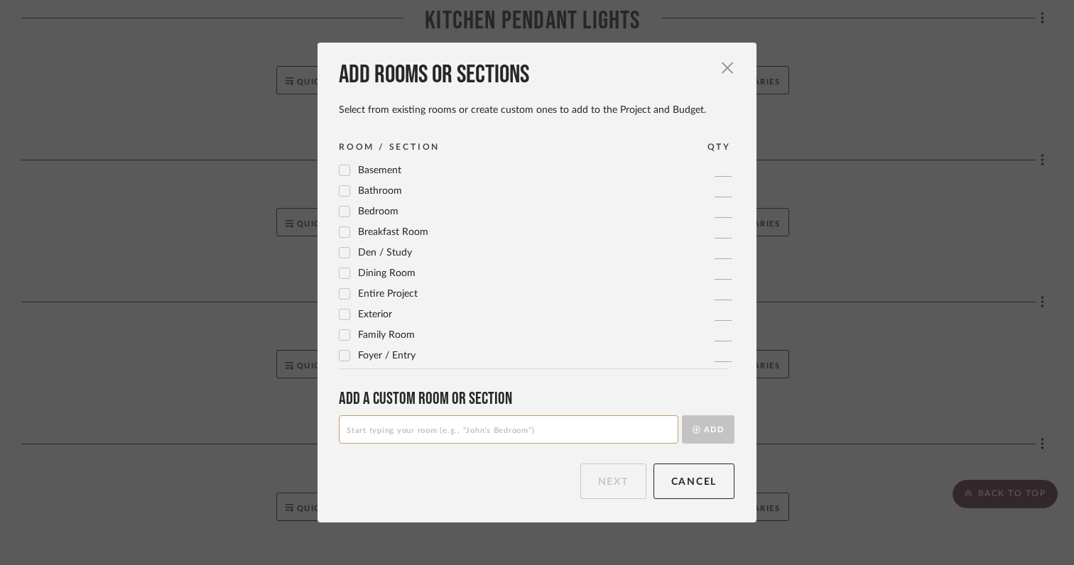
click at [572, 426] on input at bounding box center [509, 430] width 340 height 28
type input "Mudroom Fixtures"
click at [724, 435] on button "Add" at bounding box center [708, 430] width 53 height 28
click at [582, 485] on button "Next" at bounding box center [613, 482] width 66 height 36
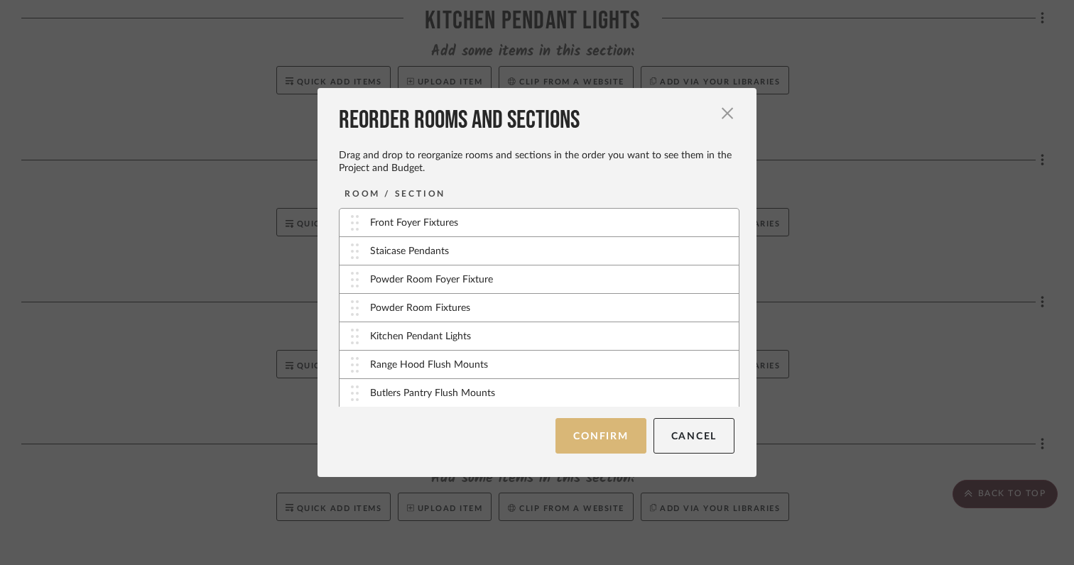
click at [581, 430] on button "Confirm" at bounding box center [600, 436] width 90 height 36
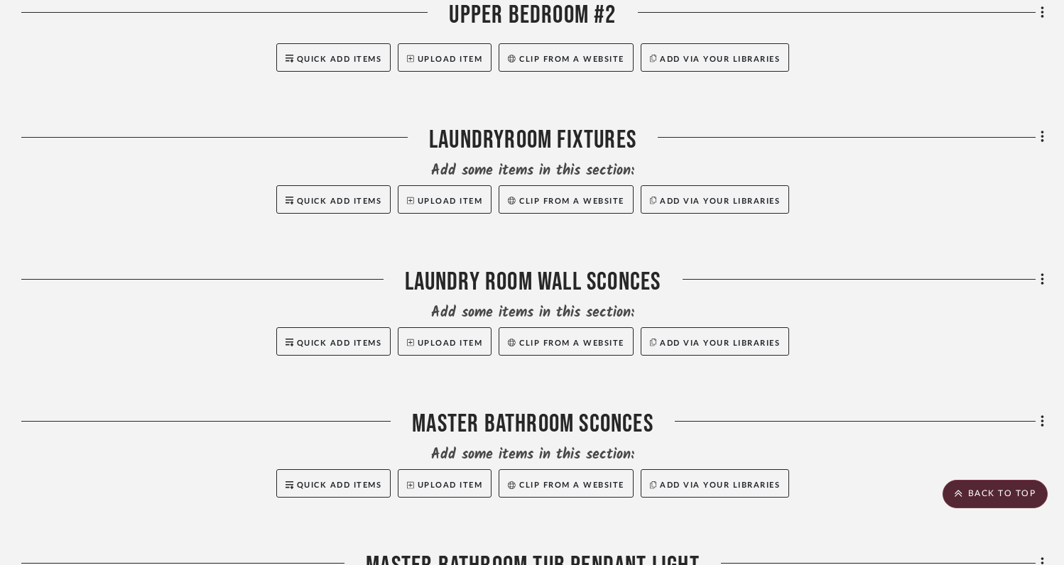
scroll to position [2757, 0]
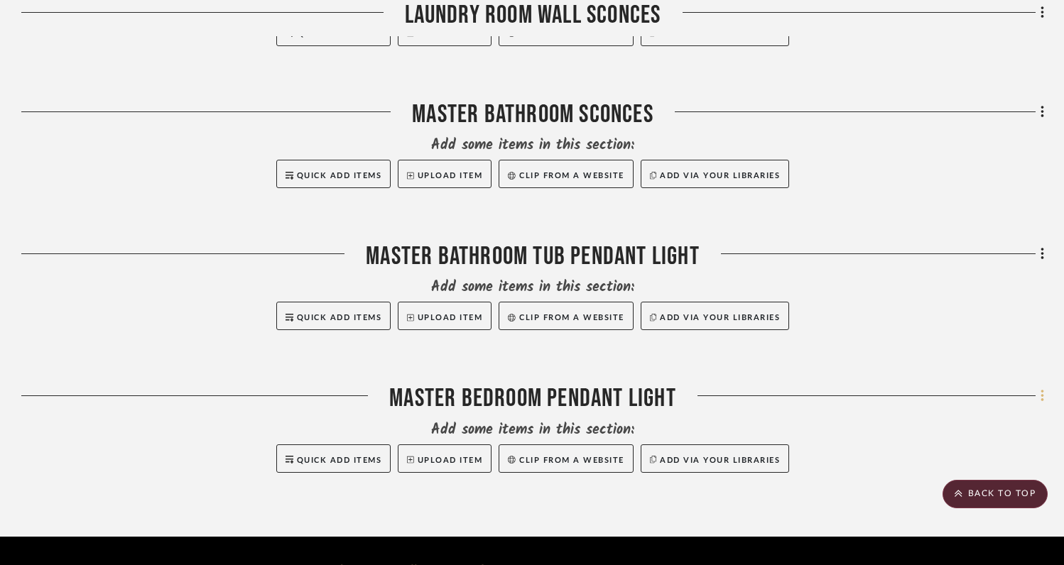
click at [1041, 389] on icon at bounding box center [1043, 397] width 4 height 16
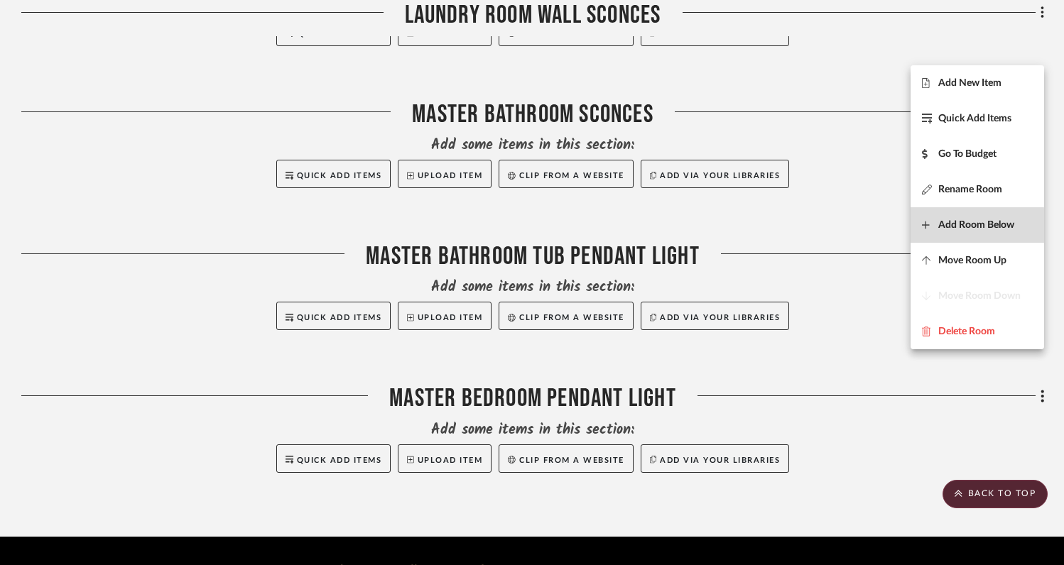
click at [947, 232] on button "Add Room Below" at bounding box center [978, 225] width 134 height 36
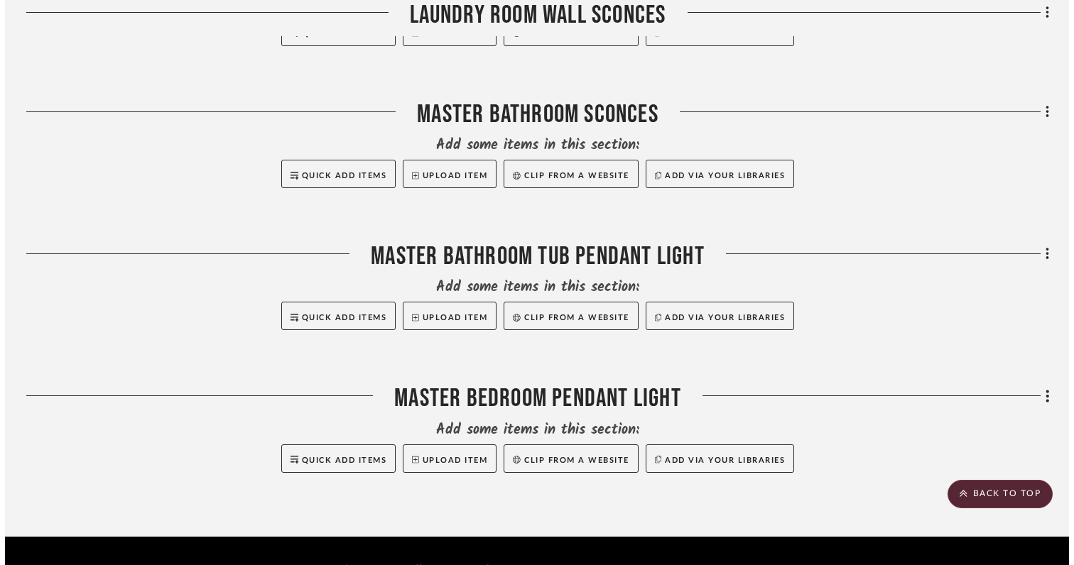
scroll to position [0, 0]
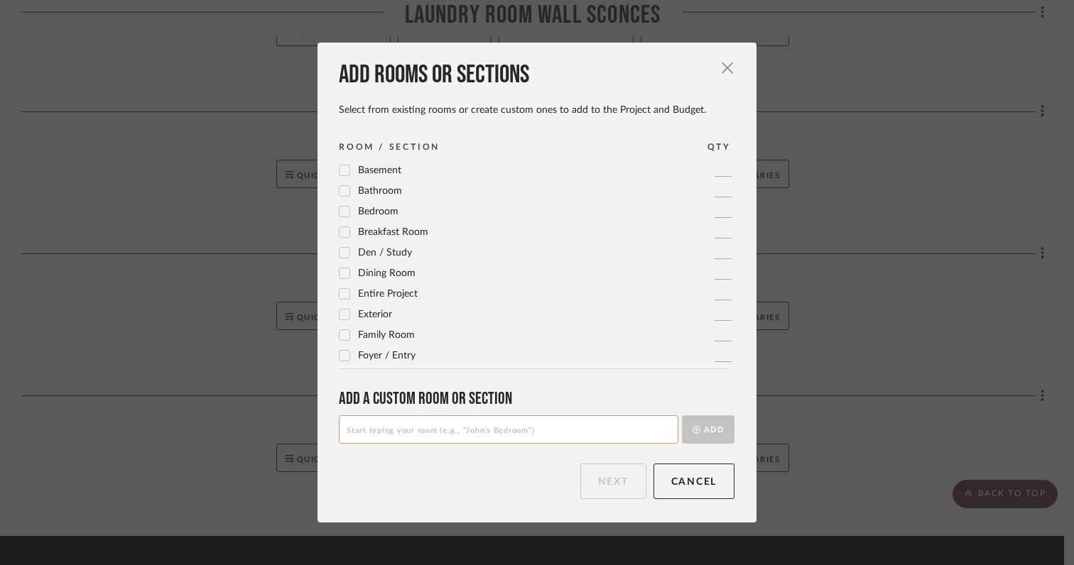
click at [565, 429] on input at bounding box center [509, 430] width 340 height 28
type input "Exterior Light Options"
click at [700, 430] on button "Add" at bounding box center [708, 430] width 53 height 28
click at [594, 518] on div "Add rooms or sections Select from existing rooms or create custom ones to add t…" at bounding box center [536, 283] width 439 height 480
click at [597, 484] on button "Next" at bounding box center [613, 482] width 66 height 36
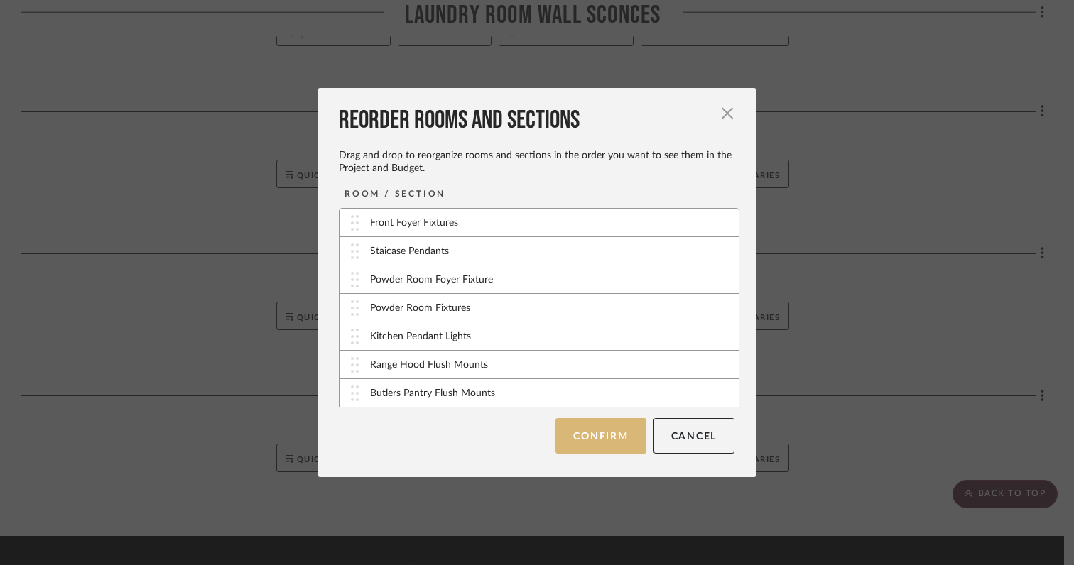
click at [591, 420] on button "Confirm" at bounding box center [600, 436] width 90 height 36
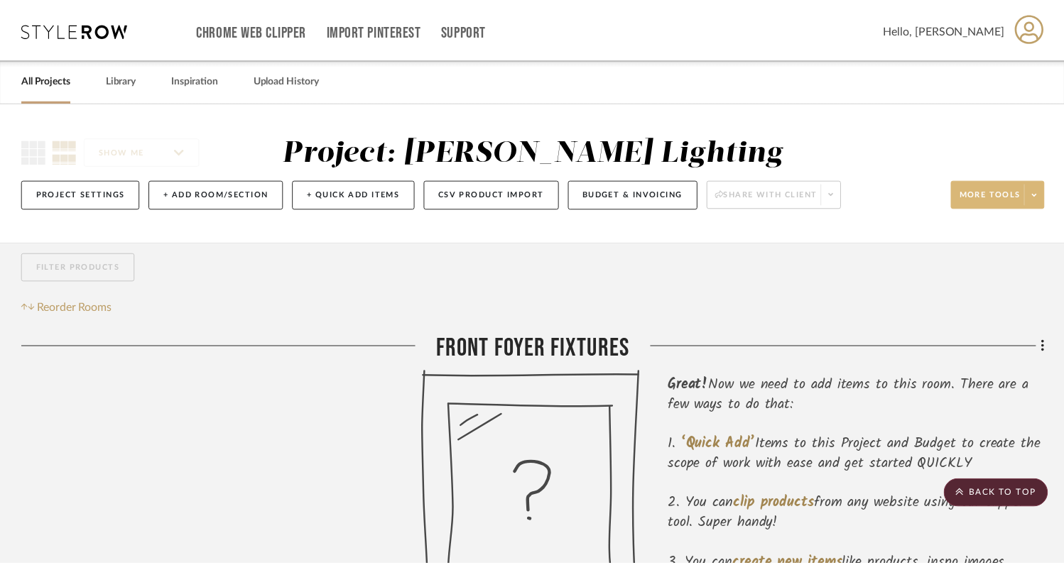
scroll to position [2757, 0]
